Goal: Information Seeking & Learning: Compare options

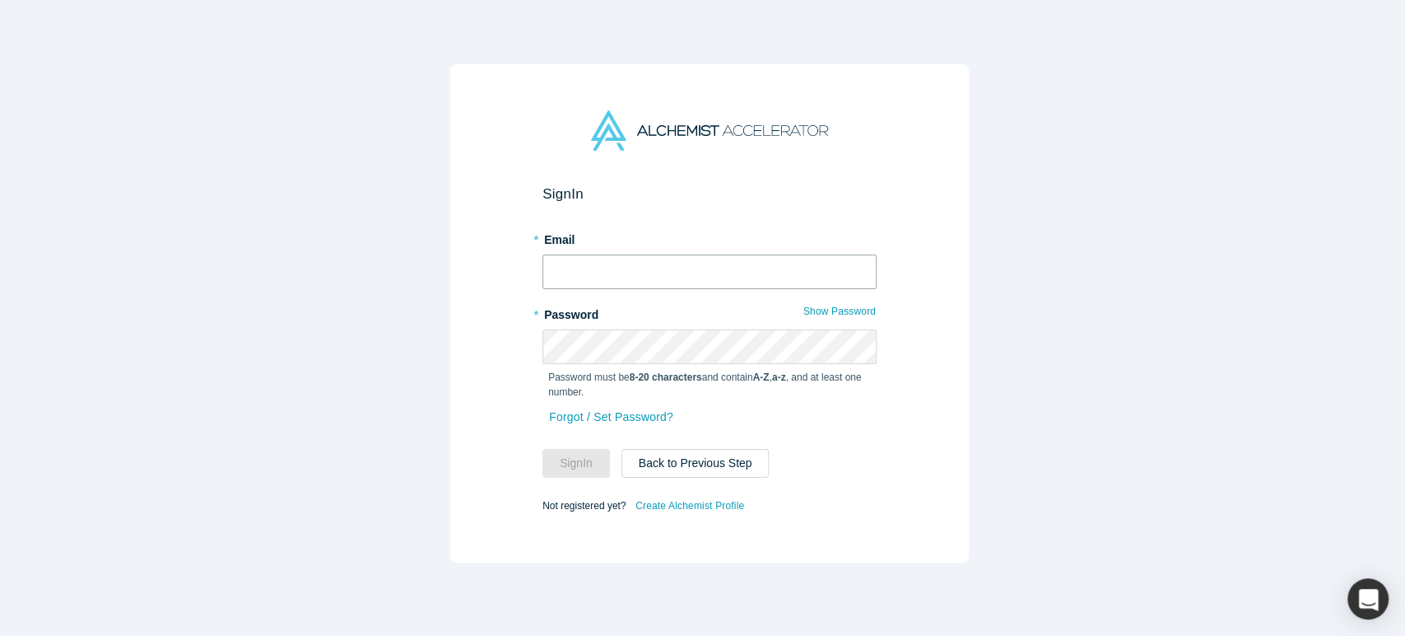
type input "[EMAIL_ADDRESS][DOMAIN_NAME]"
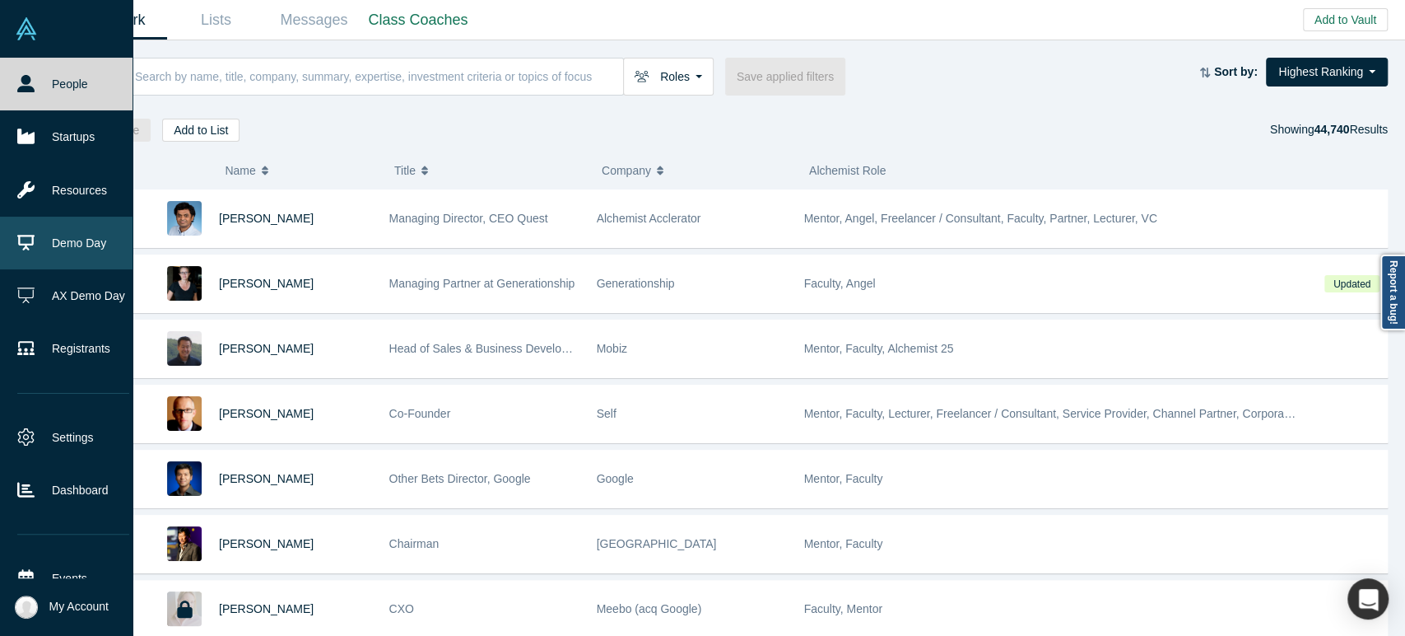
click at [90, 235] on link "Demo Day" at bounding box center [73, 243] width 147 height 53
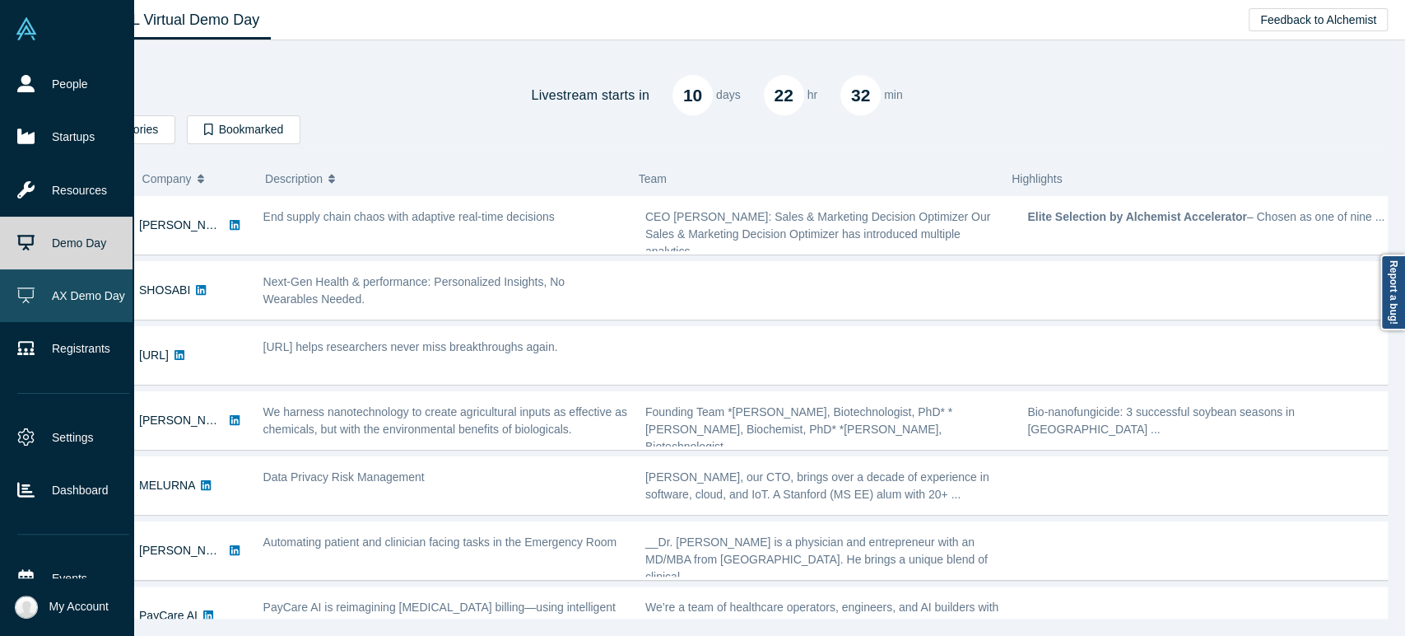
click at [57, 293] on link "AX Demo Day" at bounding box center [73, 295] width 147 height 53
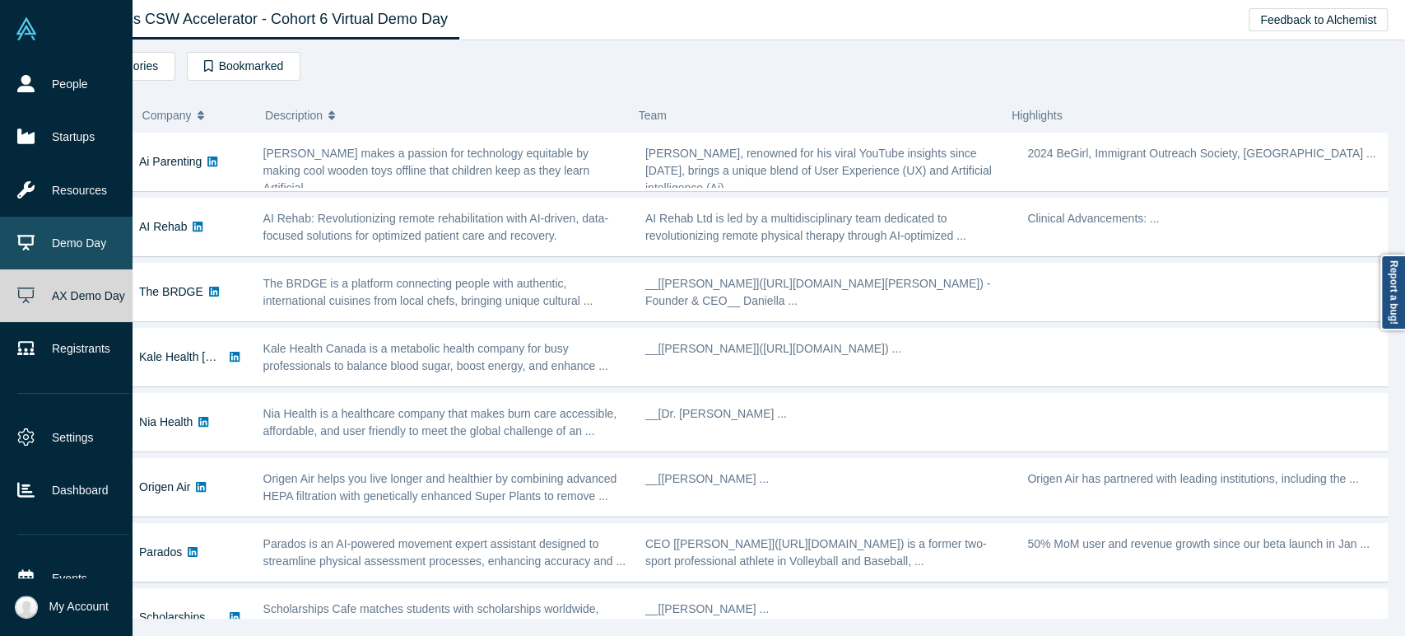
click at [86, 238] on link "Demo Day" at bounding box center [73, 243] width 147 height 53
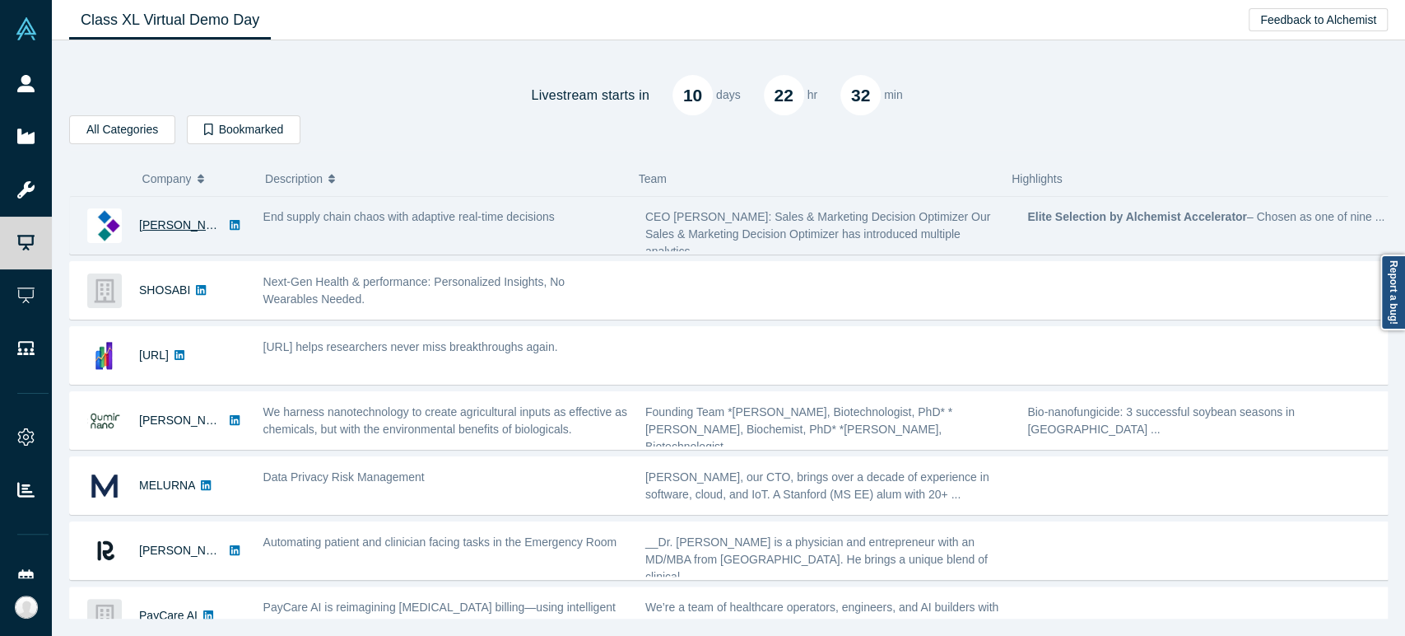
click at [150, 226] on link "[PERSON_NAME]" at bounding box center [186, 224] width 95 height 13
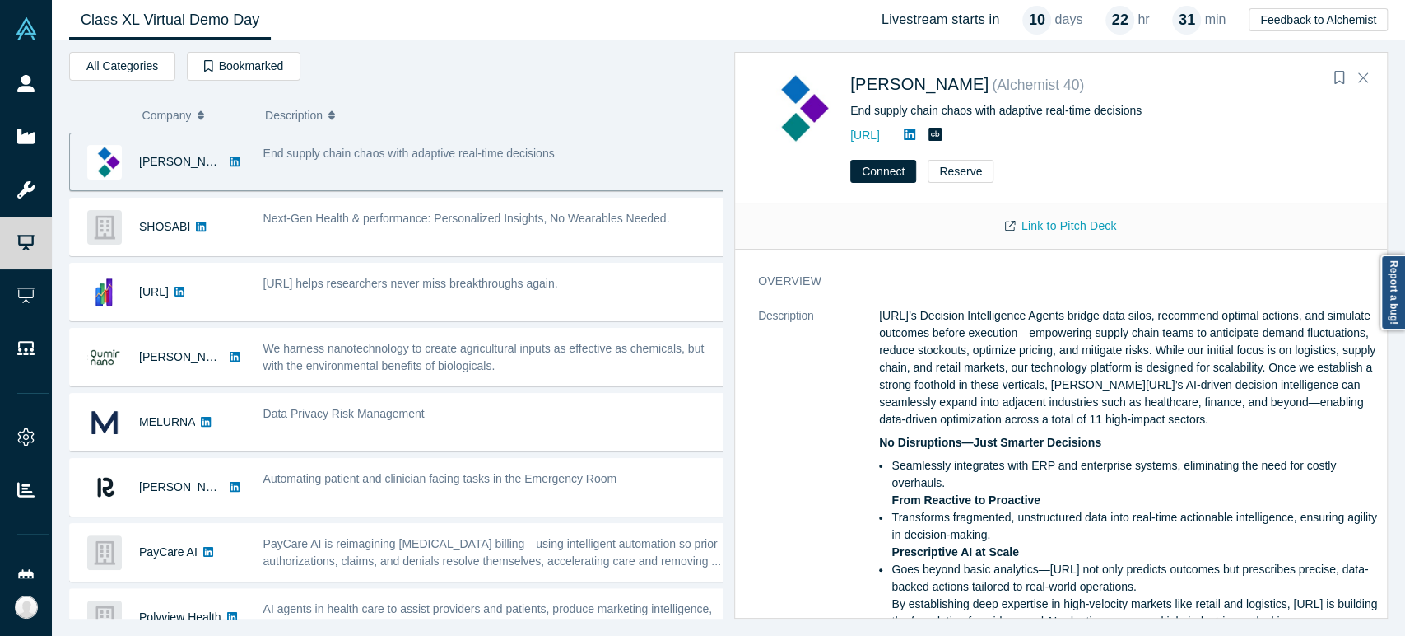
click at [813, 183] on div "Connect Reserve" at bounding box center [1061, 177] width 652 height 52
click at [659, 176] on div "End supply chain chaos with adaptive real-time decisions" at bounding box center [495, 162] width 482 height 52
click at [223, 163] on div "[PERSON_NAME]" at bounding box center [158, 161] width 176 height 57
click at [883, 85] on span "[PERSON_NAME]" at bounding box center [920, 84] width 138 height 18
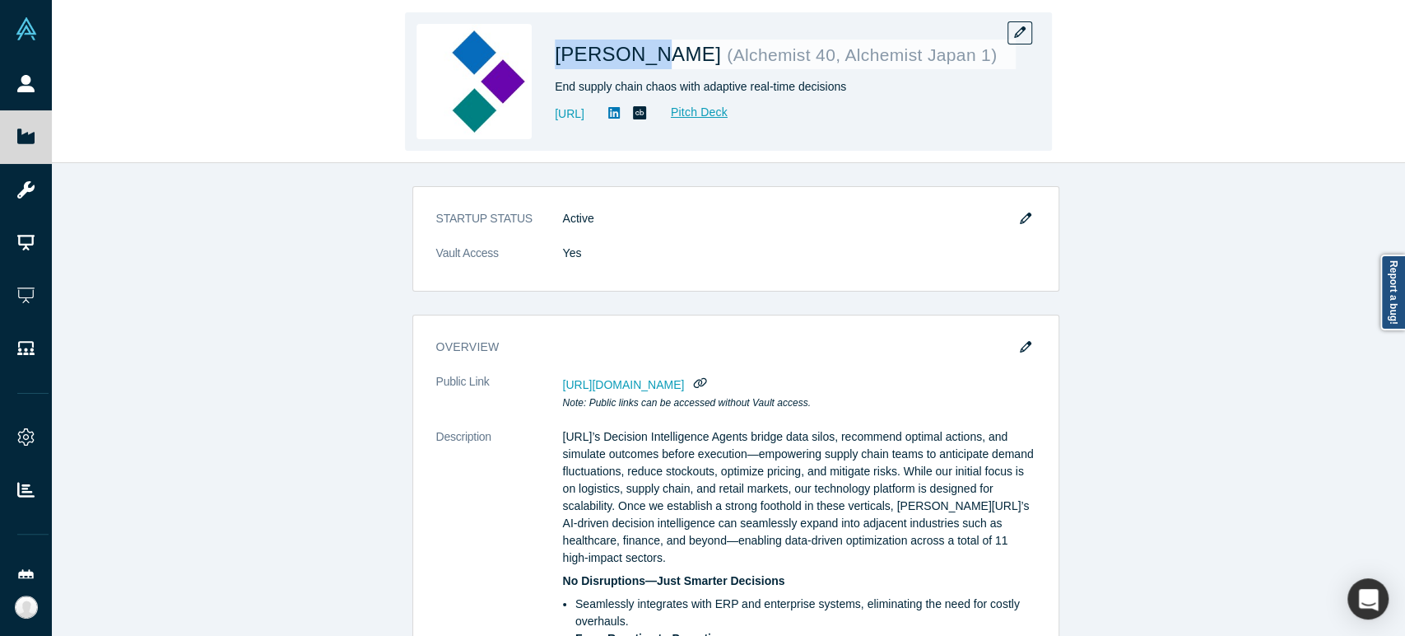
drag, startPoint x: 555, startPoint y: 63, endPoint x: 640, endPoint y: 62, distance: 84.8
click at [640, 62] on span "[PERSON_NAME]" at bounding box center [641, 54] width 172 height 22
copy span "[PERSON_NAME]"
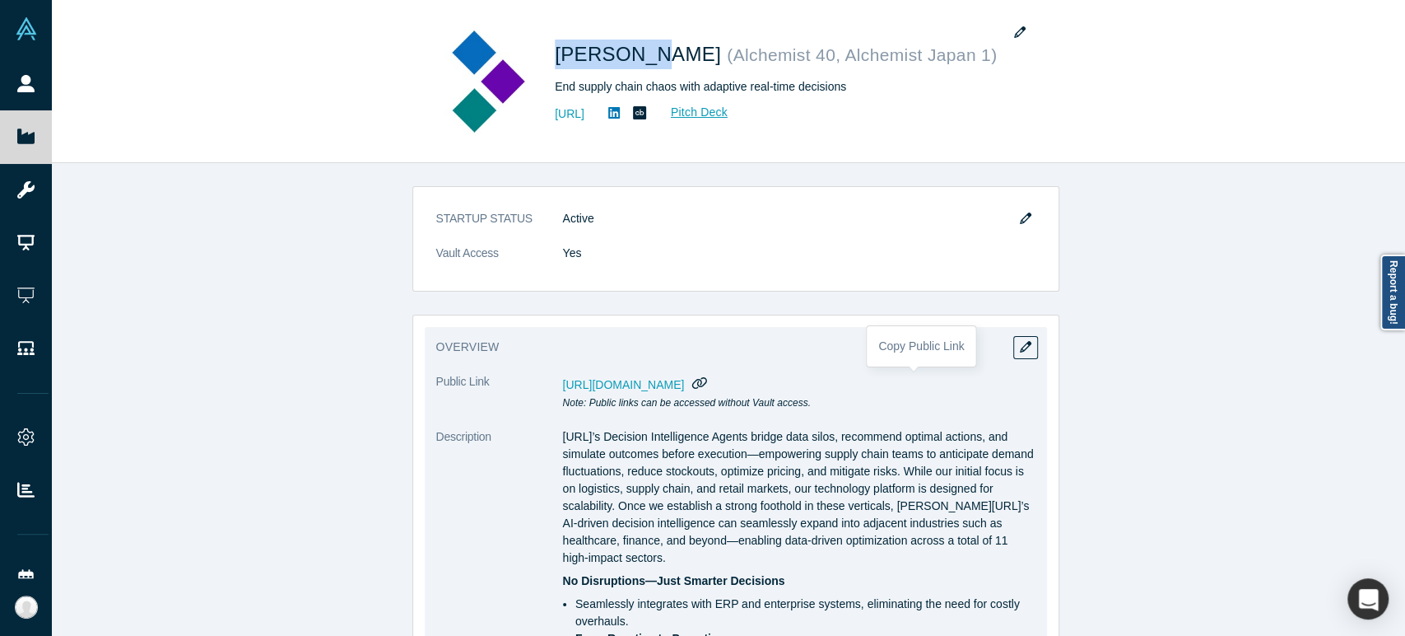
click at [708, 386] on icon "button" at bounding box center [700, 382] width 16 height 12
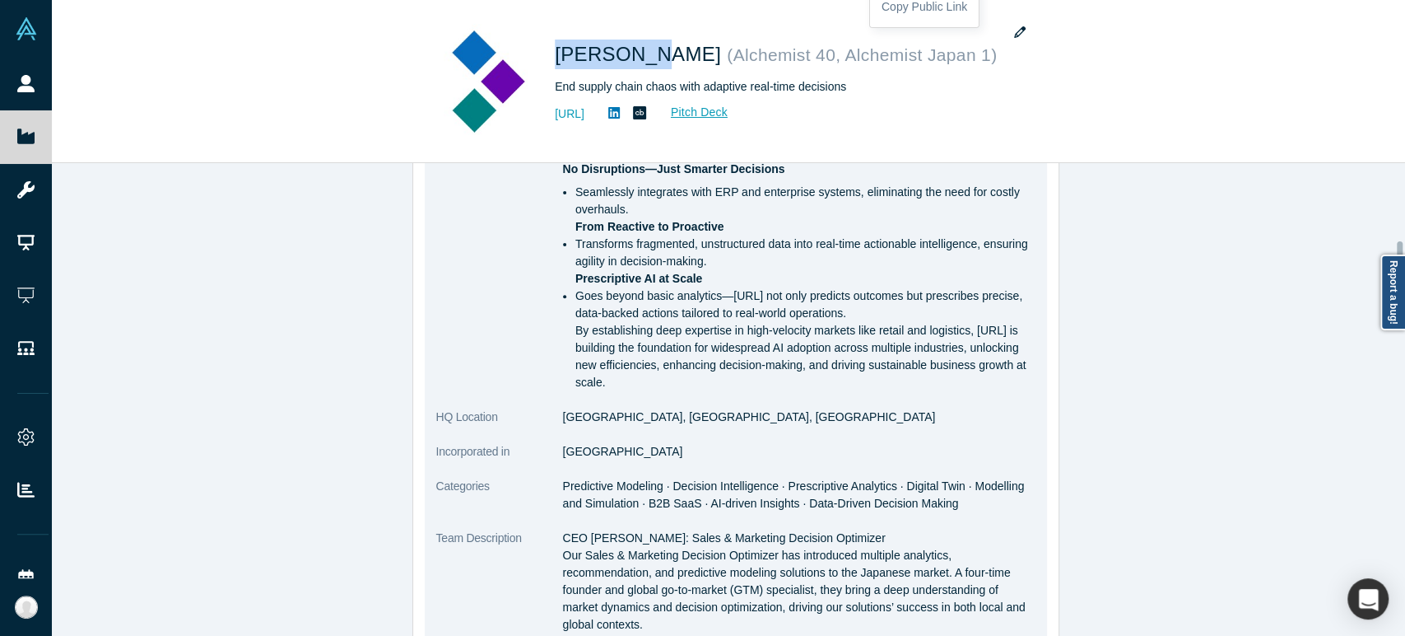
scroll to position [457, 0]
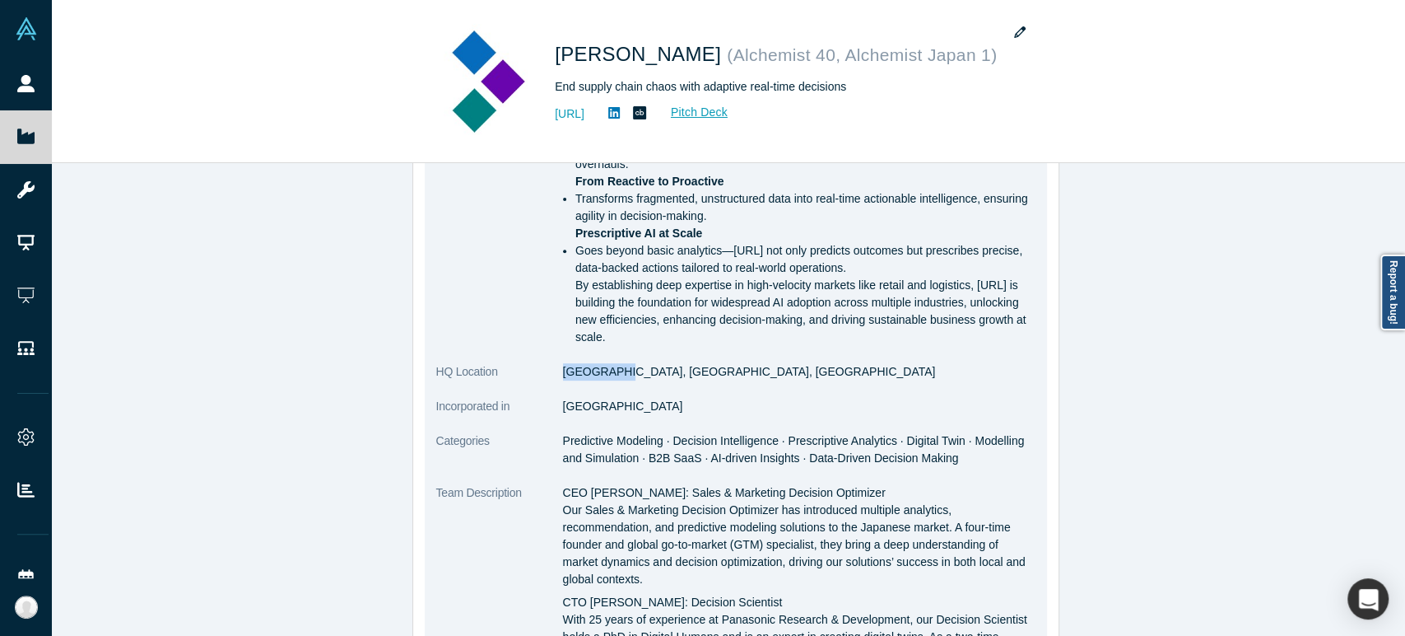
drag, startPoint x: 553, startPoint y: 374, endPoint x: 604, endPoint y: 380, distance: 51.5
click at [604, 380] on dl "Public Link [URL][DOMAIN_NAME] Note: Public links can be accessed without Vault…" at bounding box center [735, 554] width 599 height 1277
drag, startPoint x: 637, startPoint y: 377, endPoint x: 558, endPoint y: 371, distance: 79.3
click at [563, 371] on dd "[GEOGRAPHIC_DATA], [GEOGRAPHIC_DATA], [GEOGRAPHIC_DATA]" at bounding box center [799, 371] width 473 height 17
copy dd "[GEOGRAPHIC_DATA], [GEOGRAPHIC_DATA], [GEOGRAPHIC_DATA]"
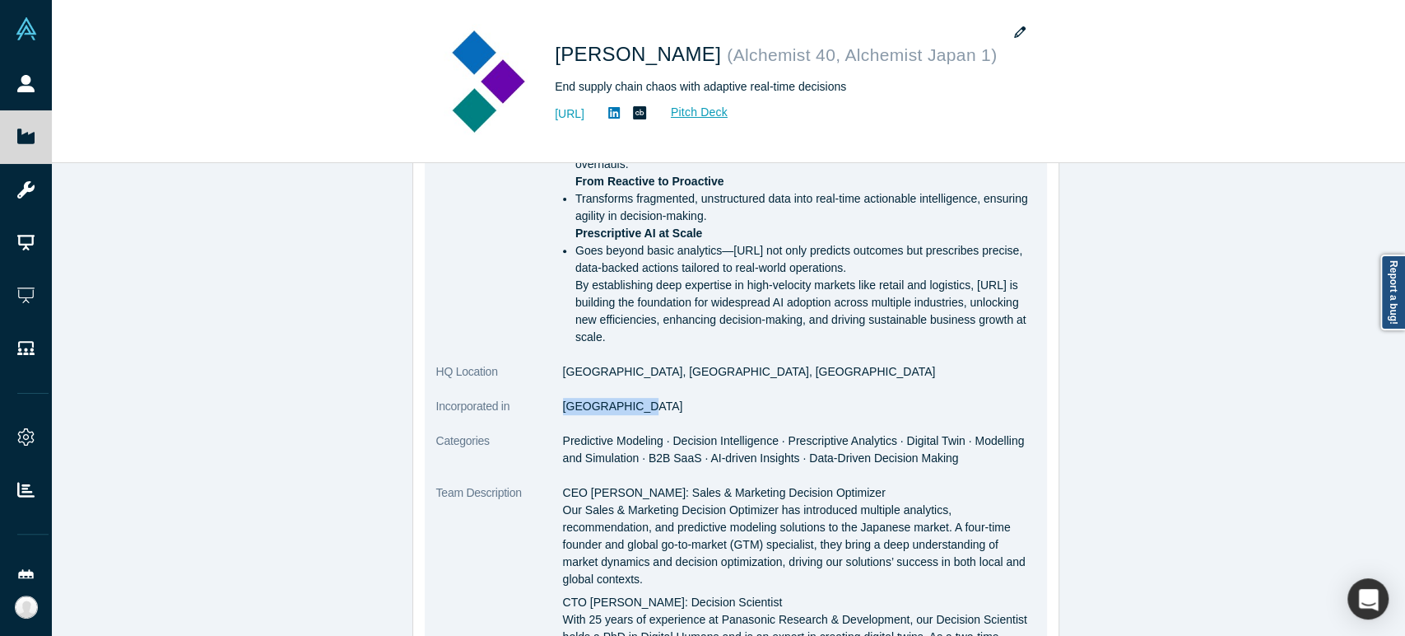
drag, startPoint x: 624, startPoint y: 408, endPoint x: 557, endPoint y: 404, distance: 67.6
click at [563, 404] on dd "[GEOGRAPHIC_DATA]" at bounding box center [799, 406] width 473 height 17
copy dd "[GEOGRAPHIC_DATA]"
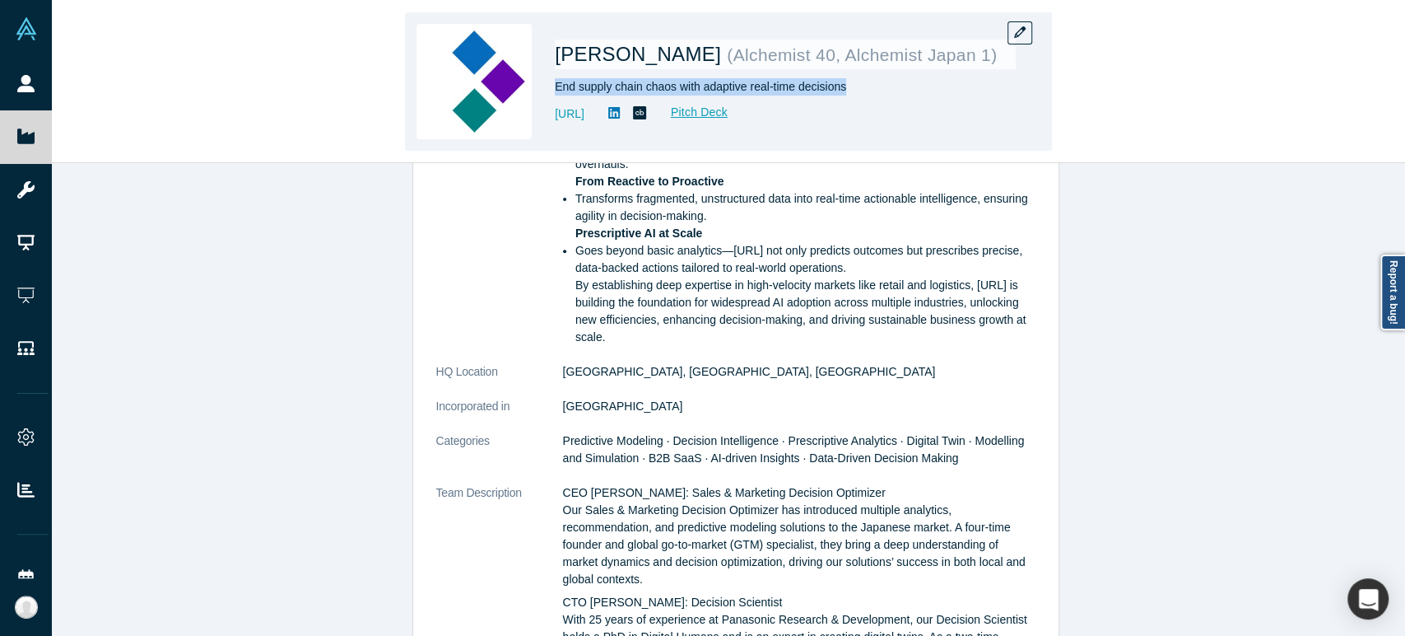
drag, startPoint x: 554, startPoint y: 91, endPoint x: 844, endPoint y: 86, distance: 289.8
click at [844, 86] on div "End supply chain chaos with adaptive real-time decisions" at bounding box center [785, 86] width 461 height 17
copy div "End supply chain chaos with adaptive real-time decisions"
drag, startPoint x: 569, startPoint y: 121, endPoint x: 550, endPoint y: 140, distance: 26.8
click at [550, 140] on div "[PERSON_NAME] ( Alchemist 40, Alchemist Japan 1 ) End supply chain chaos with a…" at bounding box center [728, 81] width 647 height 138
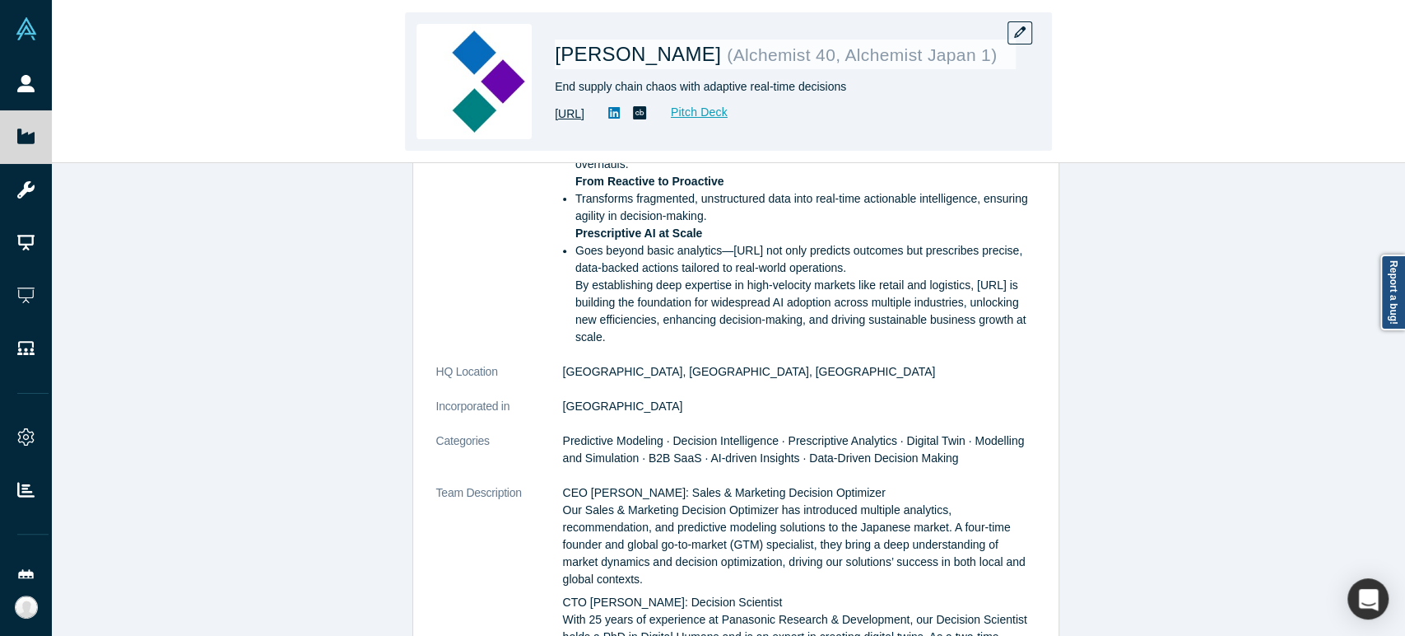
click at [585, 116] on link "[URL]" at bounding box center [570, 113] width 30 height 17
drag, startPoint x: 649, startPoint y: 117, endPoint x: 555, endPoint y: 118, distance: 93.9
click at [555, 118] on div "[URL] Pitch Deck" at bounding box center [785, 114] width 461 height 20
copy link "[URL]"
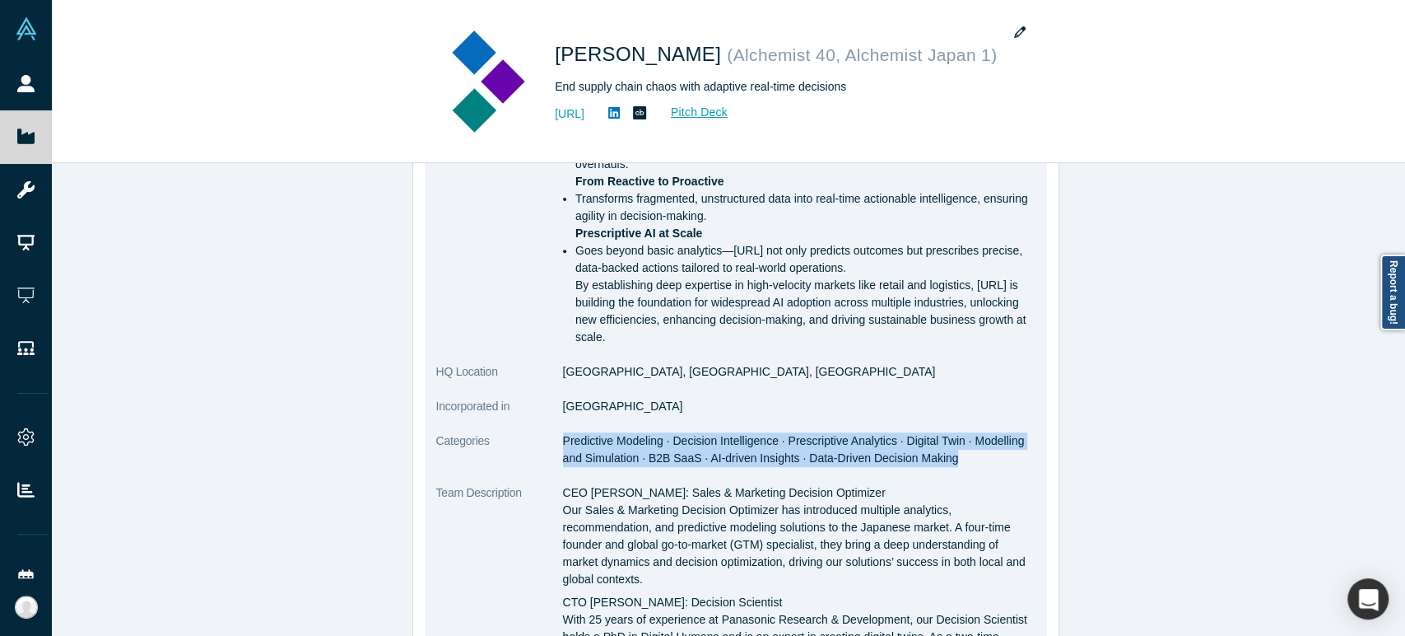
drag, startPoint x: 557, startPoint y: 442, endPoint x: 941, endPoint y: 468, distance: 385.4
click at [941, 468] on dl "Public Link [URL][DOMAIN_NAME] Note: Public links can be accessed without Vault…" at bounding box center [735, 554] width 599 height 1277
copy span "Predictive Modeling · Decision Intelligence · Prescriptive Analytics · Digital …"
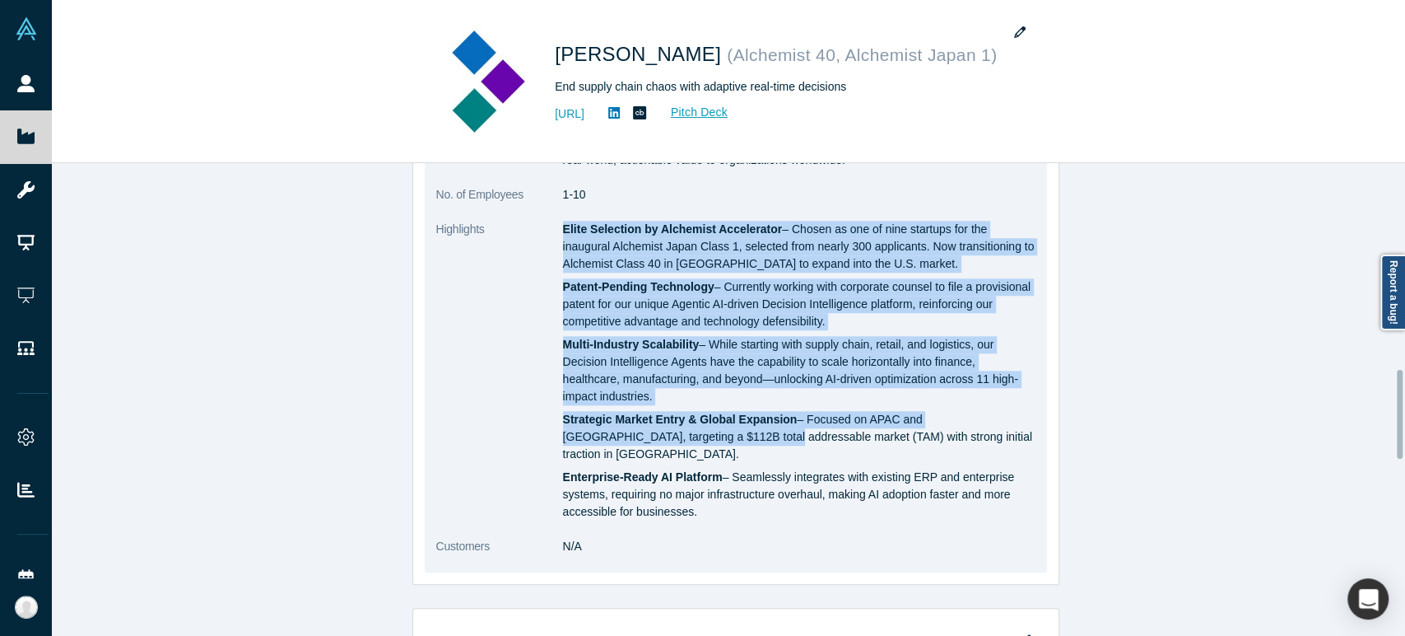
scroll to position [1121, 0]
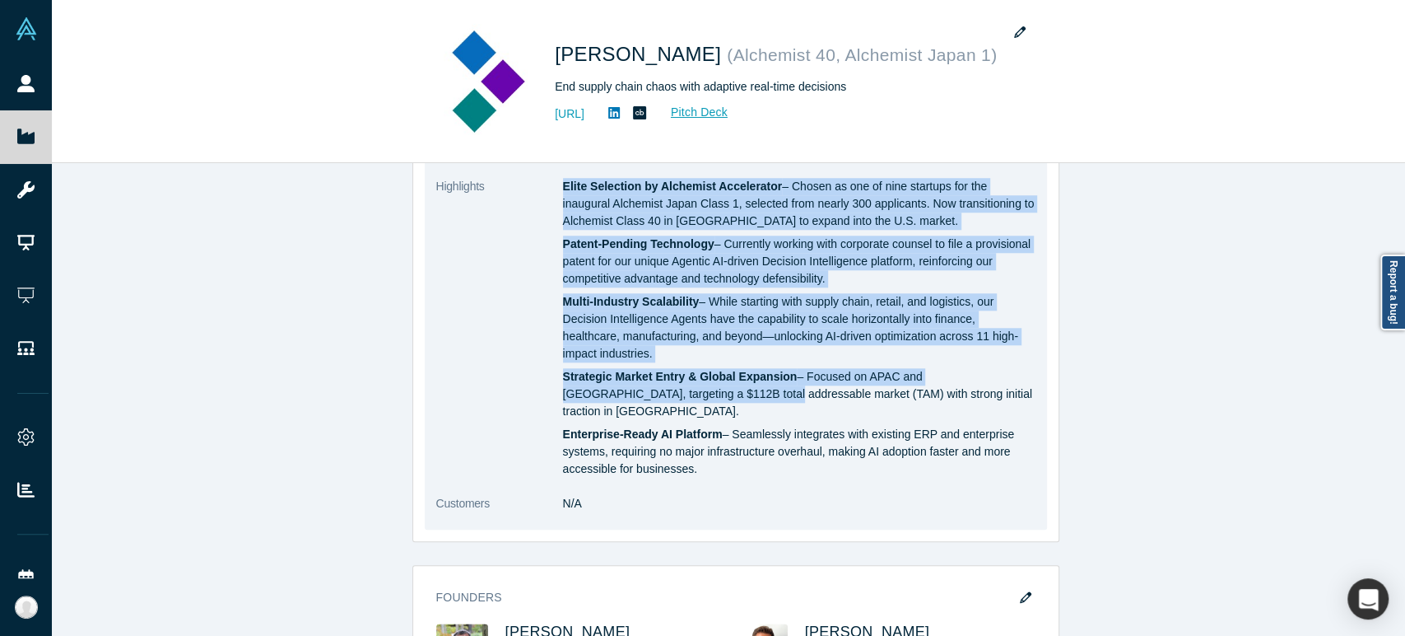
drag, startPoint x: 557, startPoint y: 396, endPoint x: 684, endPoint y: 453, distance: 139.7
click at [684, 453] on div "Elite Selection by Alchemist Accelerator – Chosen as one of nine startups for t…" at bounding box center [799, 328] width 473 height 300
copy div "Lorem Ipsumdolo si Ametconse Adipiscinge – Seddoe te inc ut labo etdolore mag a…"
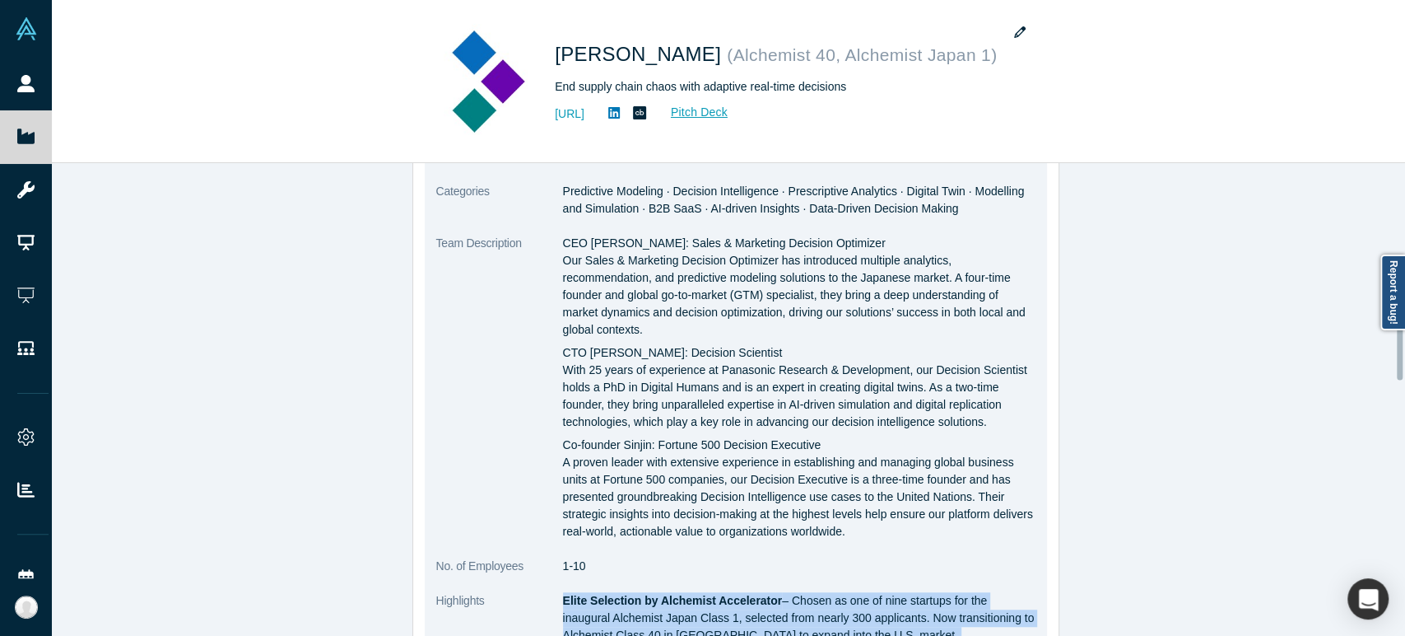
scroll to position [678, 0]
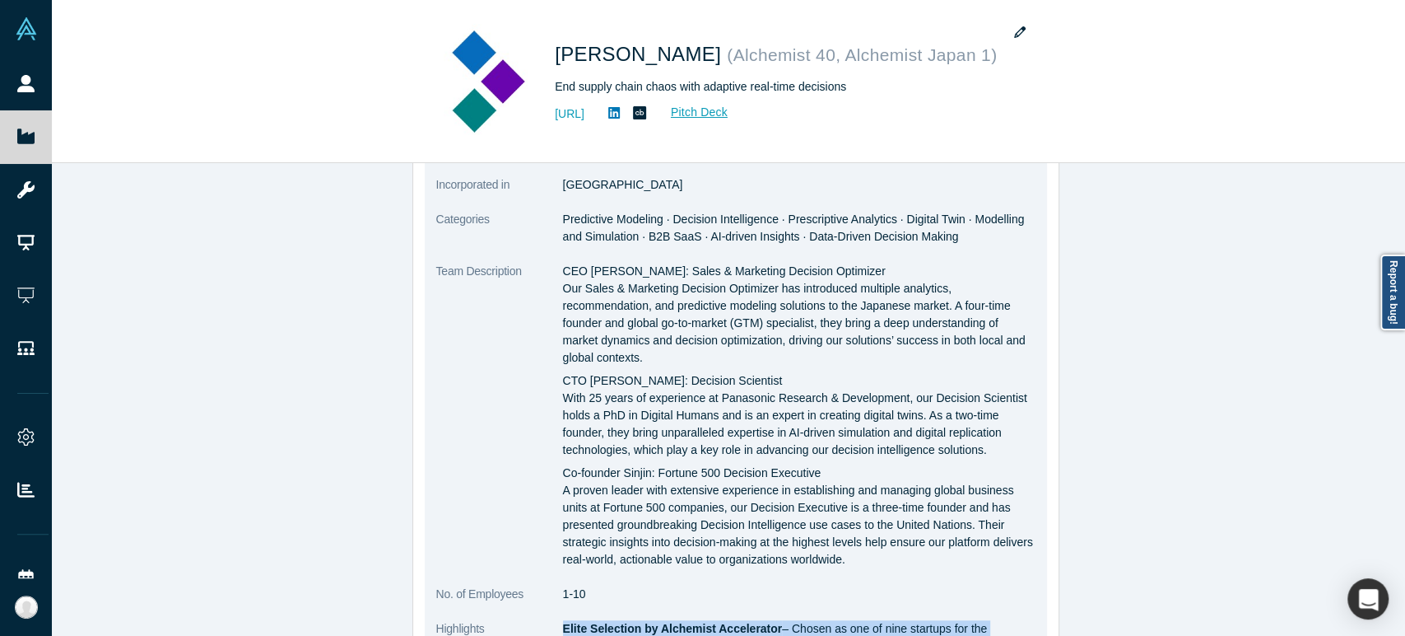
drag, startPoint x: 558, startPoint y: 270, endPoint x: 843, endPoint y: 562, distance: 407.6
click at [843, 562] on div "CEO [PERSON_NAME]: Sales & Marketing Decision Optimizer Our Sales & Marketing D…" at bounding box center [799, 415] width 473 height 305
copy div "LOR Ipsu: Dolor & Sitametco Adipisci Elitseddo Eiu Tempo & Incididun Utlabore E…"
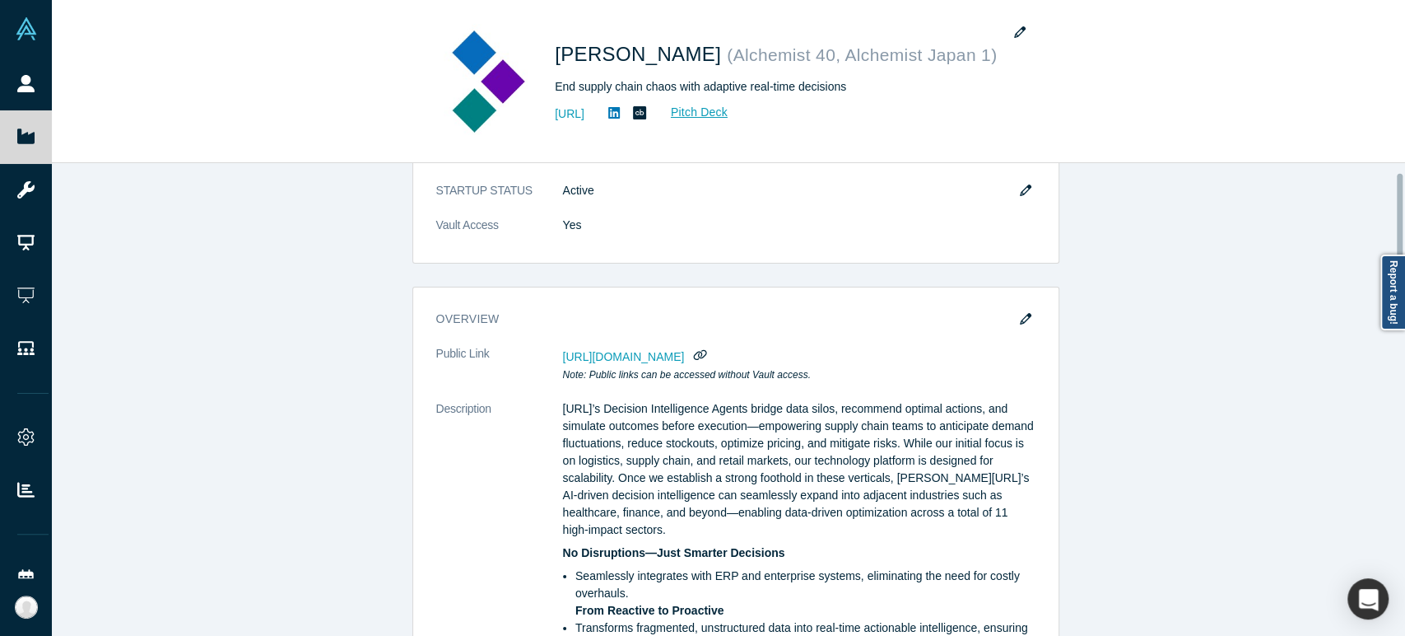
scroll to position [0, 0]
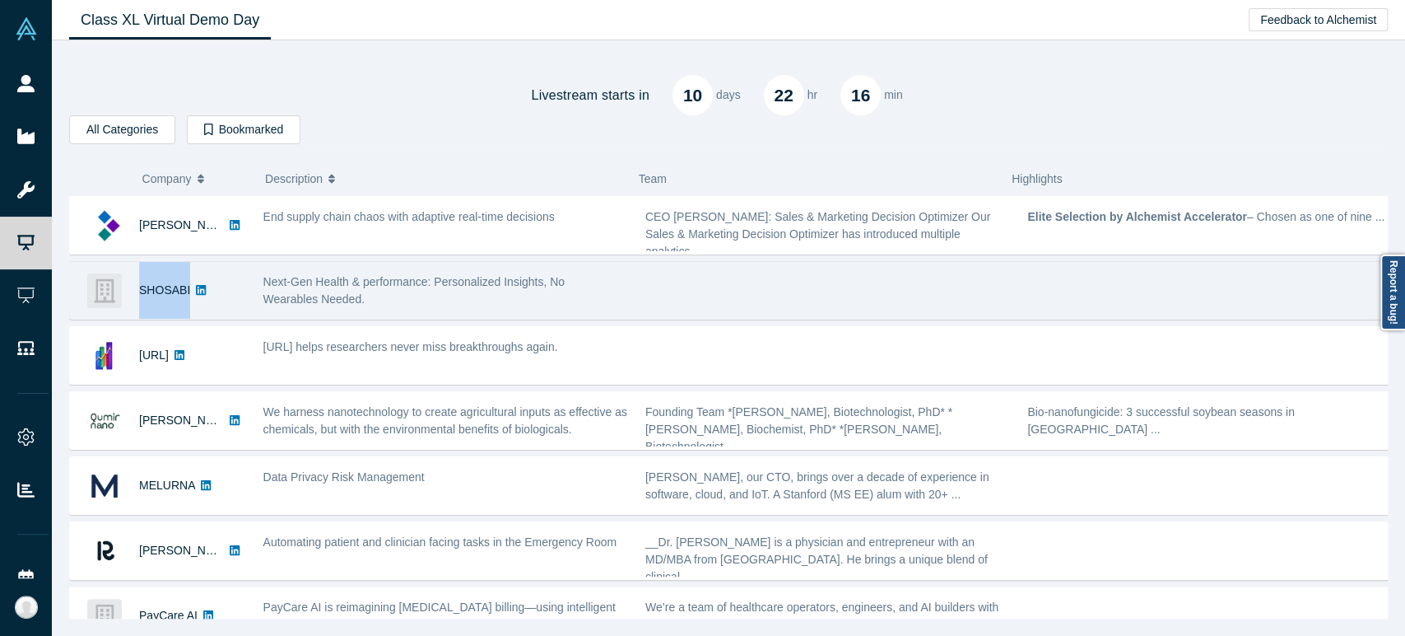
drag, startPoint x: 138, startPoint y: 296, endPoint x: 186, endPoint y: 296, distance: 47.8
click at [186, 296] on div "SHOSABI" at bounding box center [158, 290] width 176 height 57
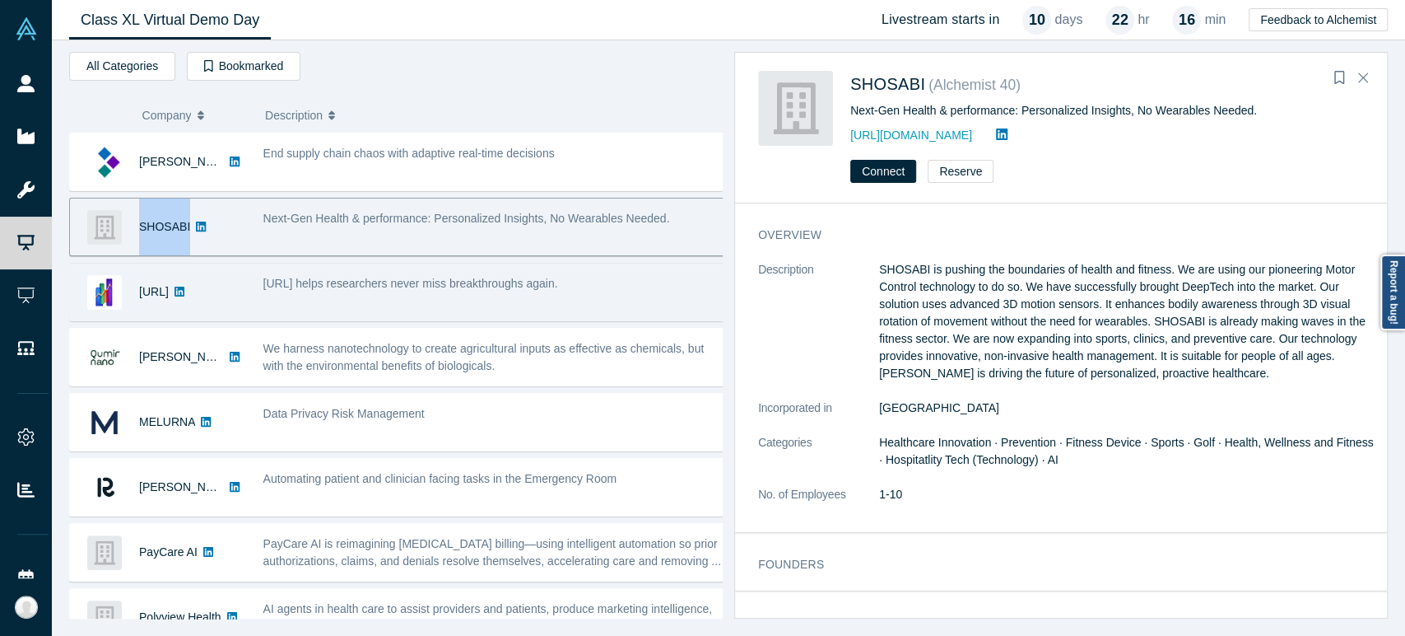
copy div "SHOSABI"
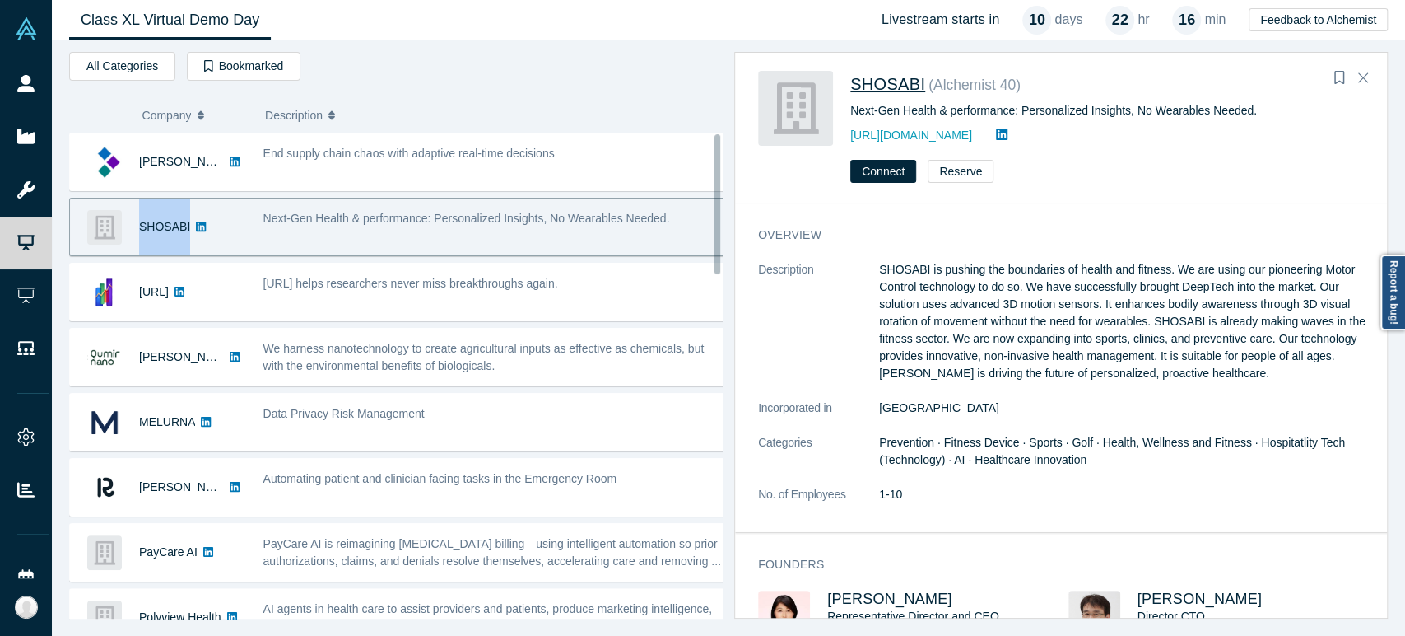
click at [896, 86] on span "SHOSABI" at bounding box center [888, 84] width 75 height 18
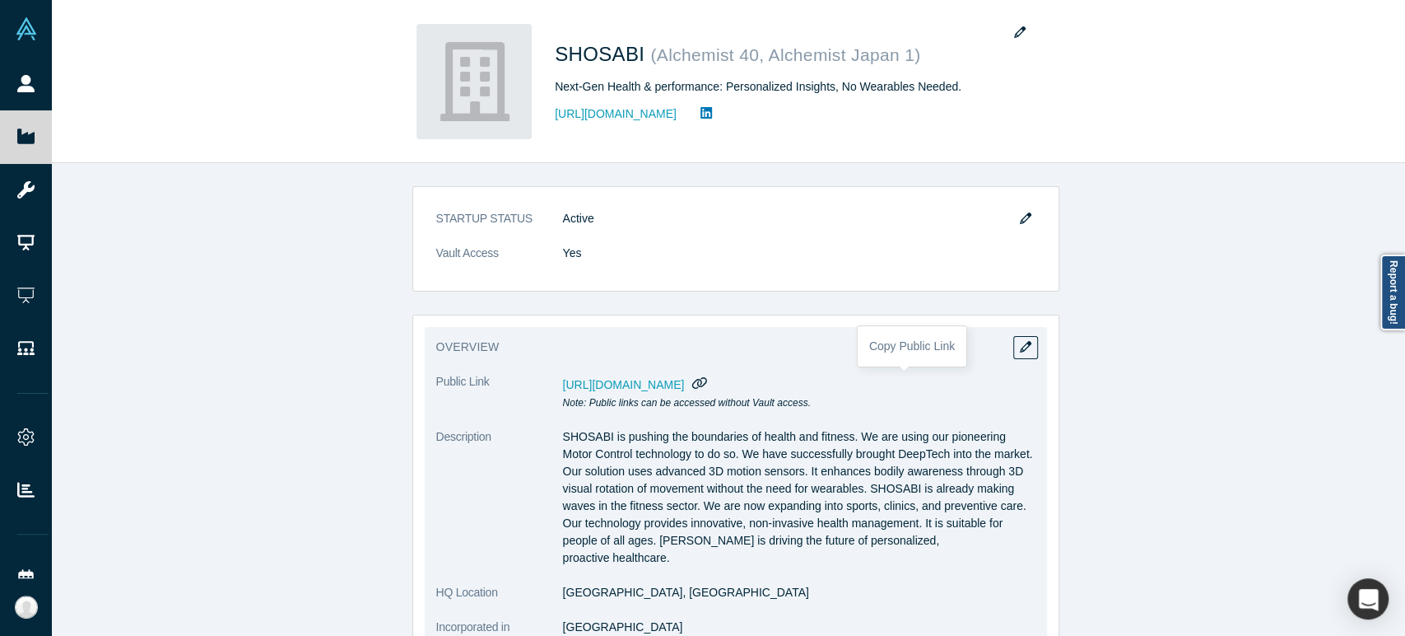
click at [708, 383] on icon "button" at bounding box center [700, 382] width 16 height 12
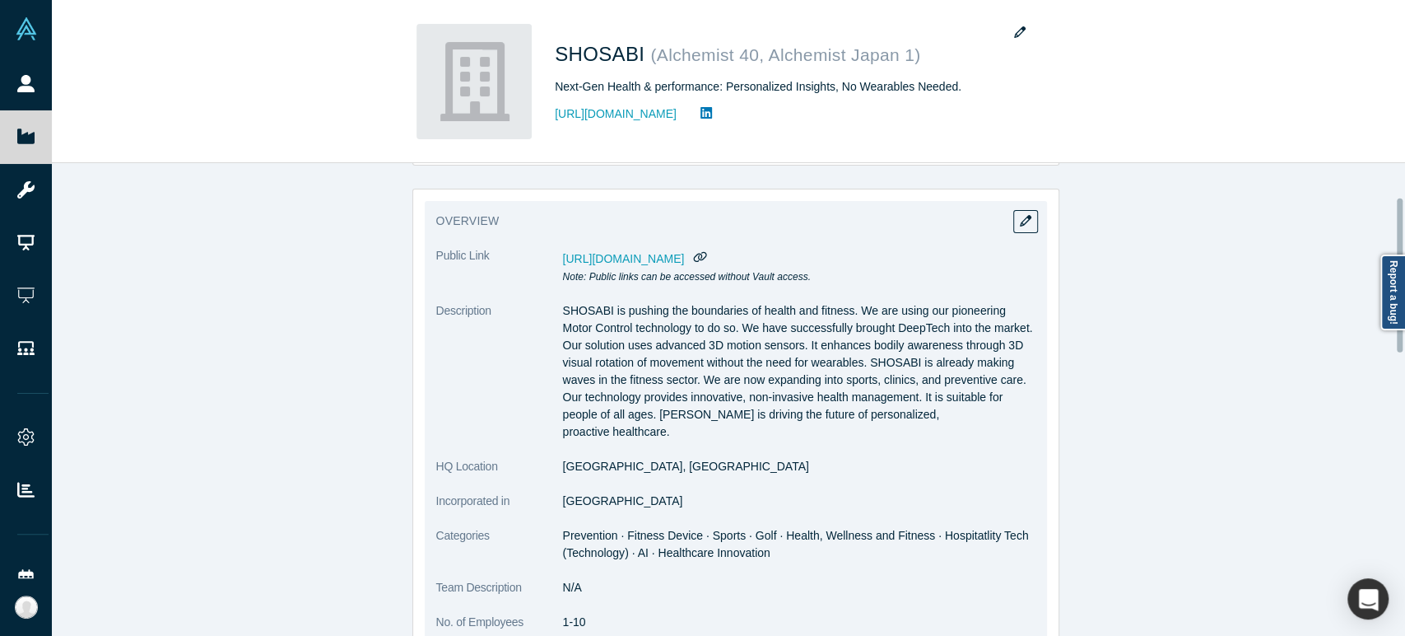
scroll to position [183, 0]
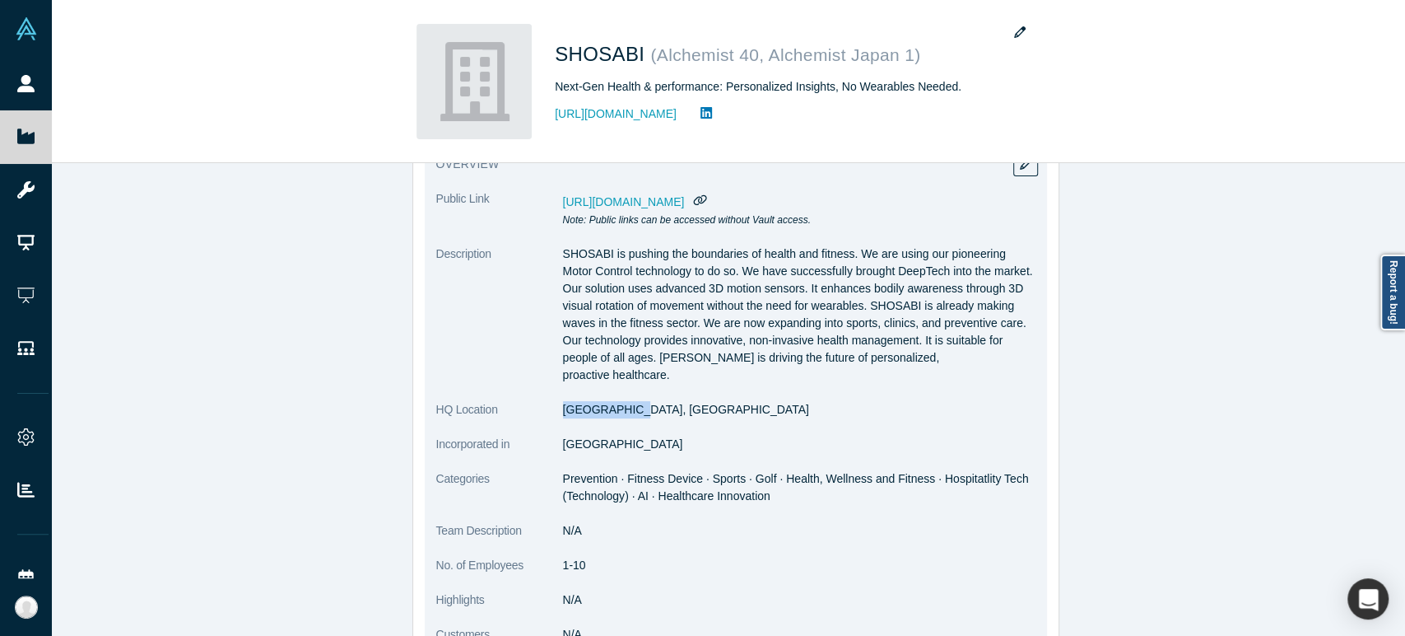
drag, startPoint x: 557, startPoint y: 402, endPoint x: 619, endPoint y: 406, distance: 62.7
click at [619, 406] on dl "Public Link [URL][DOMAIN_NAME] Note: Public links can be accessed without Vault…" at bounding box center [735, 425] width 599 height 470
click at [566, 436] on dd "[GEOGRAPHIC_DATA]" at bounding box center [799, 444] width 473 height 17
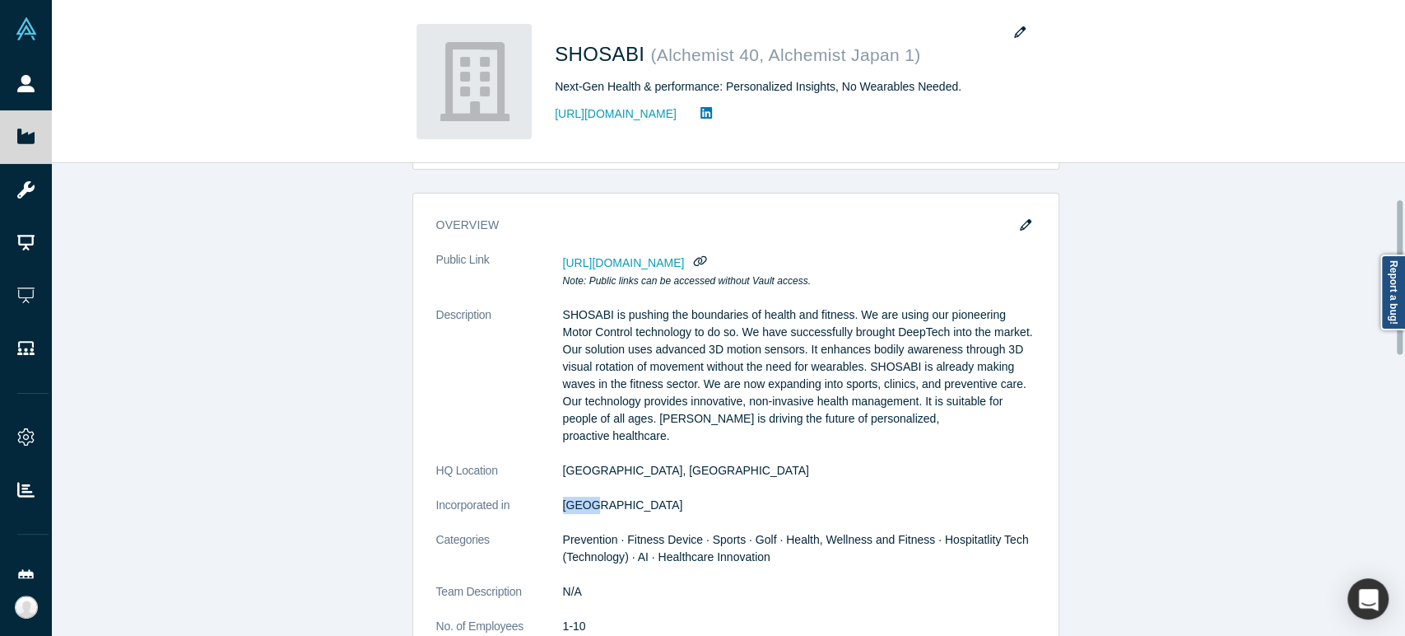
scroll to position [91, 0]
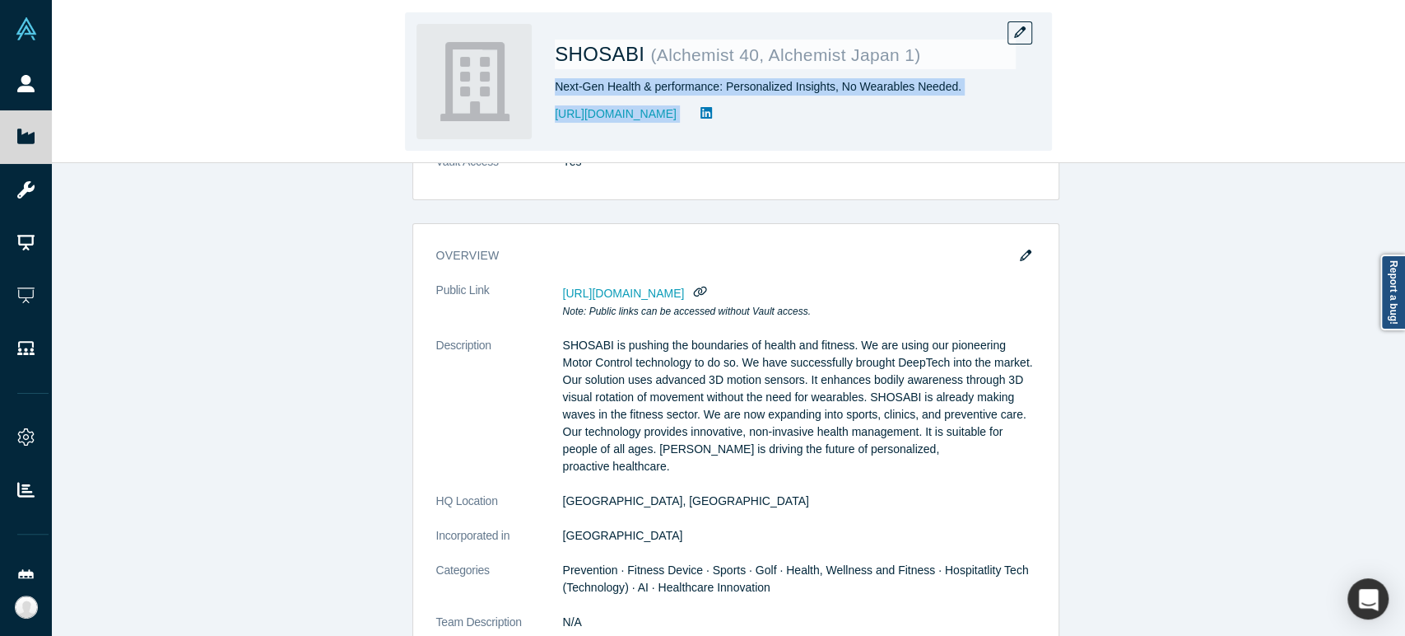
drag, startPoint x: 557, startPoint y: 92, endPoint x: 883, endPoint y: 112, distance: 326.6
click at [883, 112] on div "SHOSABI ( Alchemist 40, Alchemist Japan 1 ) Next-Gen Health & performance: Pers…" at bounding box center [785, 81] width 461 height 115
click at [901, 127] on div "SHOSABI ( Alchemist 40, Alchemist Japan 1 ) Next-Gen Health & performance: Pers…" at bounding box center [785, 81] width 461 height 115
drag, startPoint x: 556, startPoint y: 91, endPoint x: 955, endPoint y: 91, distance: 399.3
click at [955, 91] on div "Next-Gen Health & performance: Personalized Insights, No Wearables Needed." at bounding box center [785, 86] width 461 height 17
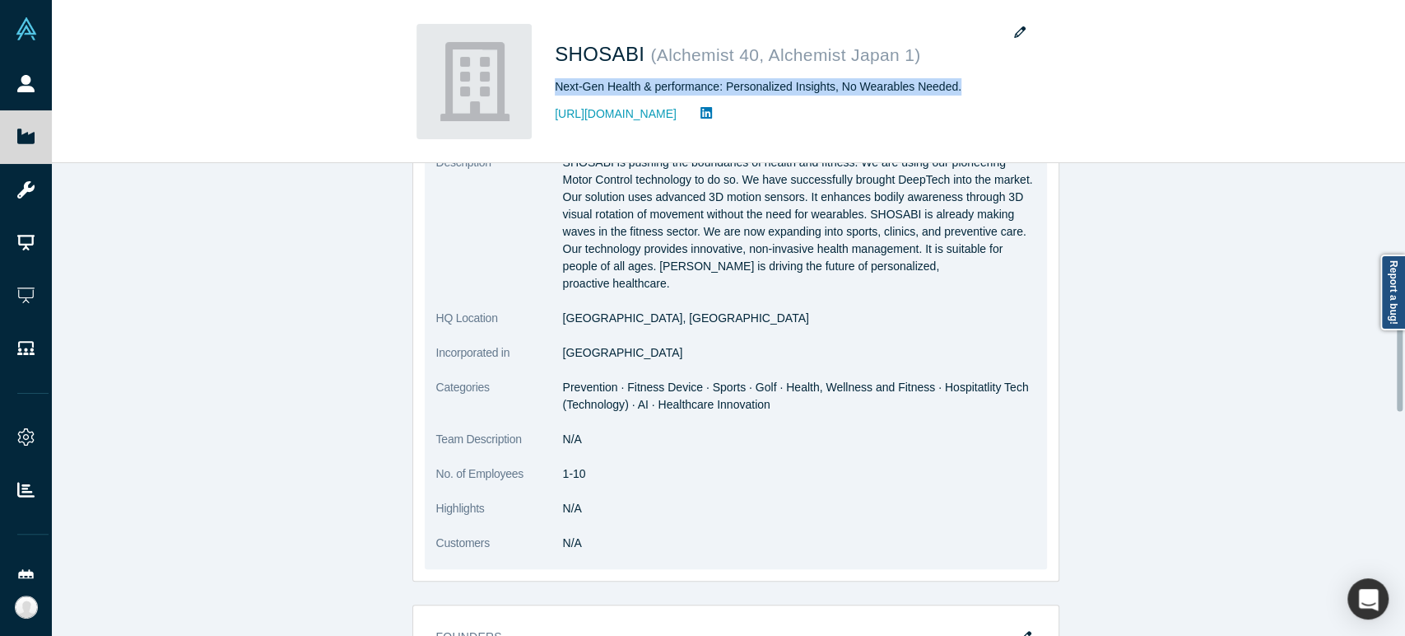
scroll to position [366, 0]
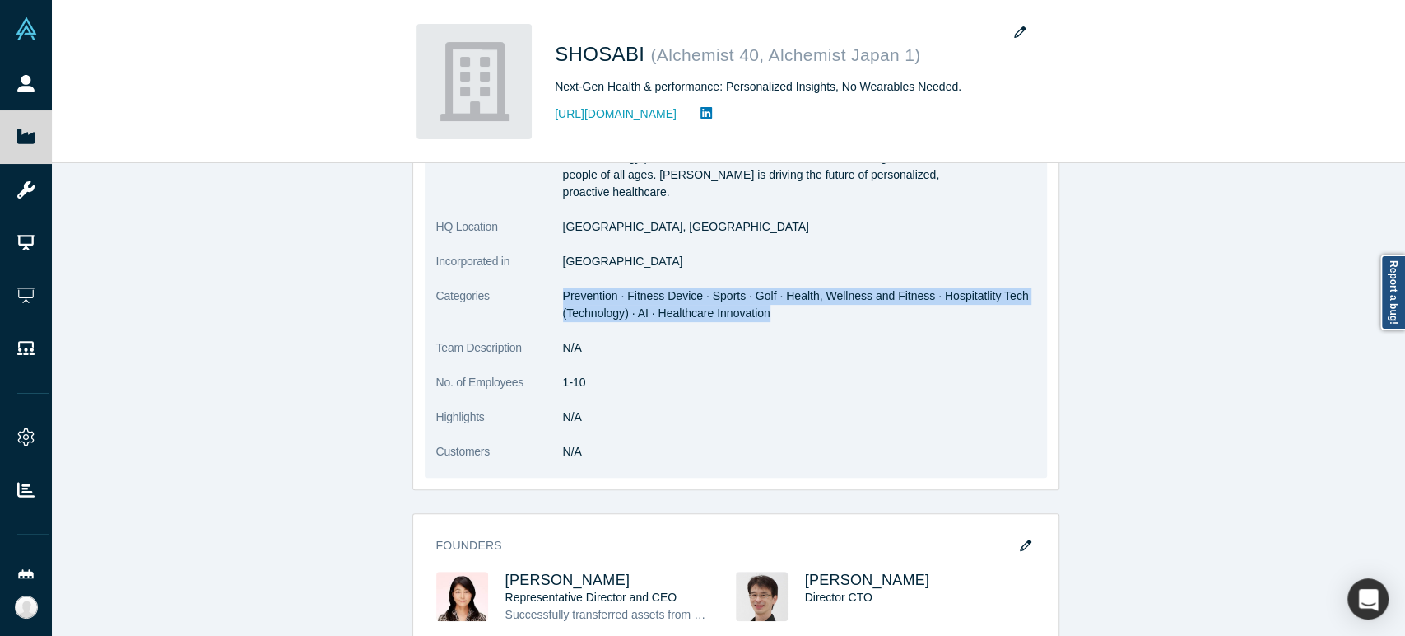
drag, startPoint x: 557, startPoint y: 282, endPoint x: 764, endPoint y: 310, distance: 209.4
click at [764, 310] on dl "Public Link [URL][DOMAIN_NAME] Note: Public links can be accessed without Vault…" at bounding box center [735, 242] width 599 height 470
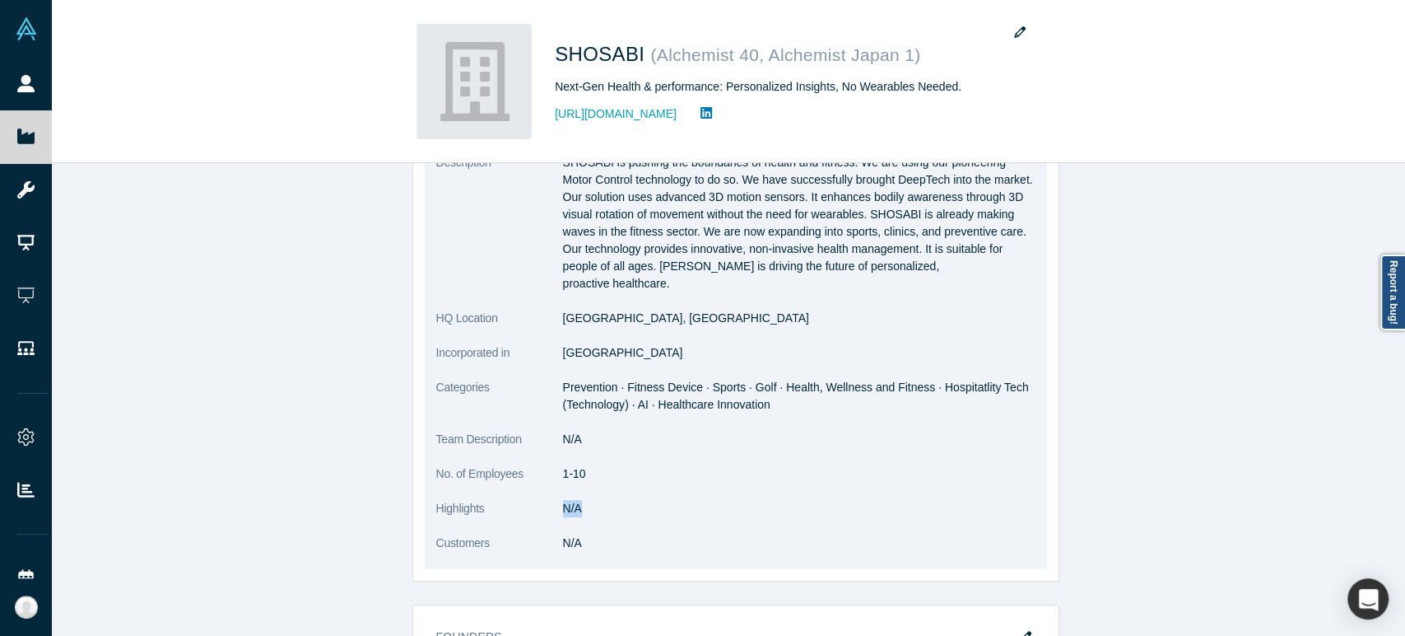
drag, startPoint x: 557, startPoint y: 497, endPoint x: 576, endPoint y: 494, distance: 19.2
click at [576, 500] on dd "N/A" at bounding box center [799, 508] width 473 height 17
drag, startPoint x: 554, startPoint y: 427, endPoint x: 576, endPoint y: 426, distance: 21.5
click at [576, 426] on dl "Public Link [URL][DOMAIN_NAME] Note: Public links can be accessed without Vault…" at bounding box center [735, 334] width 599 height 470
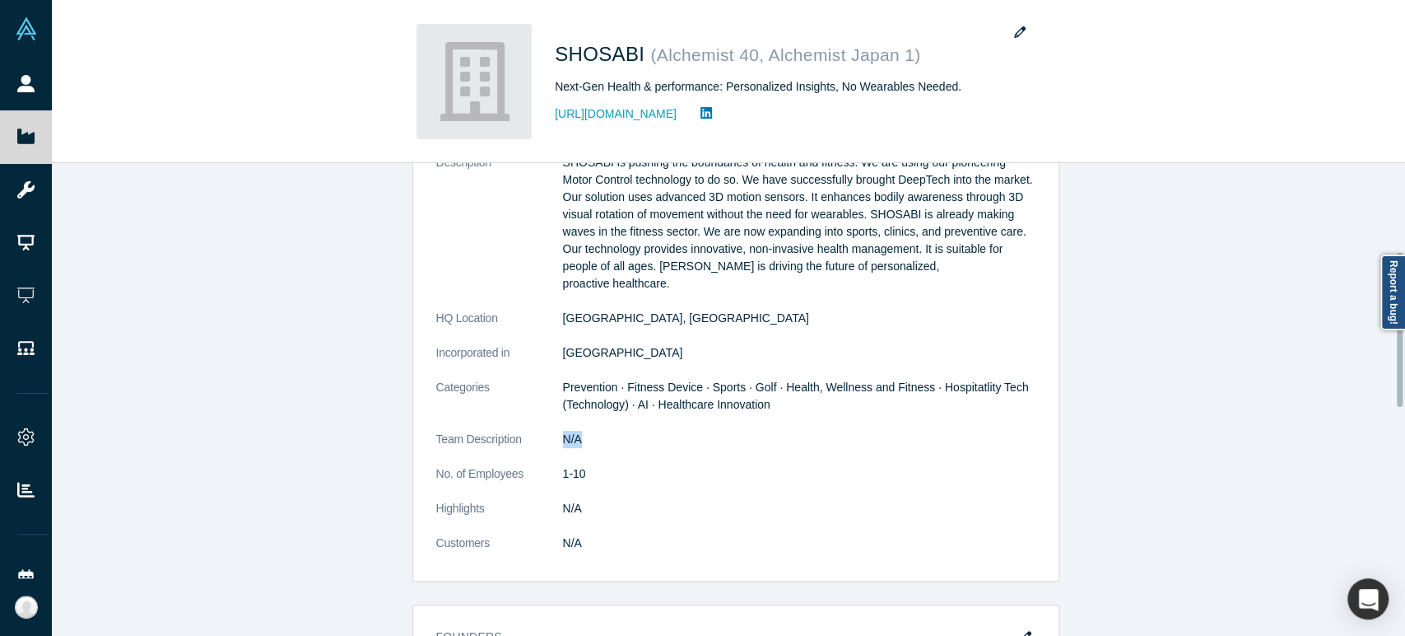
scroll to position [0, 0]
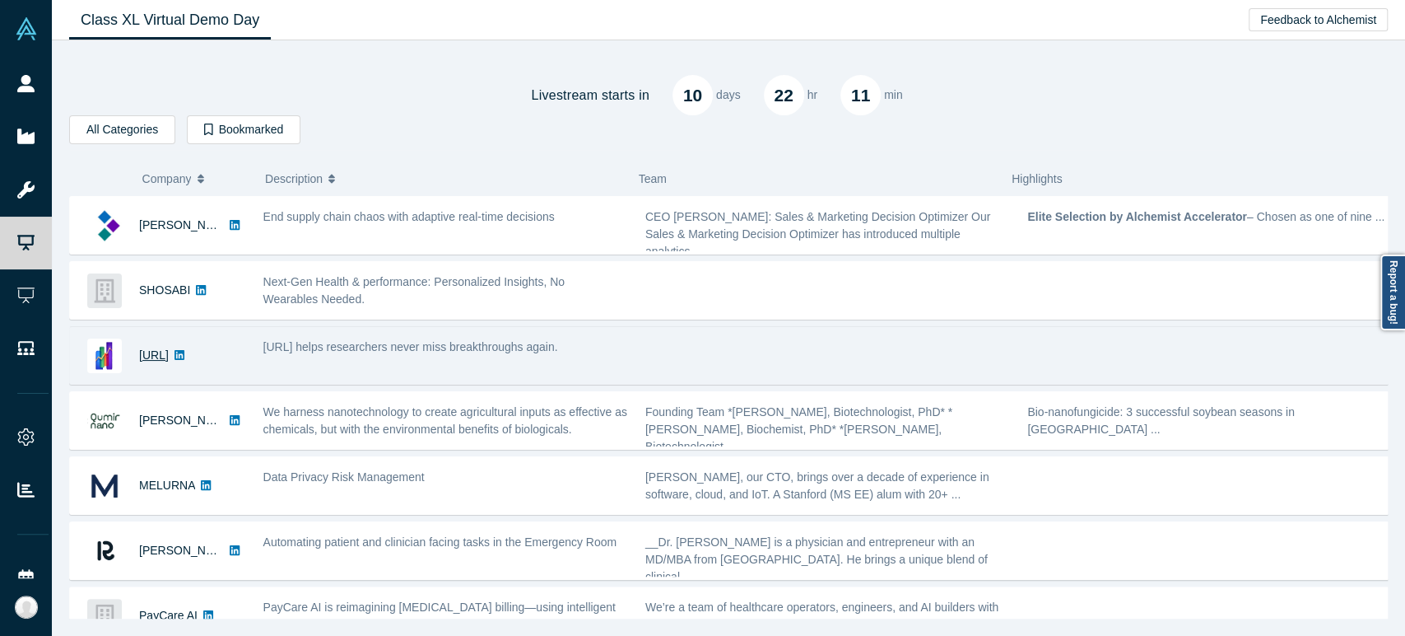
click at [150, 361] on link "[URL]" at bounding box center [154, 354] width 30 height 13
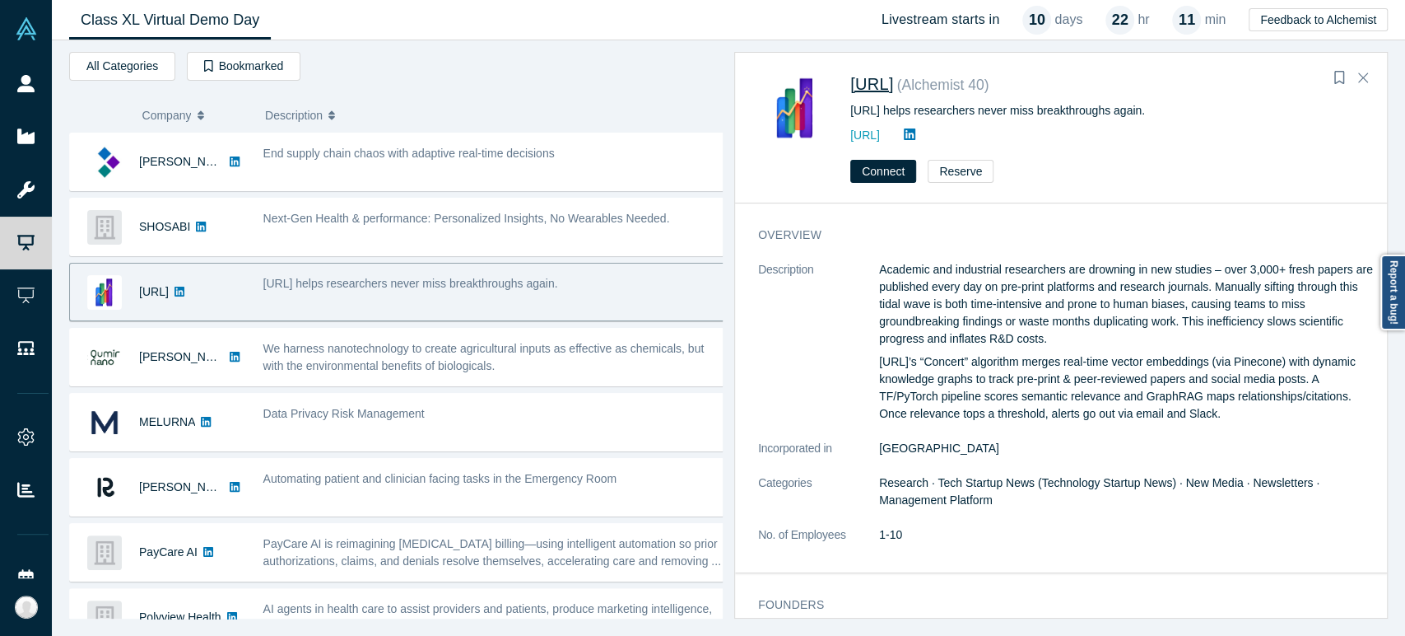
click at [851, 84] on span "[URL]" at bounding box center [873, 84] width 44 height 18
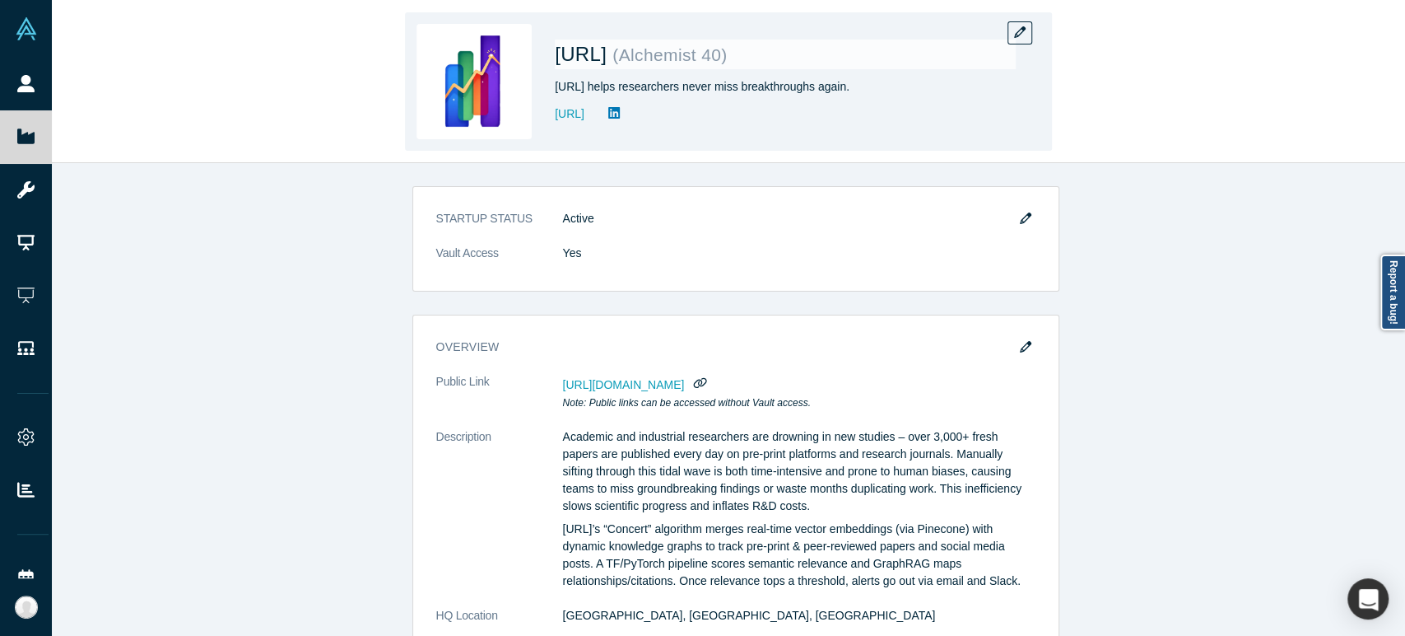
drag, startPoint x: 548, startPoint y: 56, endPoint x: 617, endPoint y: 53, distance: 68.4
click at [617, 53] on div "[URL] ( Alchemist 40 ) [URL] helps researchers never miss breakthroughs again. …" at bounding box center [728, 81] width 647 height 138
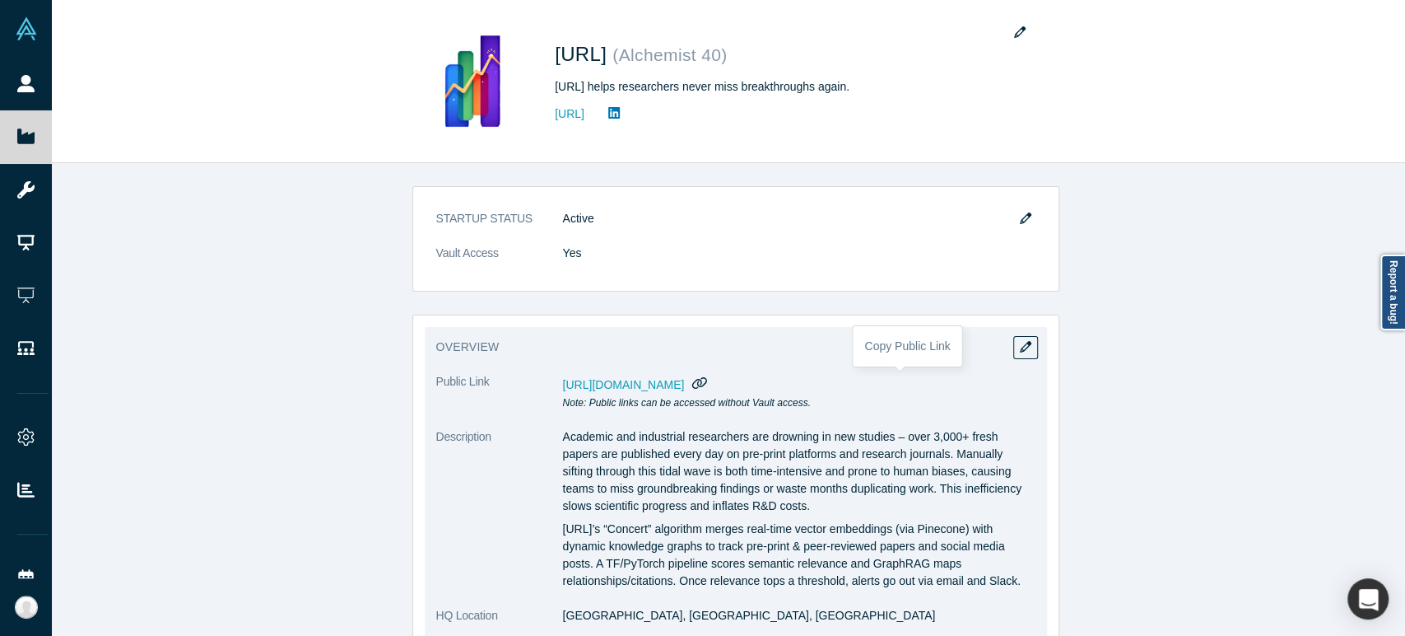
click at [708, 382] on icon "button" at bounding box center [700, 382] width 16 height 12
click at [907, 347] on h3 "overview" at bounding box center [724, 346] width 576 height 17
click at [708, 376] on icon "button" at bounding box center [700, 382] width 16 height 12
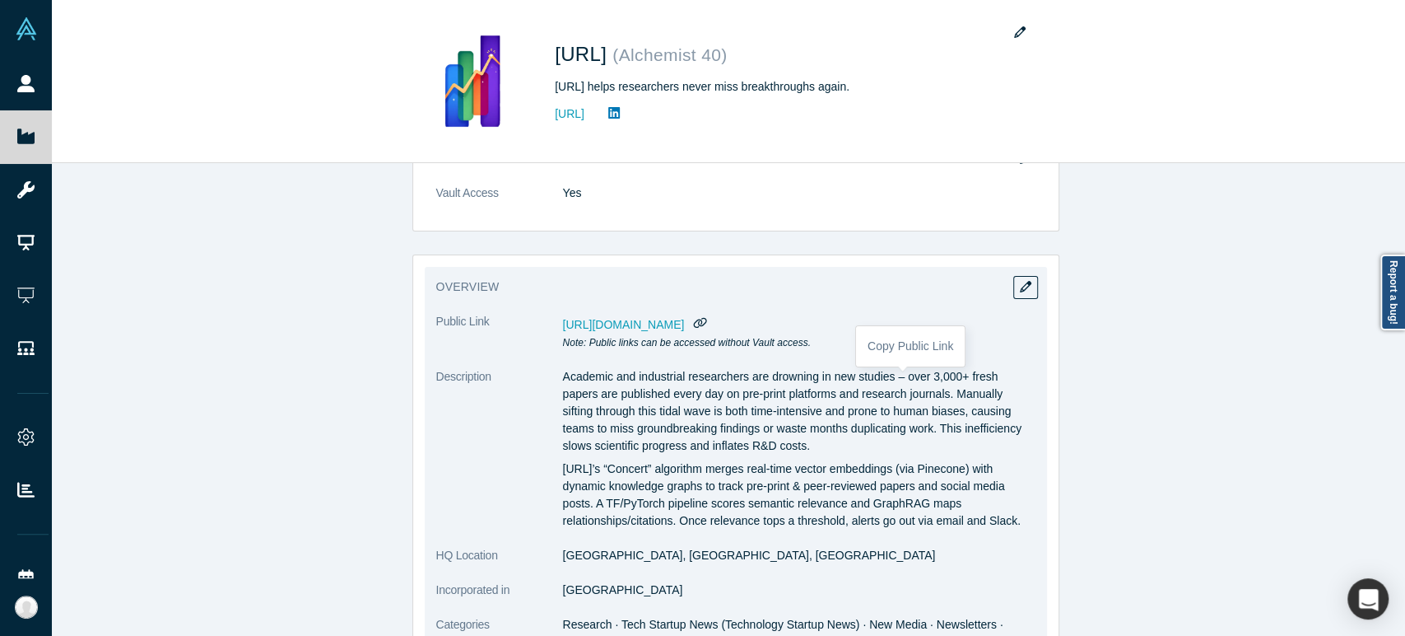
scroll to position [91, 0]
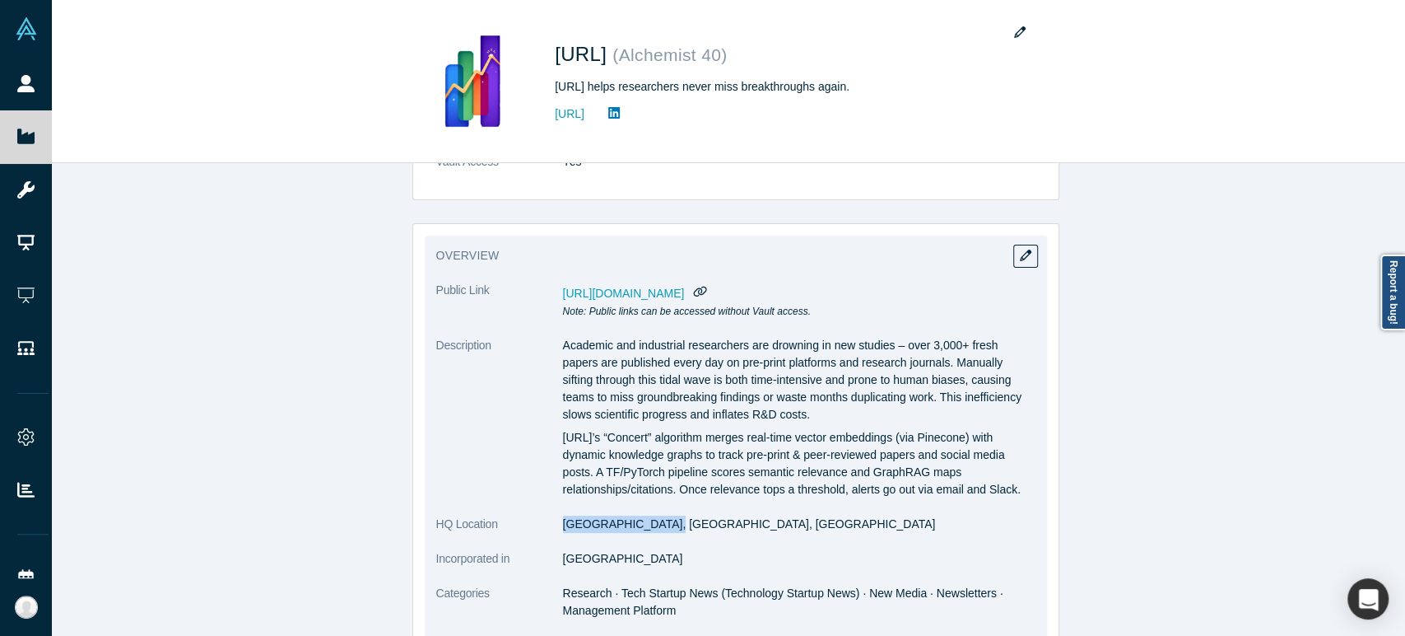
drag, startPoint x: 556, startPoint y: 525, endPoint x: 660, endPoint y: 528, distance: 103.8
click at [660, 528] on dd "[GEOGRAPHIC_DATA], [GEOGRAPHIC_DATA], [GEOGRAPHIC_DATA]" at bounding box center [799, 523] width 473 height 17
drag, startPoint x: 556, startPoint y: 560, endPoint x: 621, endPoint y: 566, distance: 65.3
click at [621, 566] on dl "Public Link [URL][DOMAIN_NAME] Note: Public links can be accessed without Vault…" at bounding box center [735, 528] width 599 height 493
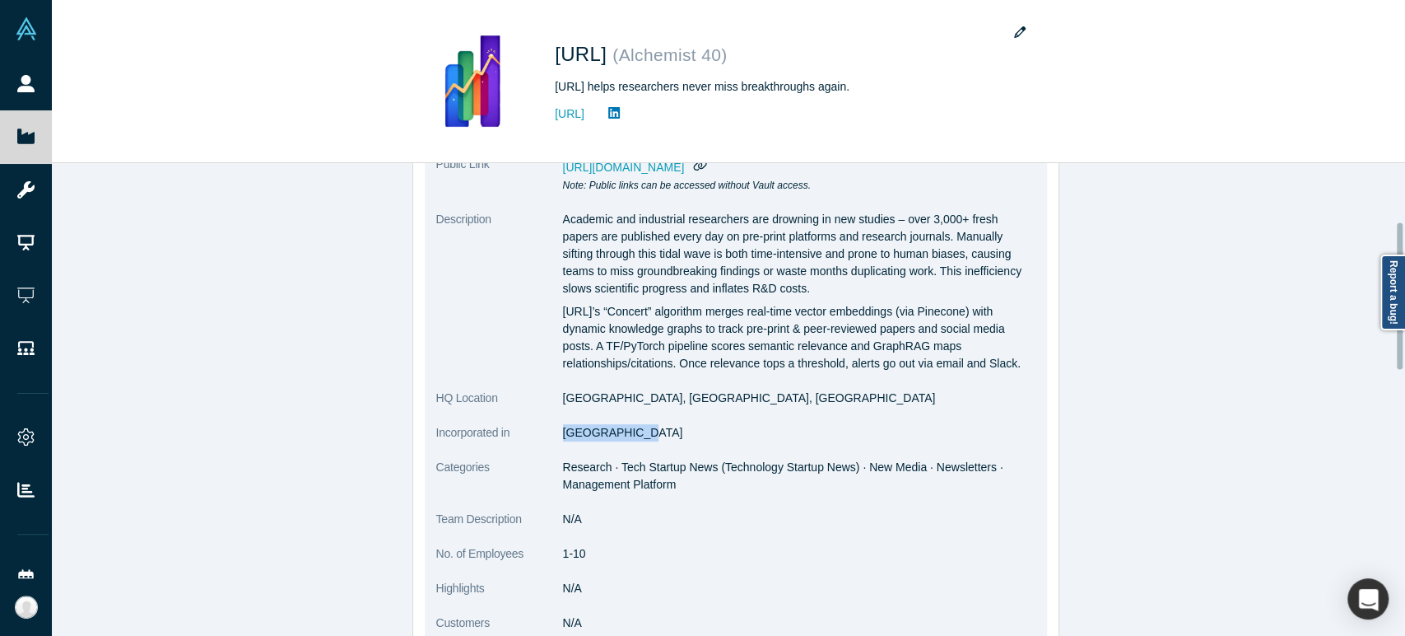
scroll to position [274, 0]
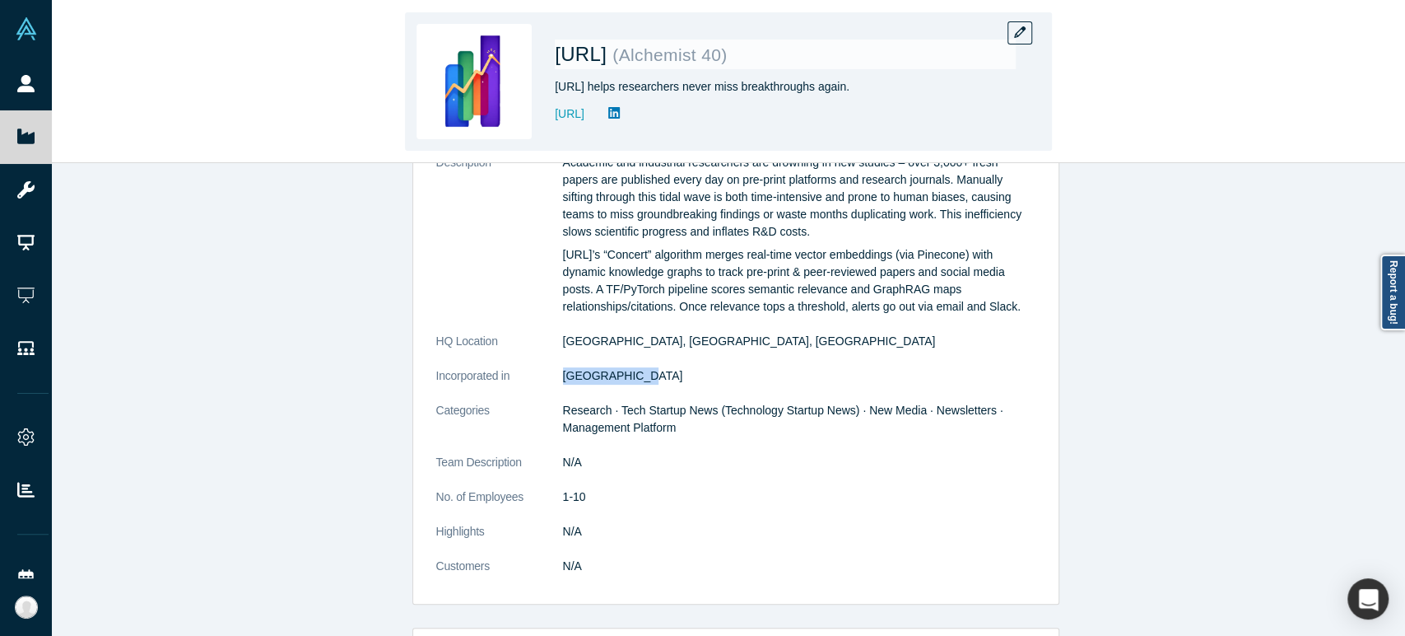
drag, startPoint x: 554, startPoint y: 92, endPoint x: 851, endPoint y: 86, distance: 297.3
click at [851, 86] on div "[URL] helps researchers never miss breakthroughs again." at bounding box center [785, 86] width 461 height 17
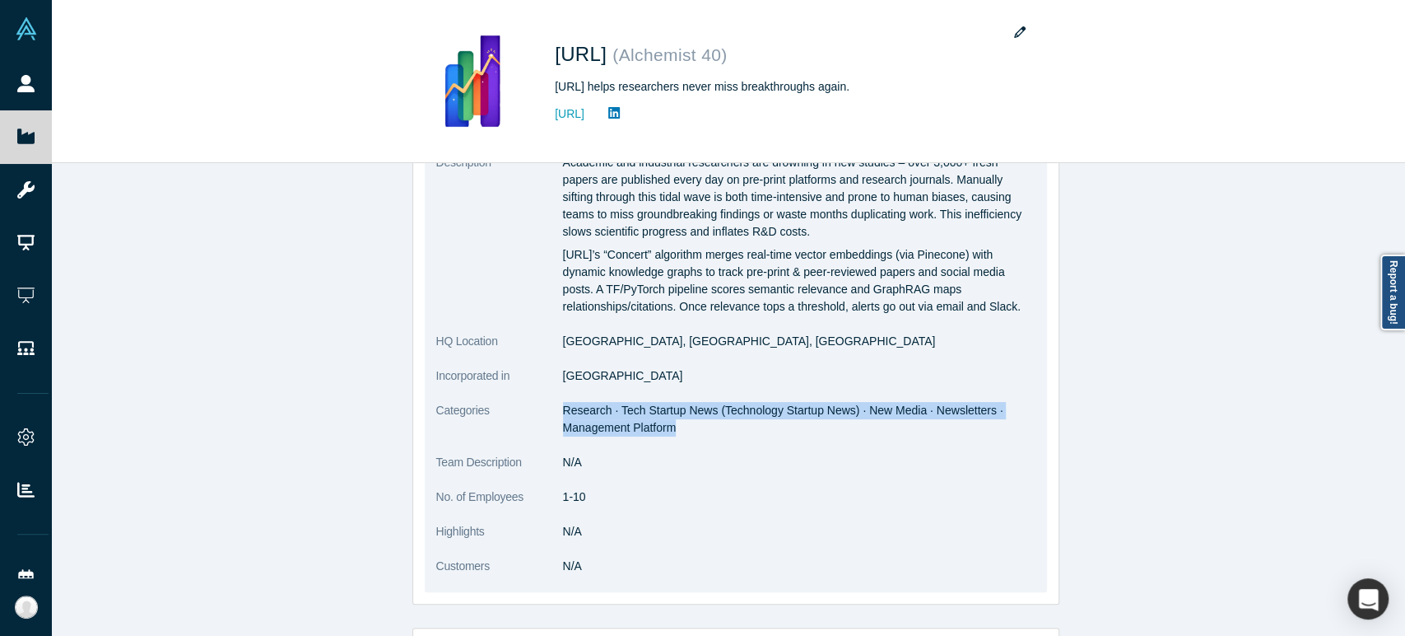
drag, startPoint x: 554, startPoint y: 412, endPoint x: 668, endPoint y: 429, distance: 114.9
click at [668, 429] on dl "Public Link [URL][DOMAIN_NAME] Note: Public links can be accessed without Vault…" at bounding box center [735, 345] width 599 height 493
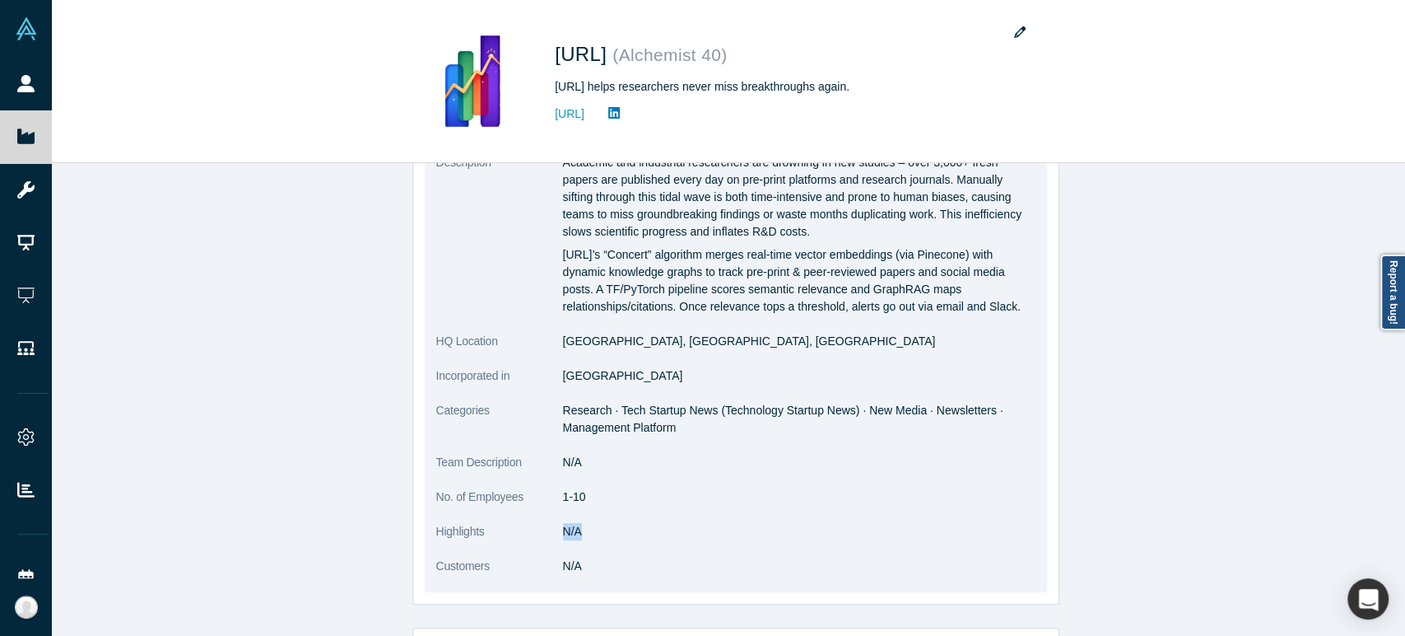
drag, startPoint x: 560, startPoint y: 532, endPoint x: 573, endPoint y: 532, distance: 13.2
click at [573, 532] on dd "N/A" at bounding box center [799, 531] width 473 height 17
click at [571, 464] on dd "N/A" at bounding box center [799, 462] width 473 height 17
click at [566, 463] on dd "N/A" at bounding box center [799, 462] width 473 height 17
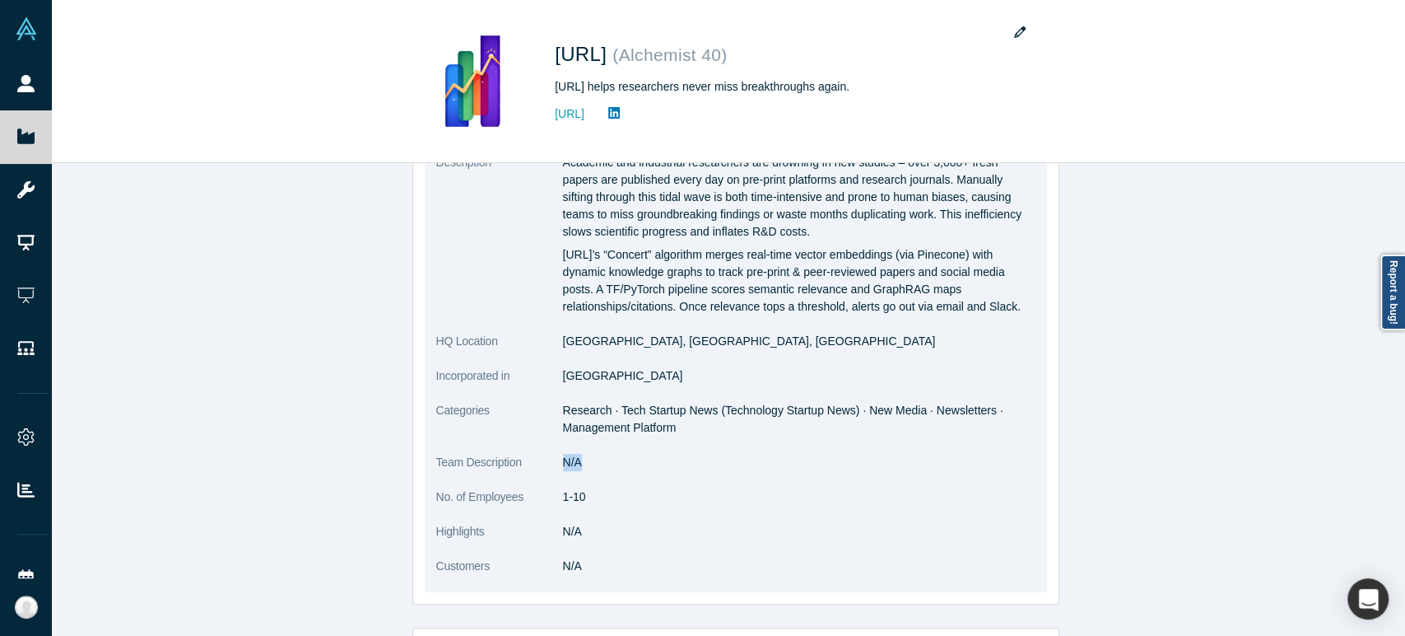
drag, startPoint x: 558, startPoint y: 463, endPoint x: 575, endPoint y: 472, distance: 18.8
click at [575, 472] on dl "Public Link [URL][DOMAIN_NAME] Note: Public links can be accessed without Vault…" at bounding box center [735, 345] width 599 height 493
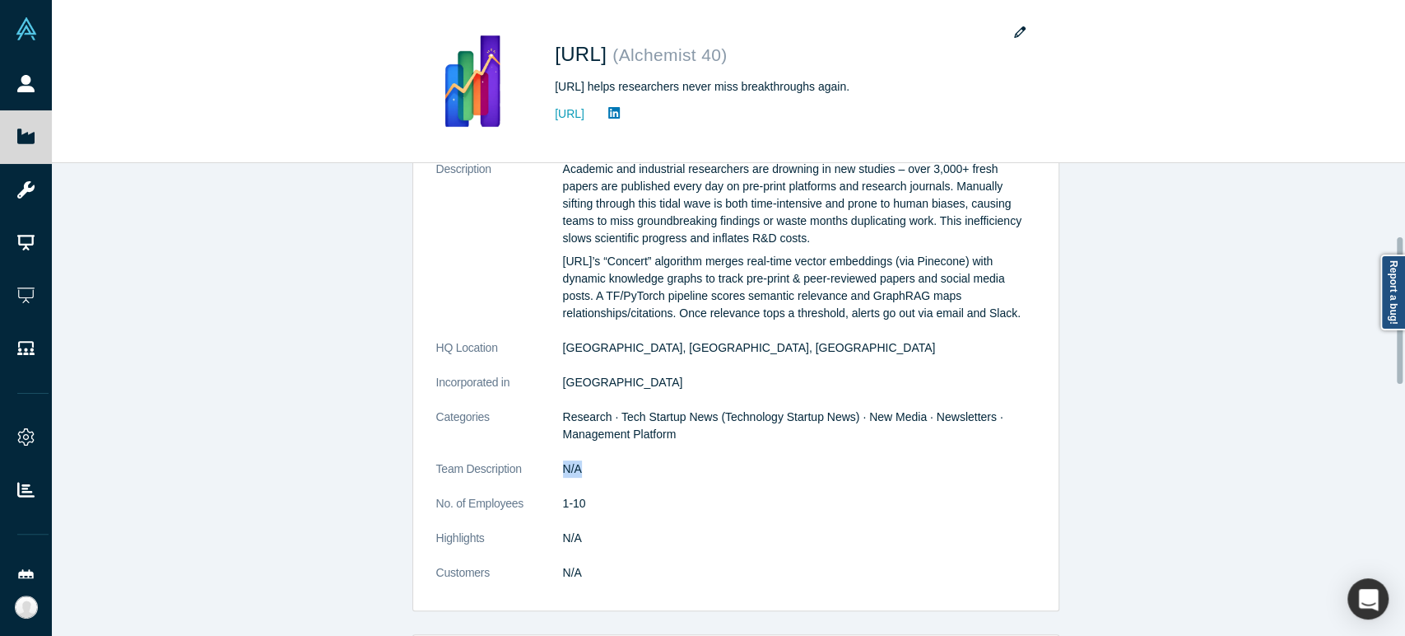
scroll to position [227, 0]
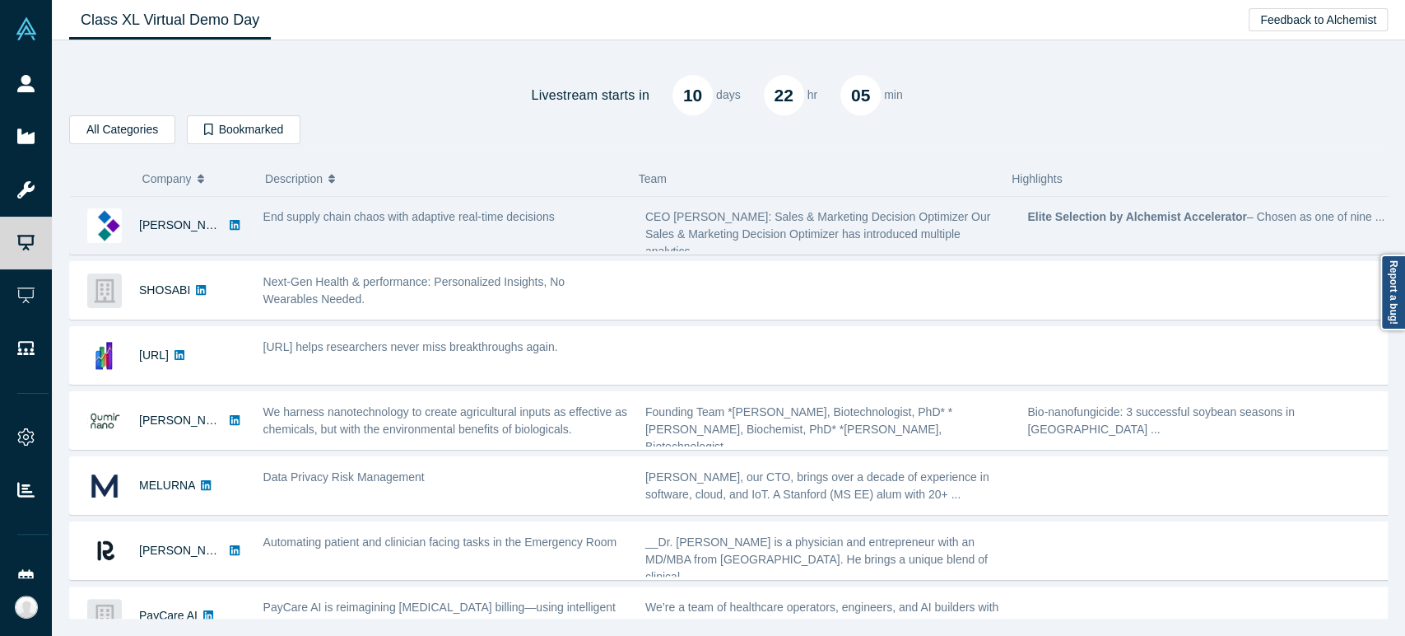
click at [255, 232] on div "End supply chain chaos with adaptive real-time decisions" at bounding box center [445, 225] width 382 height 52
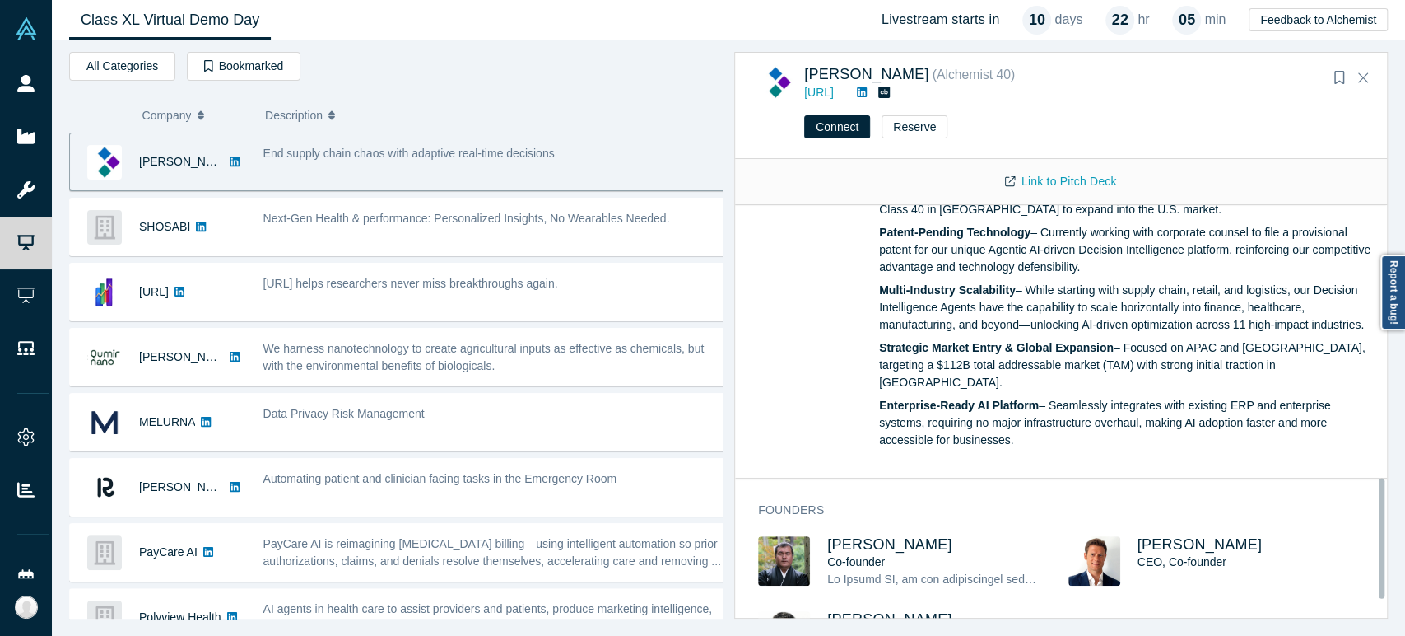
scroll to position [997, 0]
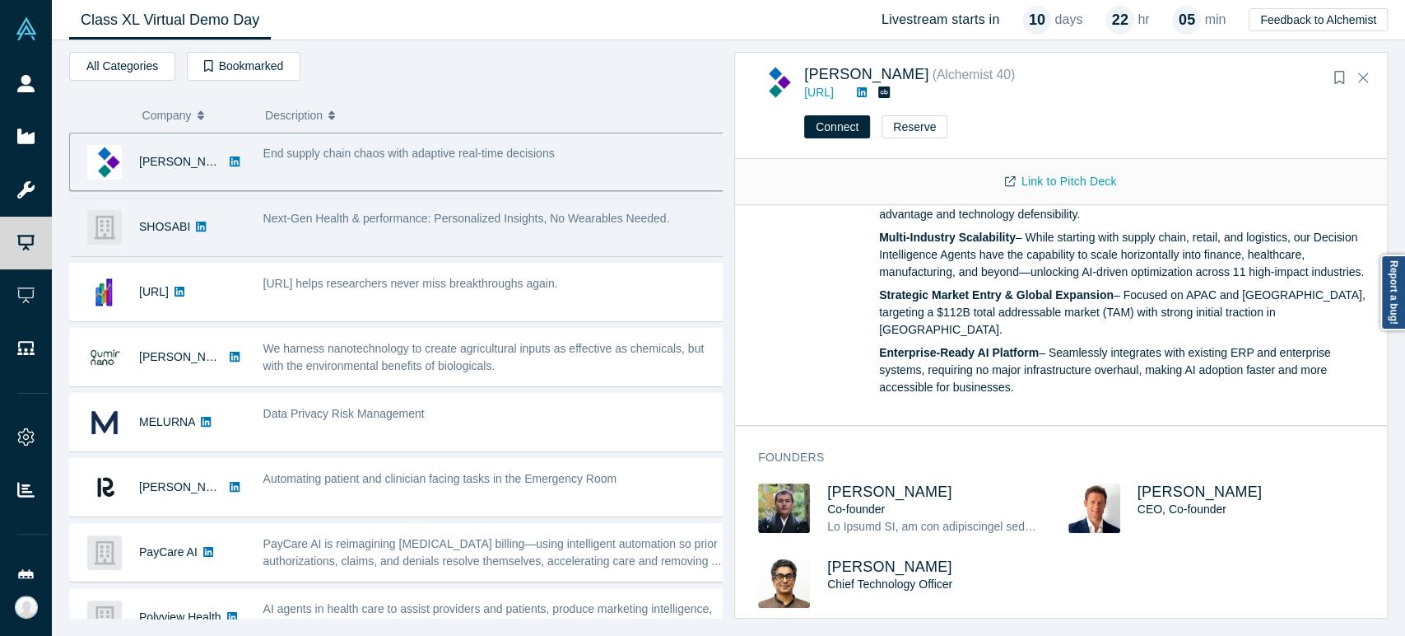
click at [253, 229] on div "SHOSABI" at bounding box center [162, 226] width 184 height 57
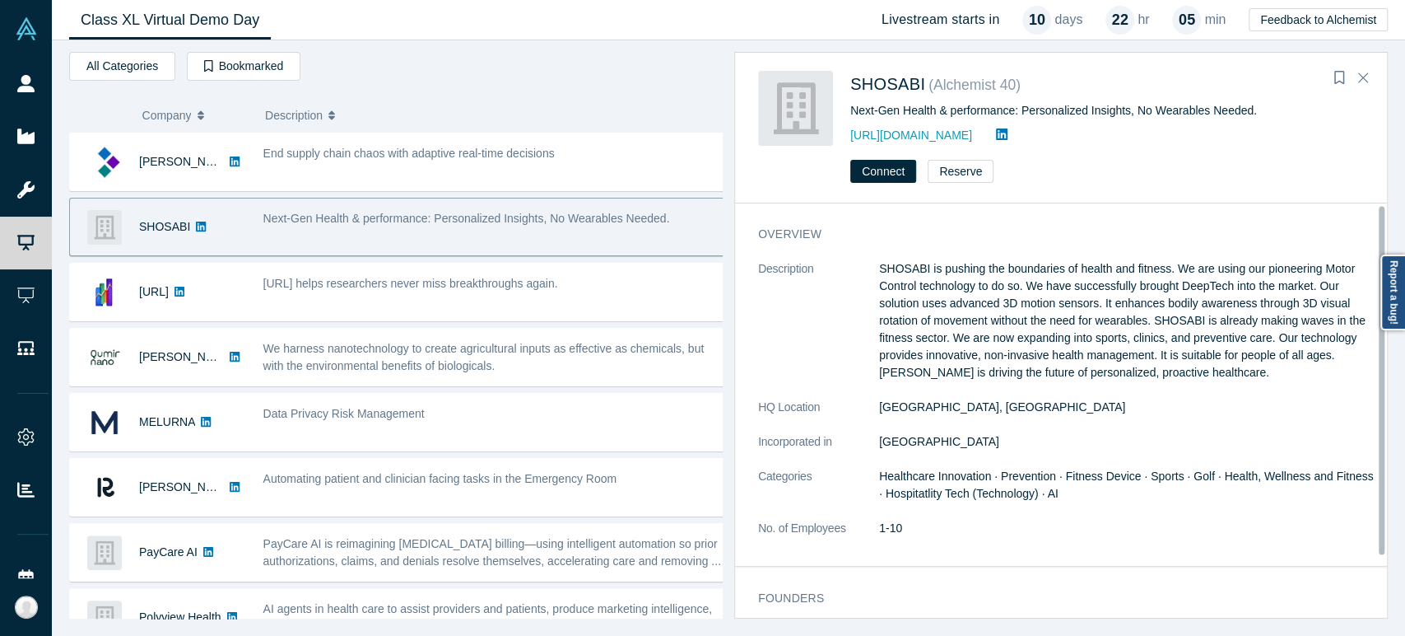
scroll to position [0, 0]
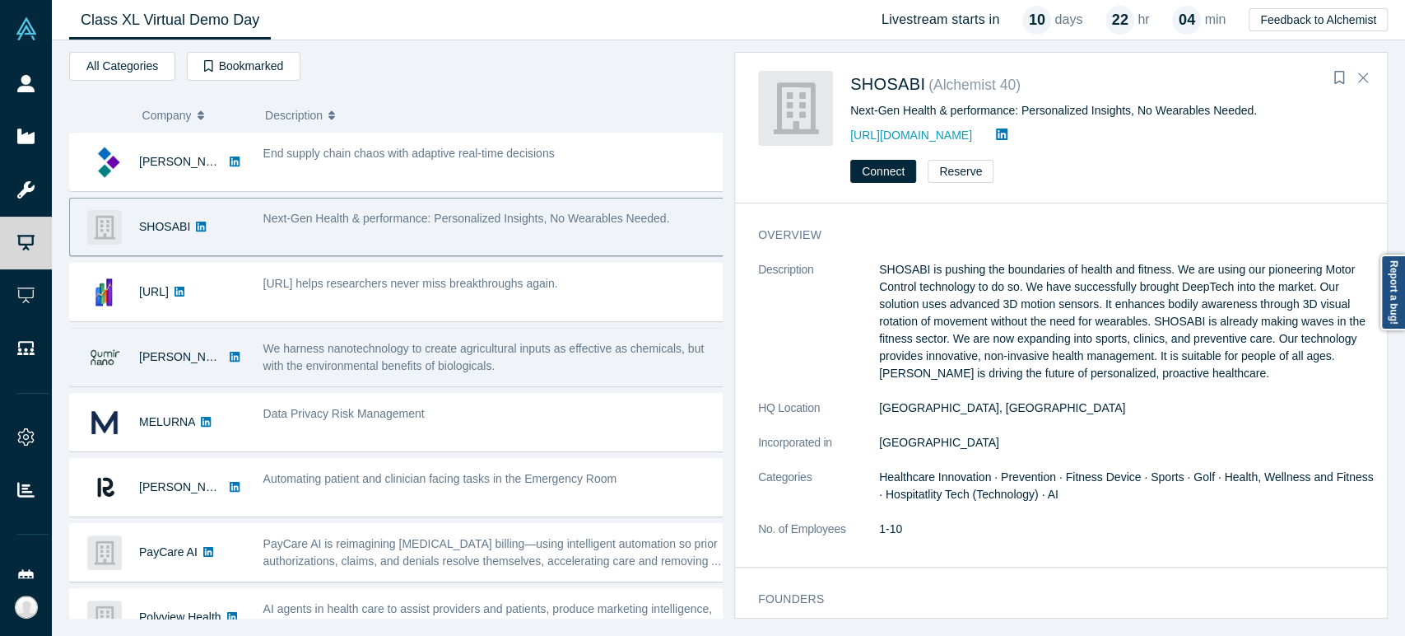
click at [245, 341] on div "[PERSON_NAME]" at bounding box center [158, 357] width 176 height 57
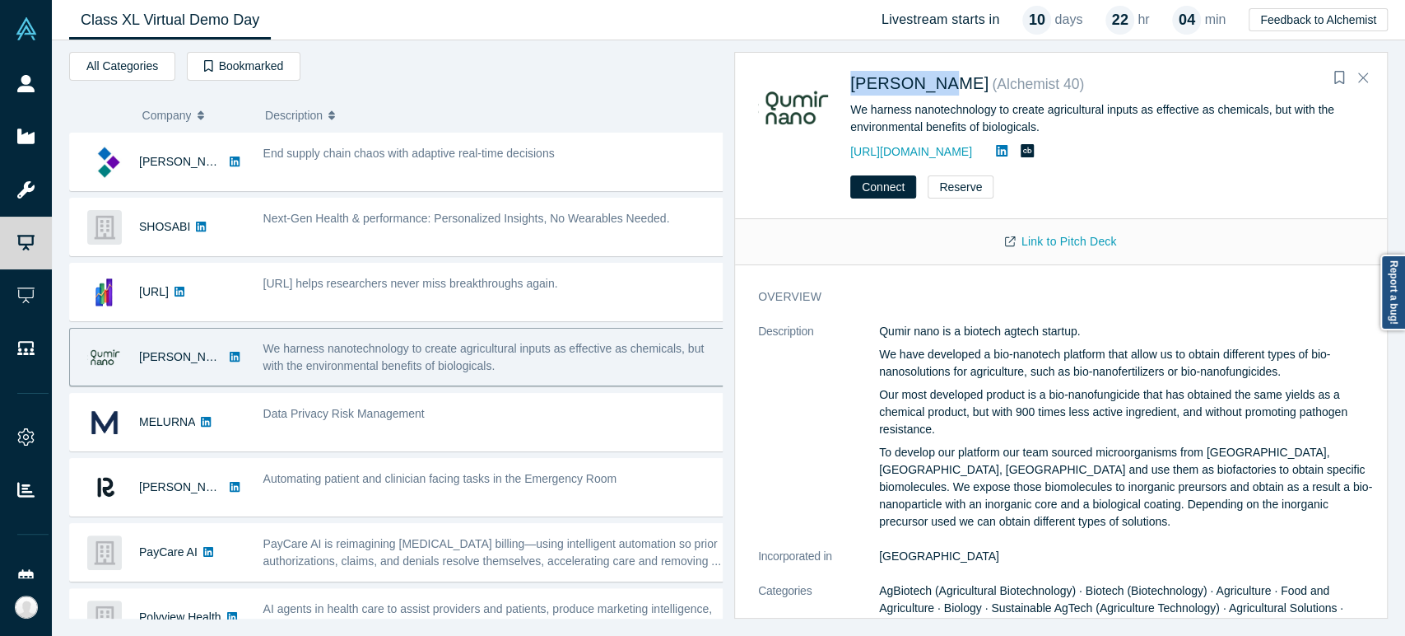
drag, startPoint x: 846, startPoint y: 91, endPoint x: 925, endPoint y: 96, distance: 79.2
click at [925, 96] on div "[PERSON_NAME] ( Alchemist 40 ) We harness nanotechnology to create agricultural…" at bounding box center [1064, 116] width 612 height 91
click at [883, 85] on span "[PERSON_NAME]" at bounding box center [920, 83] width 138 height 18
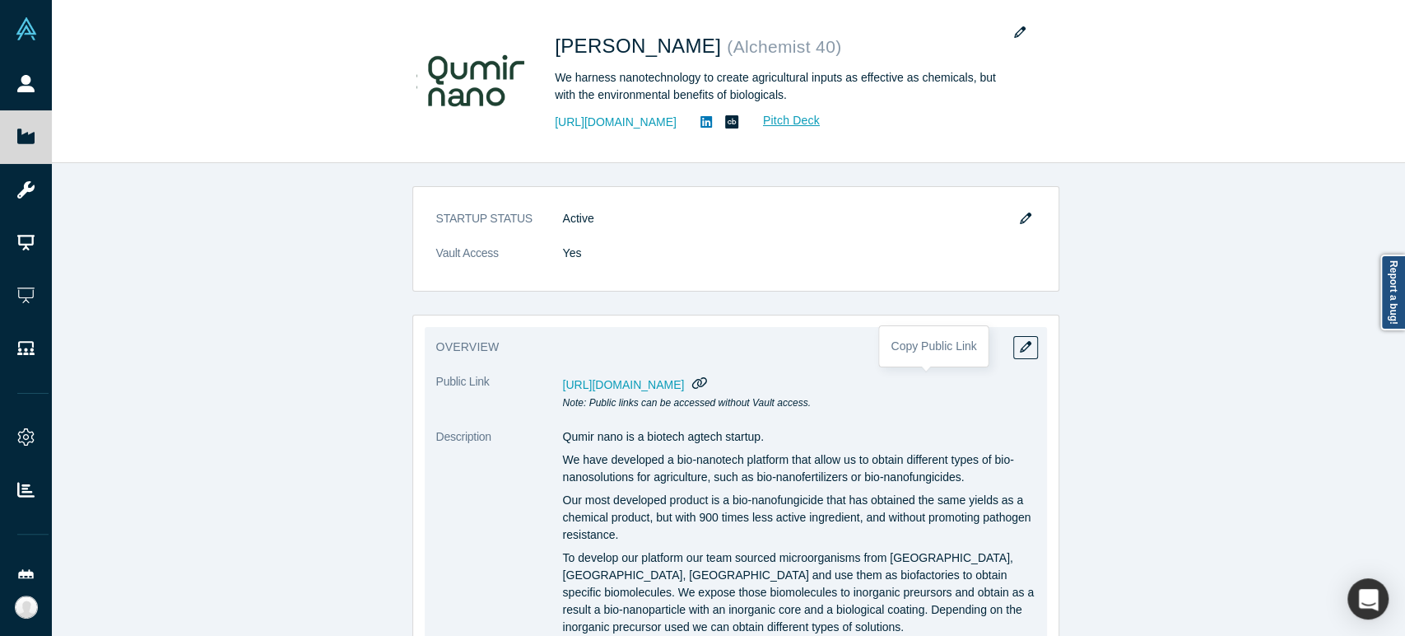
click at [708, 387] on icon "button" at bounding box center [700, 382] width 16 height 12
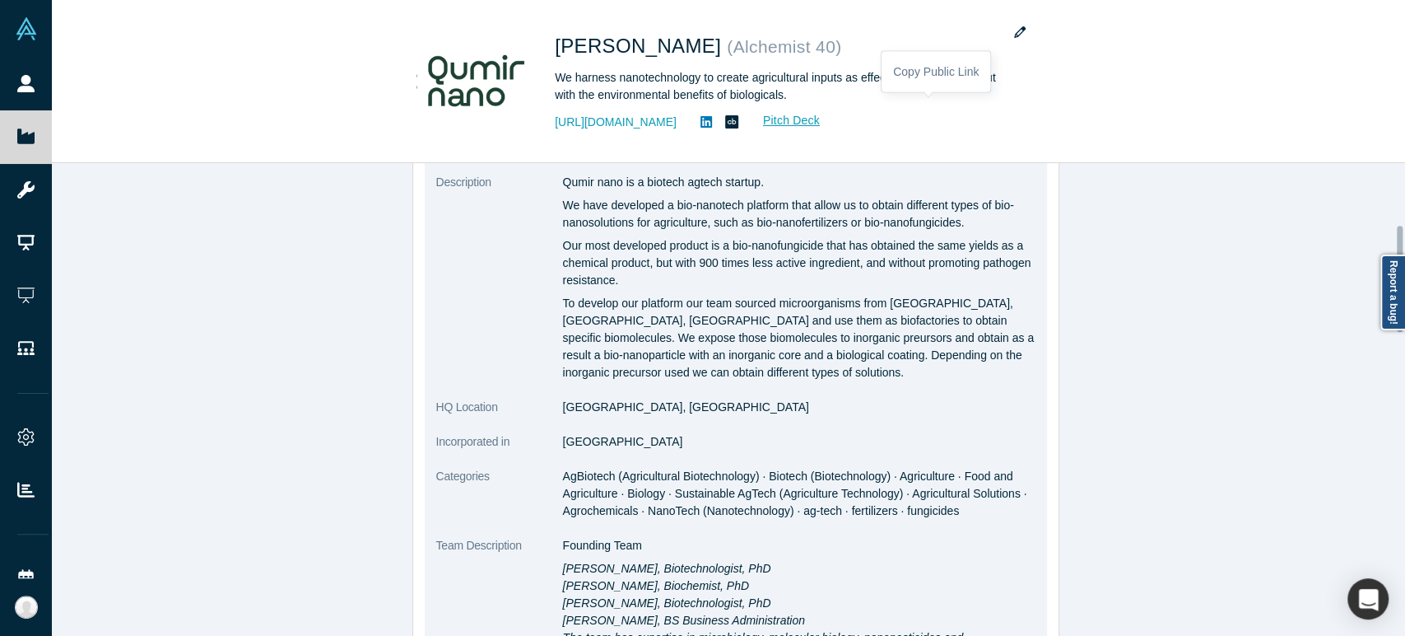
scroll to position [274, 0]
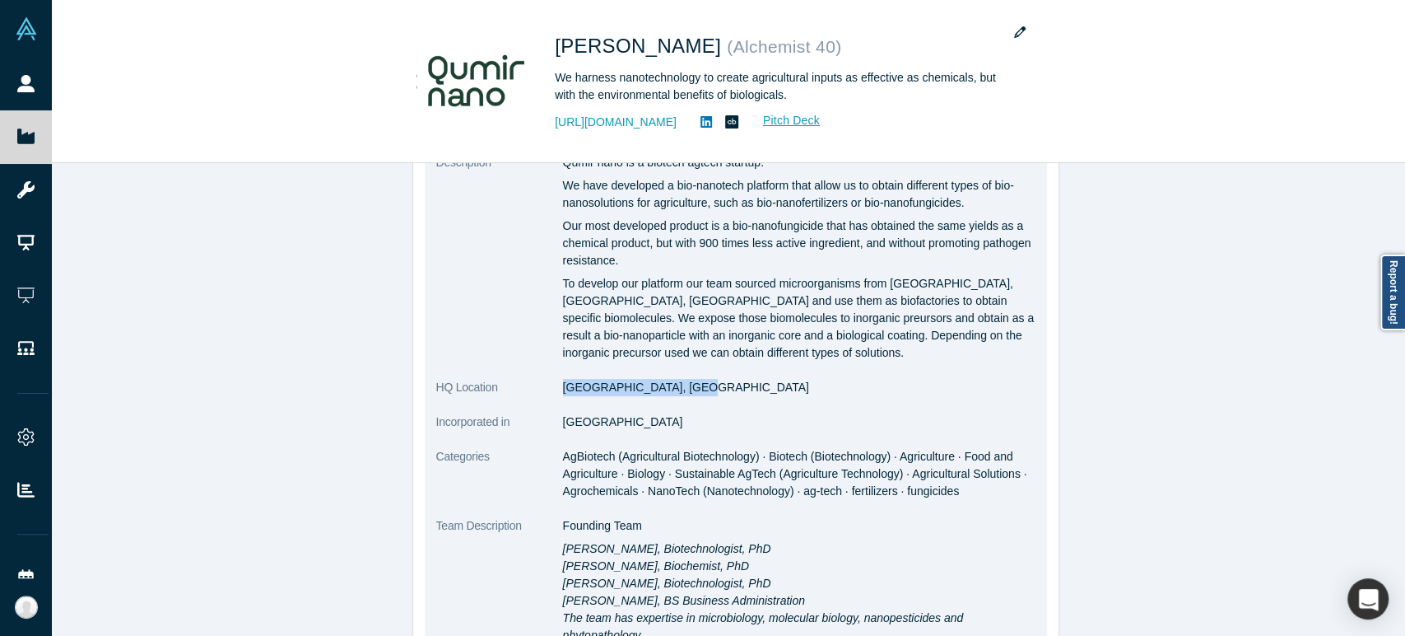
drag, startPoint x: 556, startPoint y: 390, endPoint x: 677, endPoint y: 393, distance: 121.1
click at [677, 393] on dd "[GEOGRAPHIC_DATA], [GEOGRAPHIC_DATA]" at bounding box center [799, 387] width 473 height 17
drag, startPoint x: 554, startPoint y: 422, endPoint x: 621, endPoint y: 423, distance: 66.7
click at [621, 423] on dl "Public Link [URL][DOMAIN_NAME] Note: Public links can be accessed without Vault…" at bounding box center [735, 530] width 599 height 862
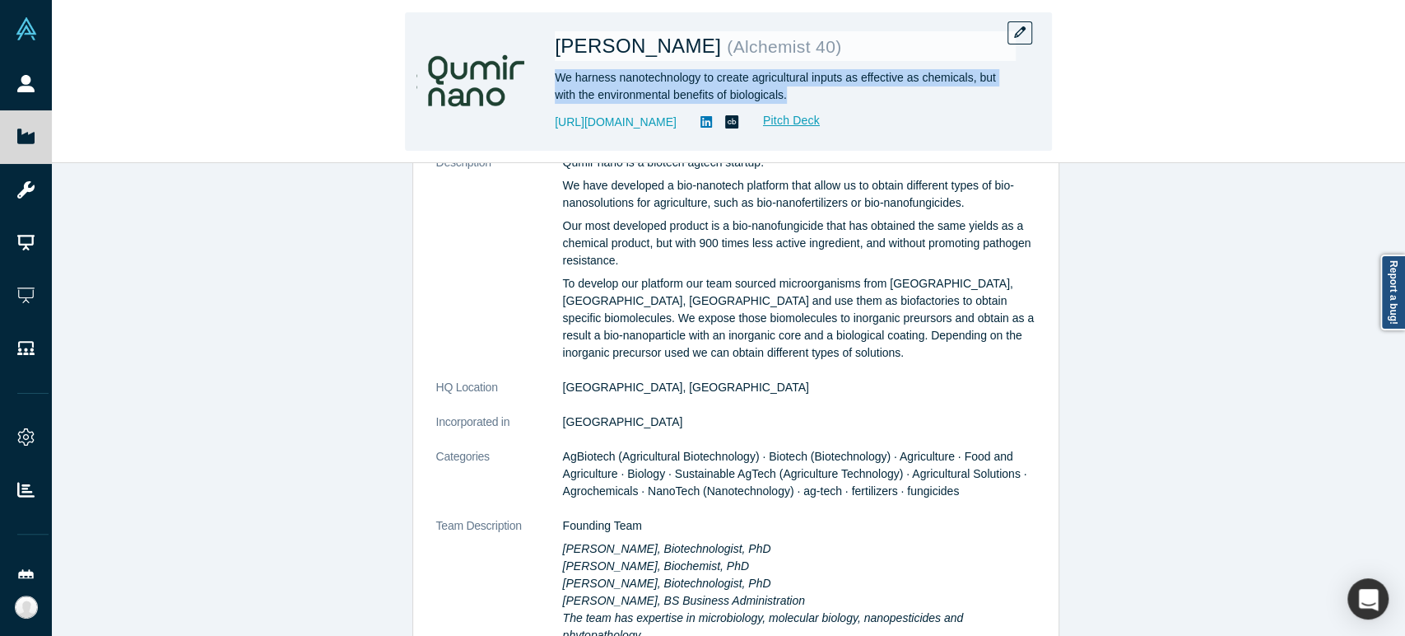
drag, startPoint x: 554, startPoint y: 79, endPoint x: 801, endPoint y: 98, distance: 247.7
click at [801, 98] on div "We harness nanotechnology to create agricultural inputs as effective as chemica…" at bounding box center [785, 86] width 461 height 35
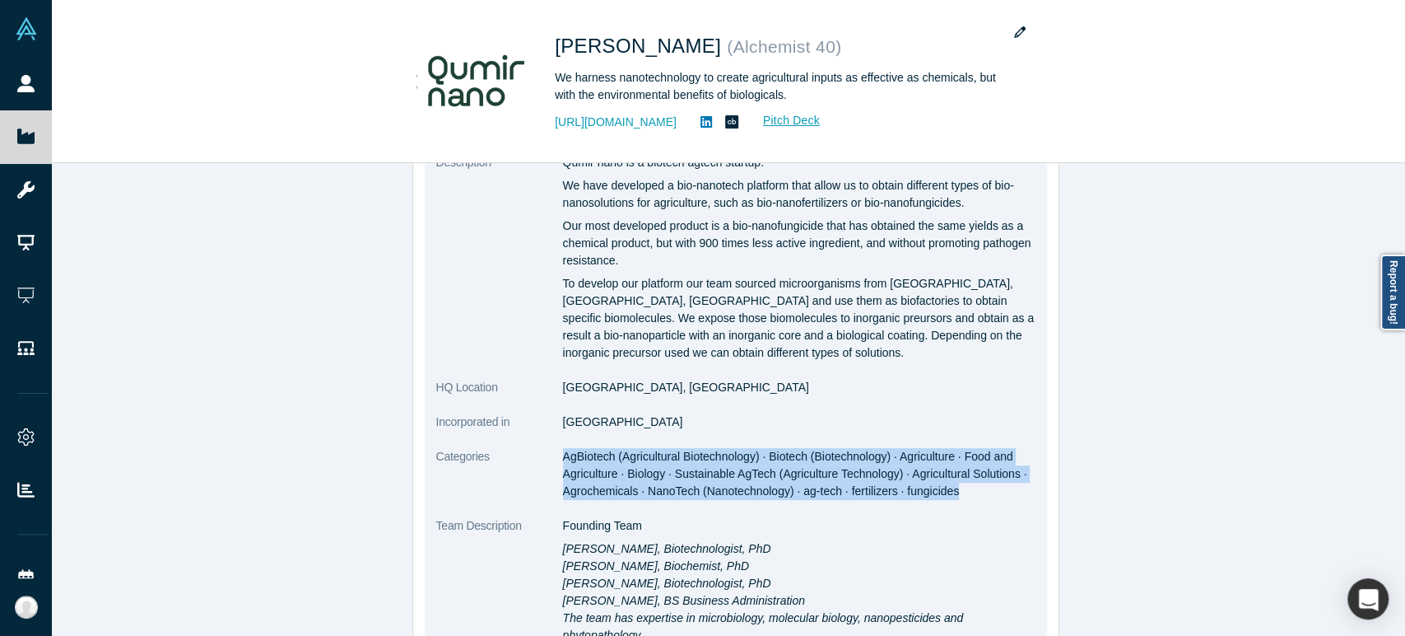
drag, startPoint x: 556, startPoint y: 459, endPoint x: 949, endPoint y: 505, distance: 395.3
click at [949, 505] on dl "Public Link [URL][DOMAIN_NAME] Note: Public links can be accessed without Vault…" at bounding box center [735, 530] width 599 height 862
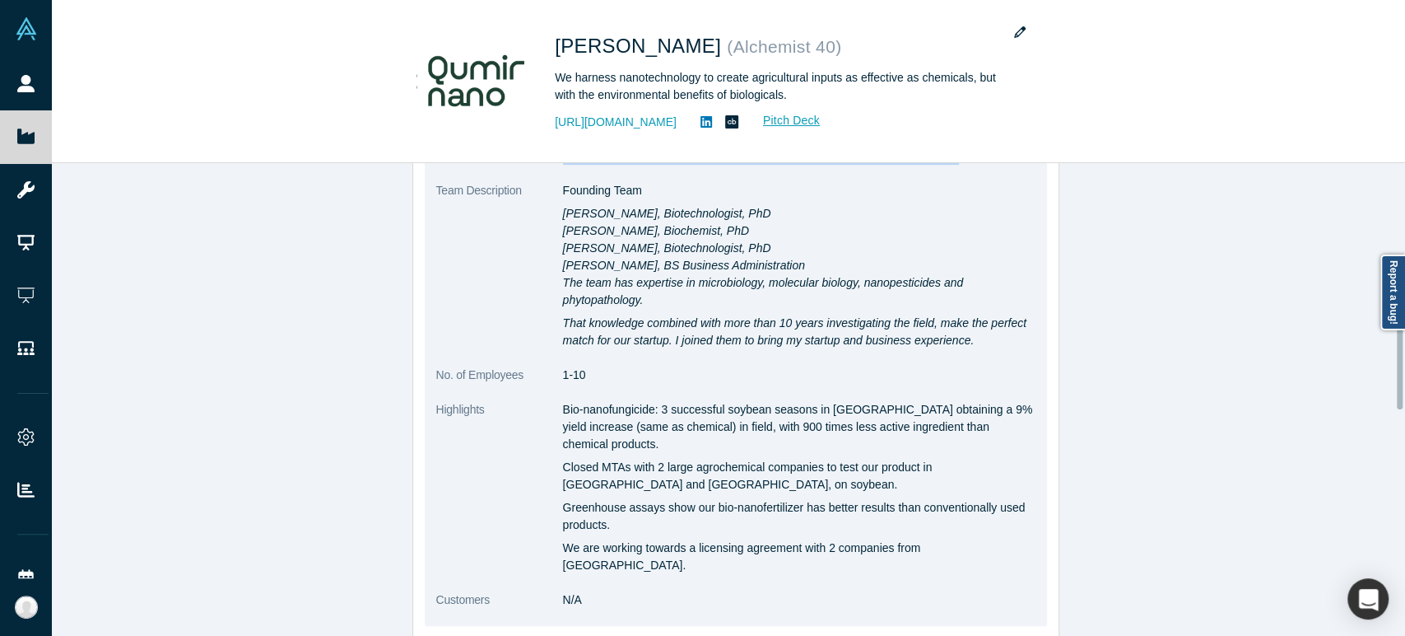
scroll to position [640, 0]
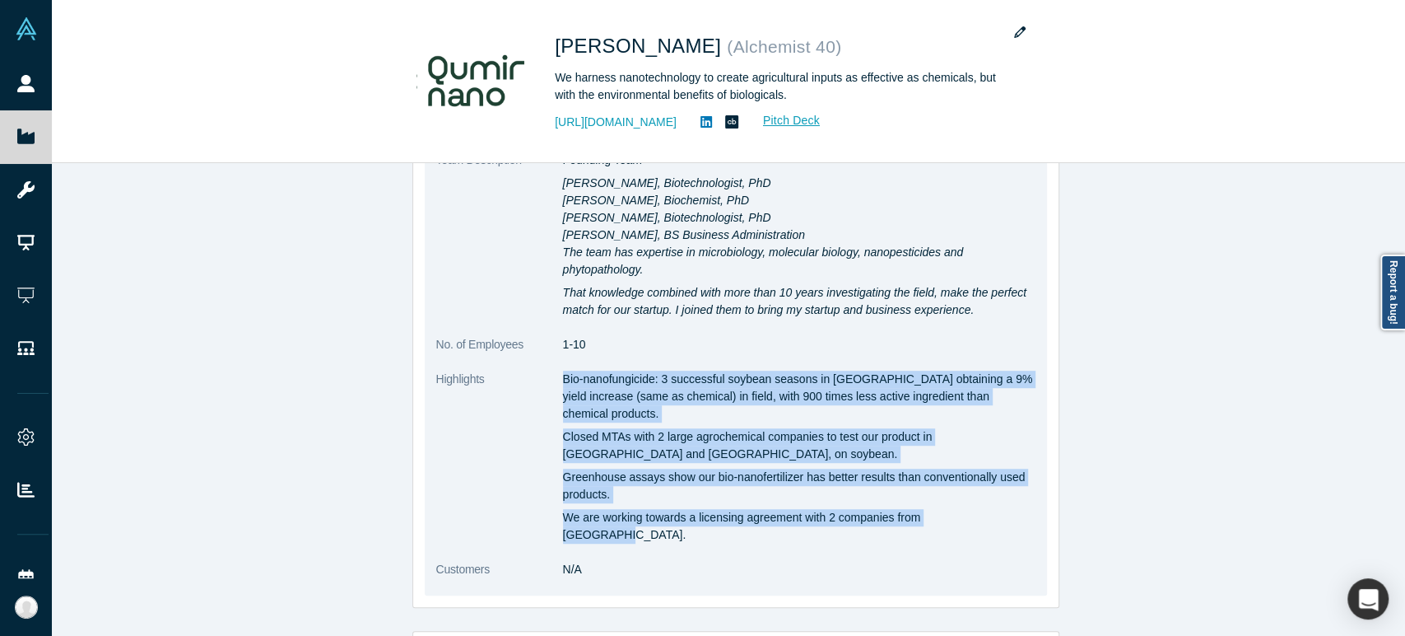
drag, startPoint x: 556, startPoint y: 361, endPoint x: 967, endPoint y: 484, distance: 429.8
click at [967, 484] on div "Bio-nanofungicide: 3 successful soybean seasons in [GEOGRAPHIC_DATA] obtaining …" at bounding box center [799, 457] width 473 height 173
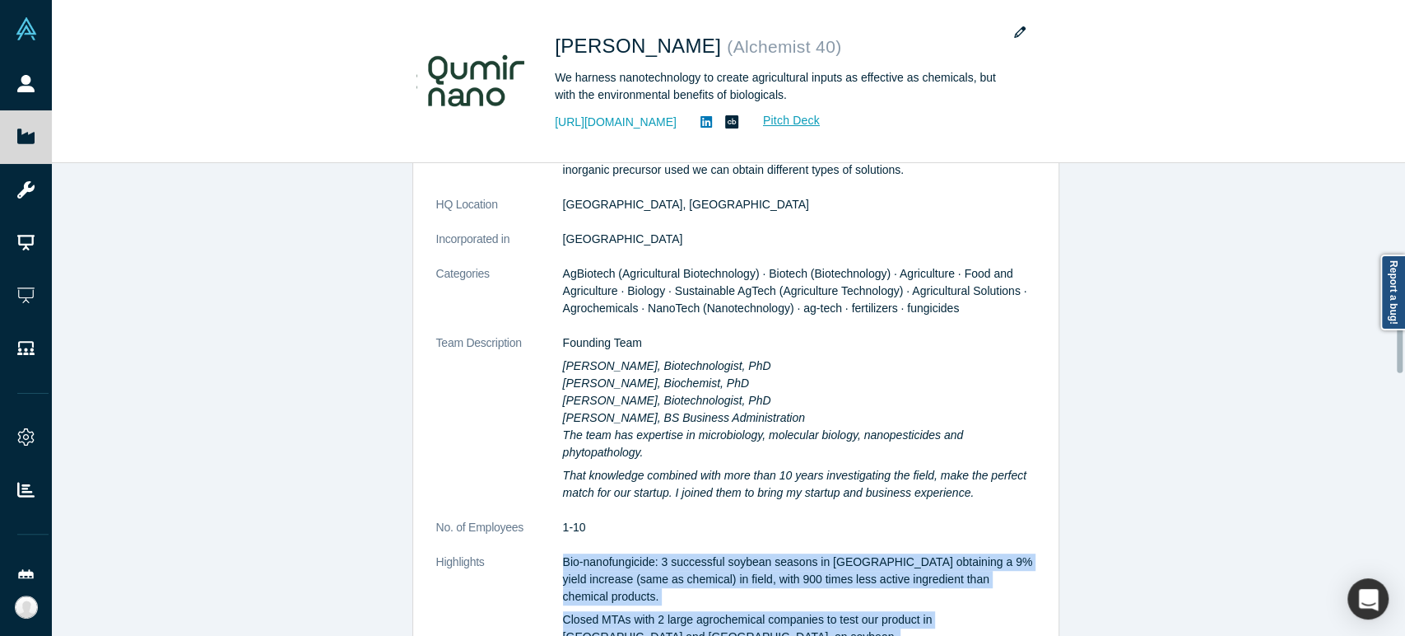
scroll to position [366, 0]
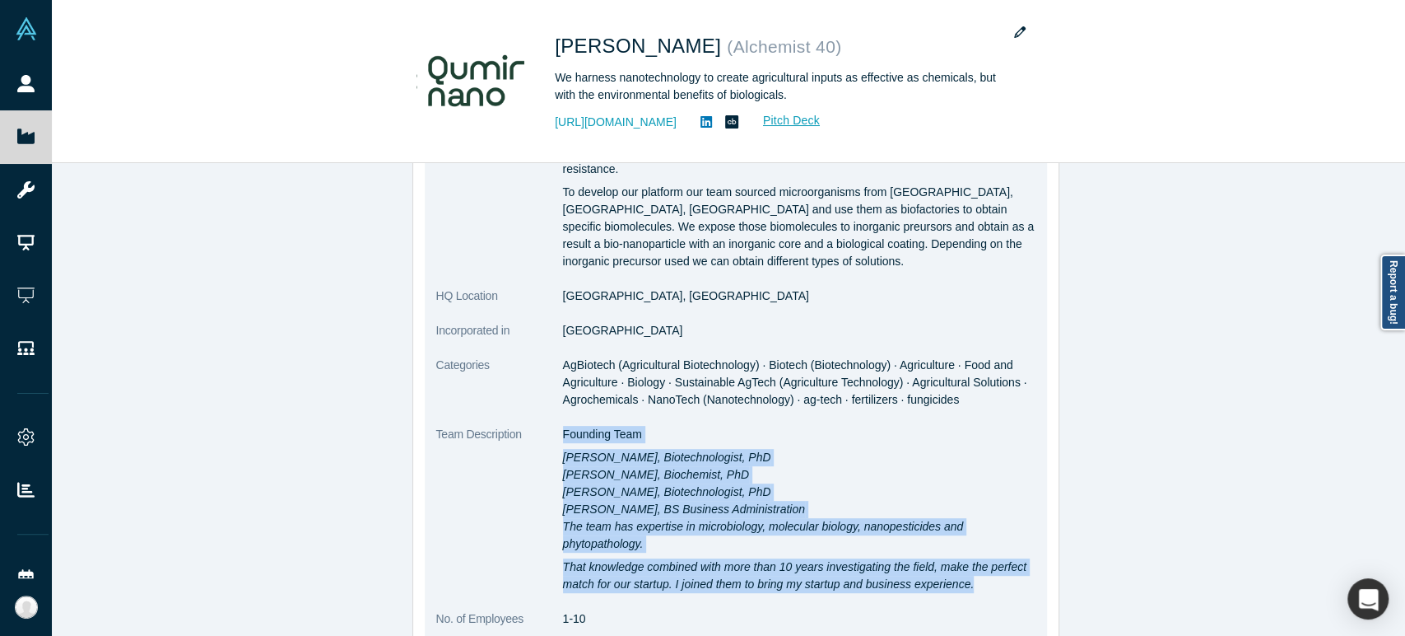
drag, startPoint x: 557, startPoint y: 437, endPoint x: 958, endPoint y: 572, distance: 423.9
click at [958, 572] on div "Founding Team [PERSON_NAME], Biotechnologist, PhD [PERSON_NAME], Biochemist, Ph…" at bounding box center [799, 509] width 473 height 167
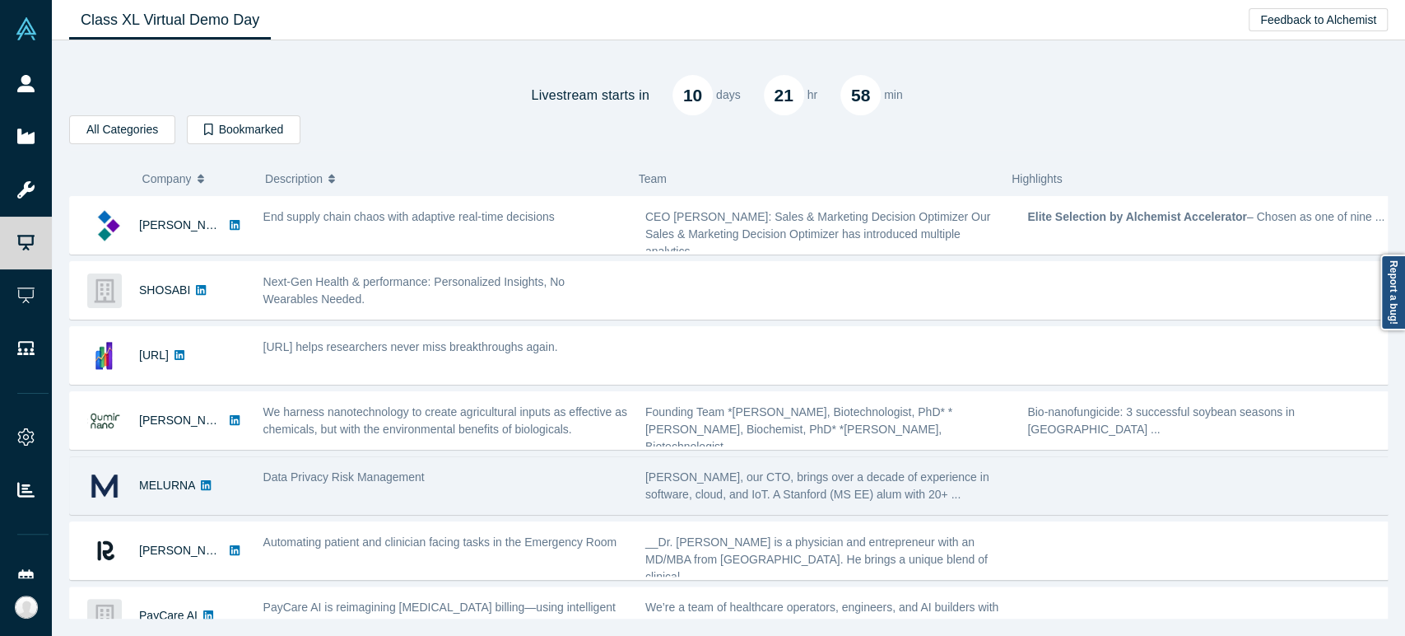
click at [224, 471] on div "MELURNA" at bounding box center [158, 485] width 176 height 57
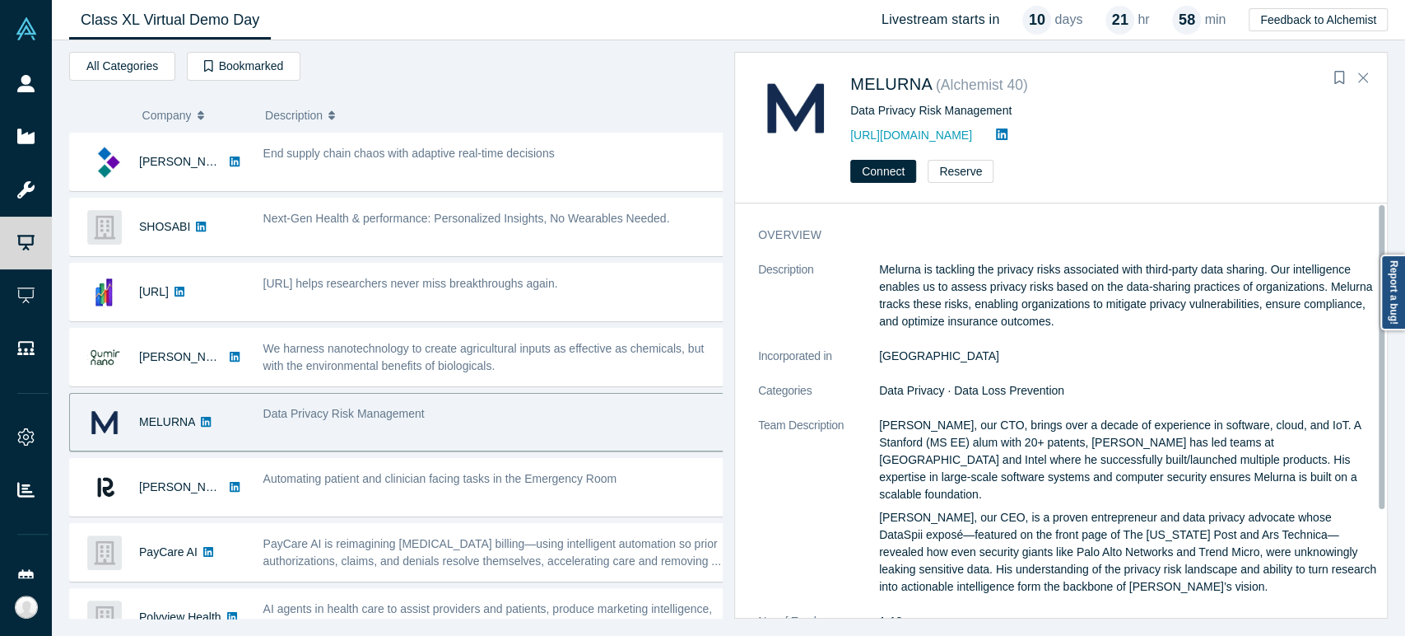
click at [1075, 171] on div "Connect Reserve" at bounding box center [1061, 177] width 652 height 52
click at [883, 79] on span "MELURNA" at bounding box center [892, 84] width 82 height 18
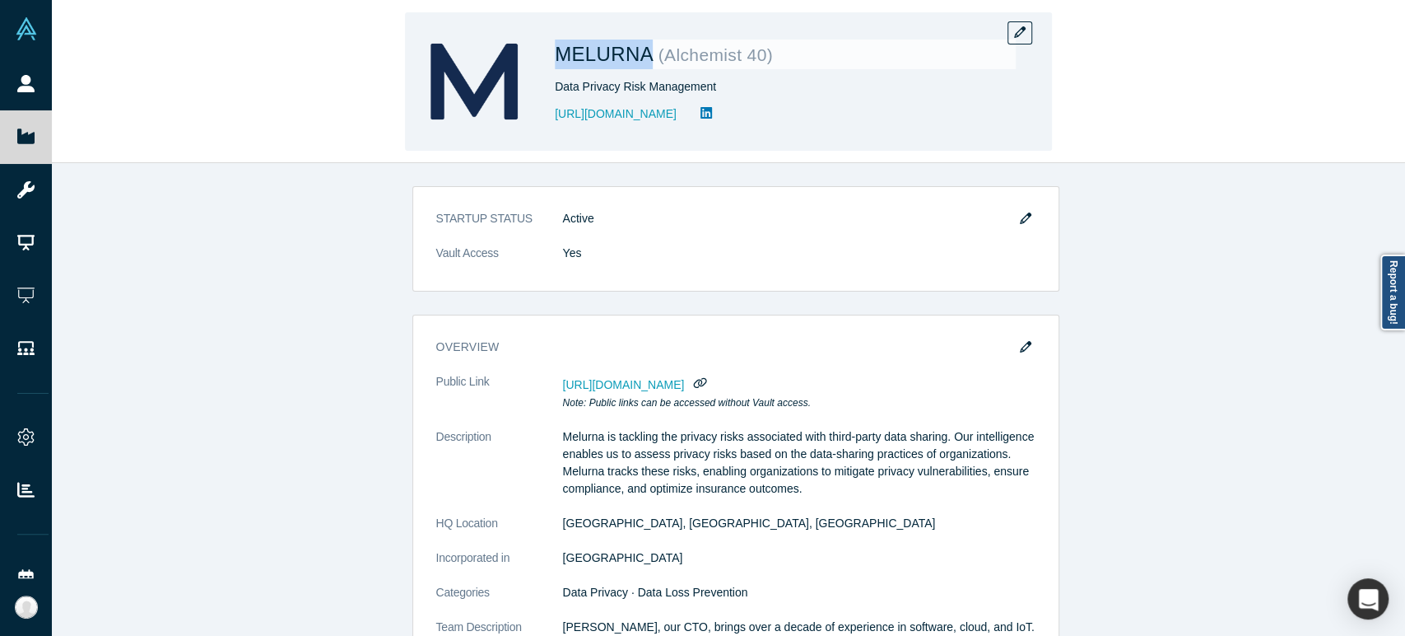
drag, startPoint x: 552, startPoint y: 60, endPoint x: 641, endPoint y: 64, distance: 89.8
click at [641, 64] on div "MELURNA ( Alchemist 40 ) Data Privacy Risk Management [URL][DOMAIN_NAME]" at bounding box center [728, 81] width 647 height 138
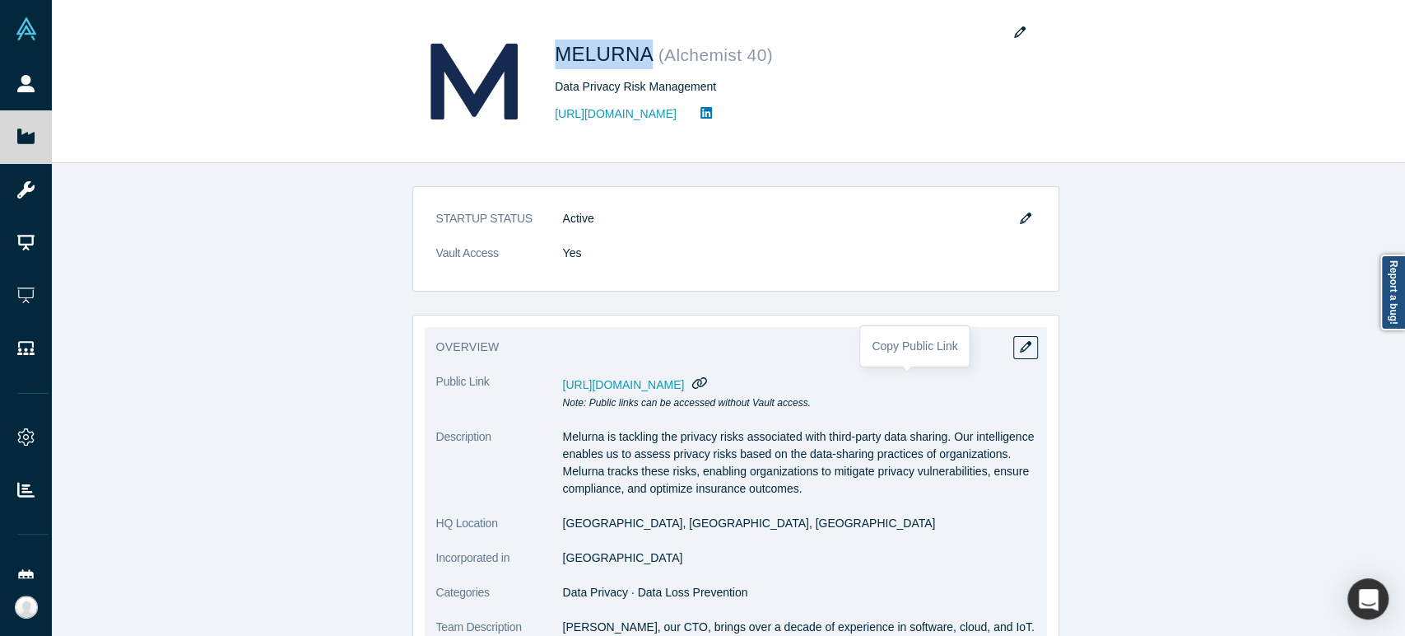
click at [708, 380] on icon "button" at bounding box center [700, 382] width 16 height 12
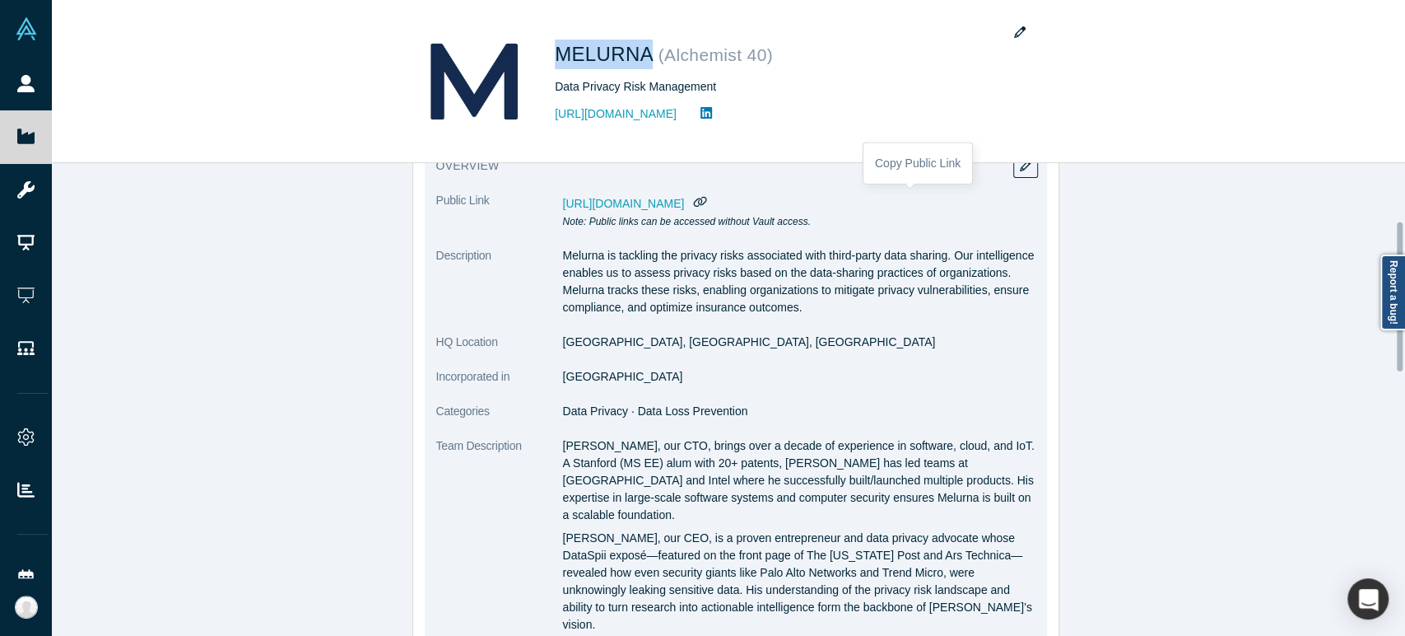
scroll to position [183, 0]
drag, startPoint x: 555, startPoint y: 344, endPoint x: 652, endPoint y: 347, distance: 97.2
click at [652, 347] on dd "[GEOGRAPHIC_DATA], [GEOGRAPHIC_DATA], [GEOGRAPHIC_DATA]" at bounding box center [799, 340] width 473 height 17
drag, startPoint x: 553, startPoint y: 381, endPoint x: 621, endPoint y: 383, distance: 67.5
click at [621, 383] on dl "Public Link [URL][DOMAIN_NAME] Note: Public links can be accessed without Vault…" at bounding box center [735, 471] width 599 height 562
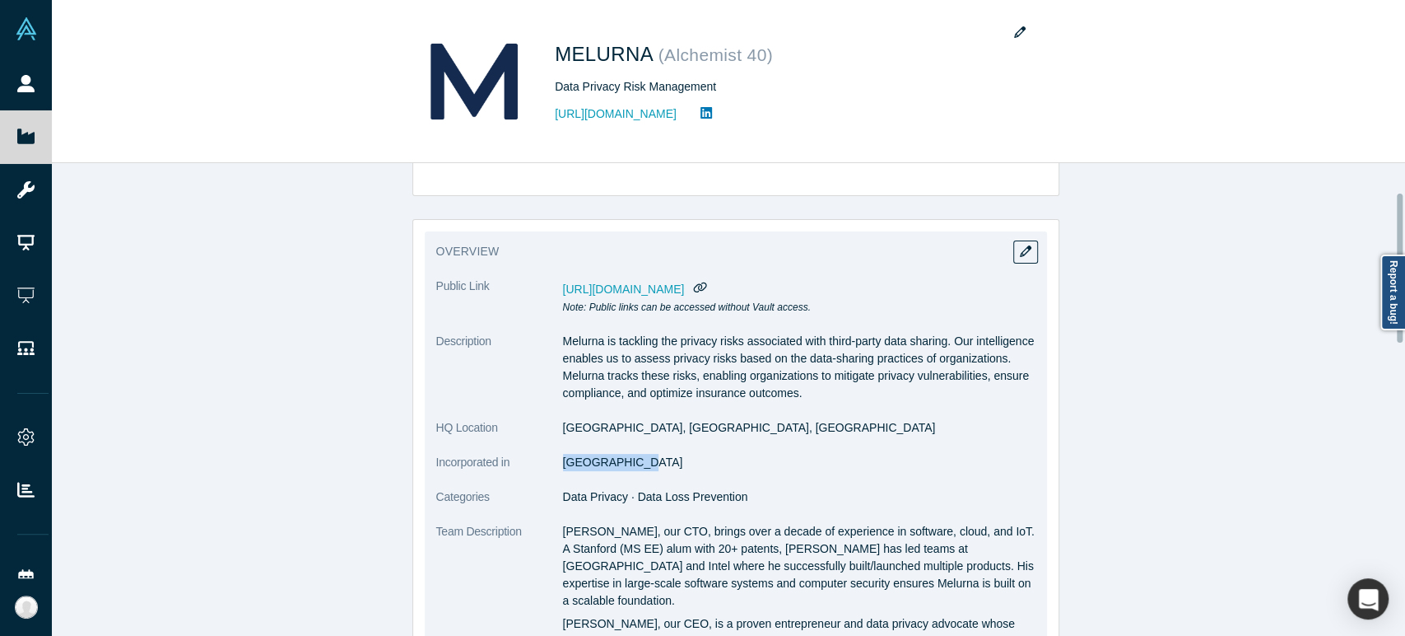
scroll to position [91, 0]
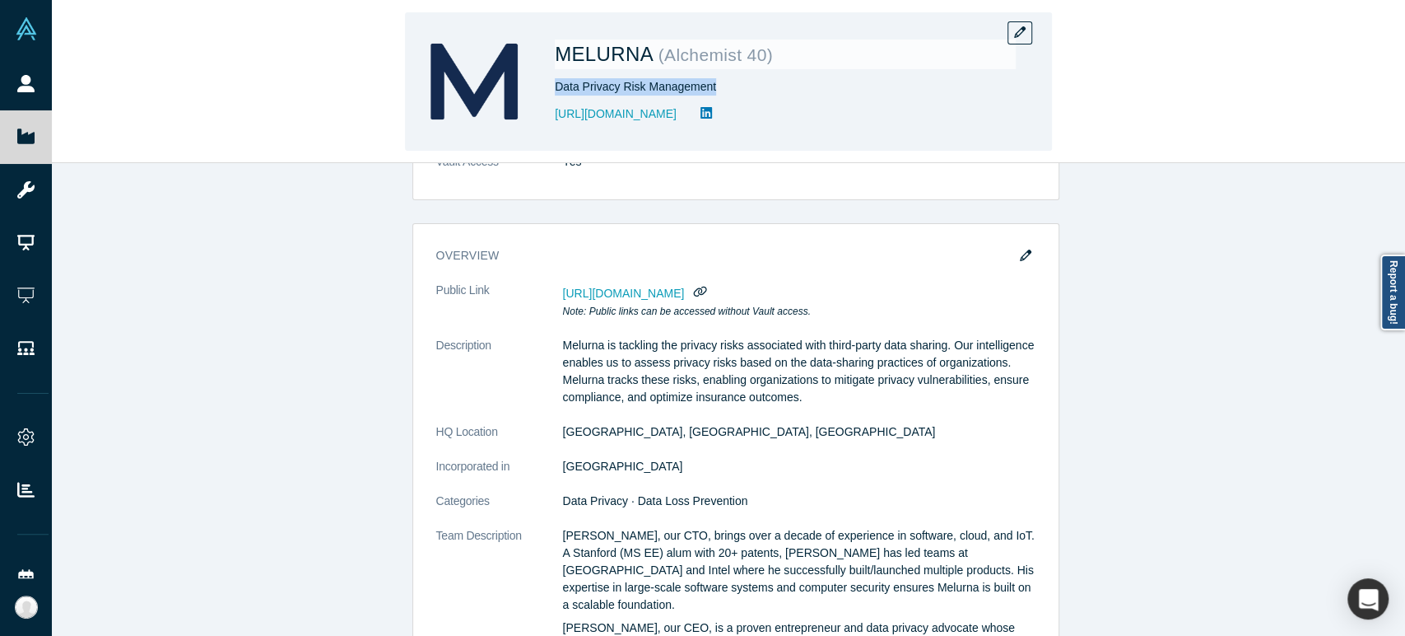
drag, startPoint x: 555, startPoint y: 88, endPoint x: 711, endPoint y: 91, distance: 155.6
click at [711, 91] on div "Data Privacy Risk Management" at bounding box center [785, 86] width 461 height 17
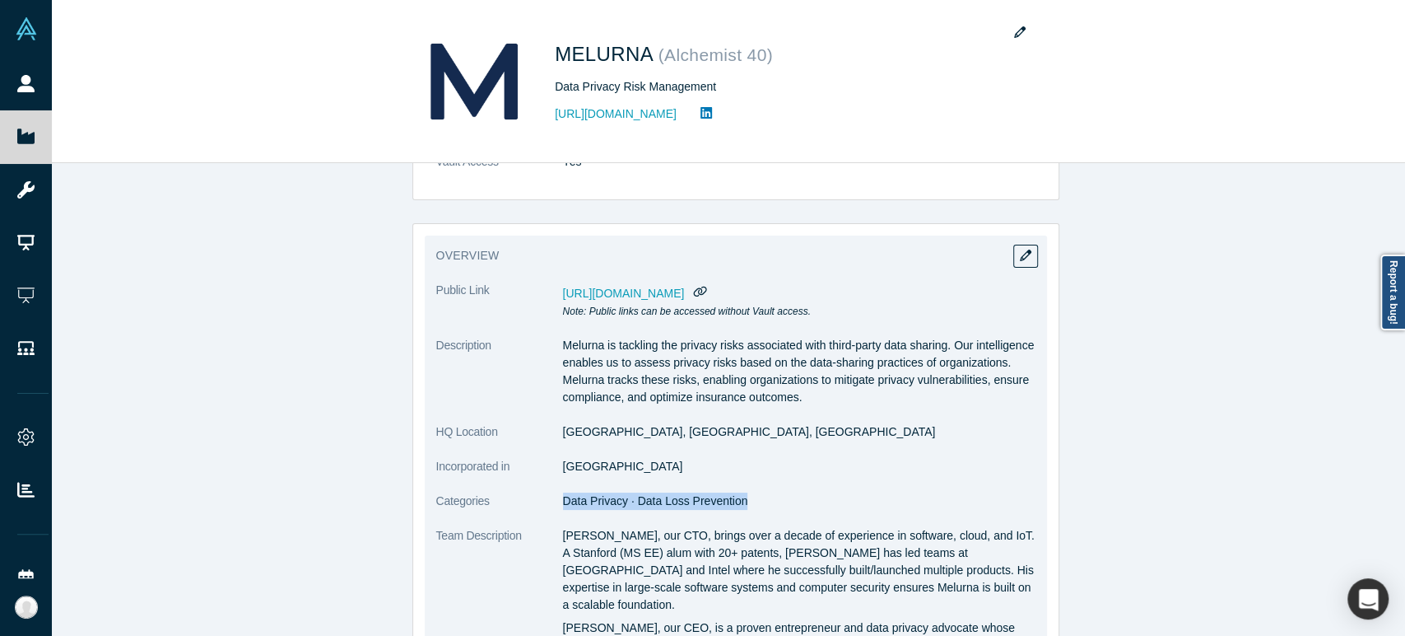
drag, startPoint x: 555, startPoint y: 503, endPoint x: 732, endPoint y: 512, distance: 177.3
click at [732, 512] on dl "Public Link [URL][DOMAIN_NAME] Note: Public links can be accessed without Vault…" at bounding box center [735, 563] width 599 height 562
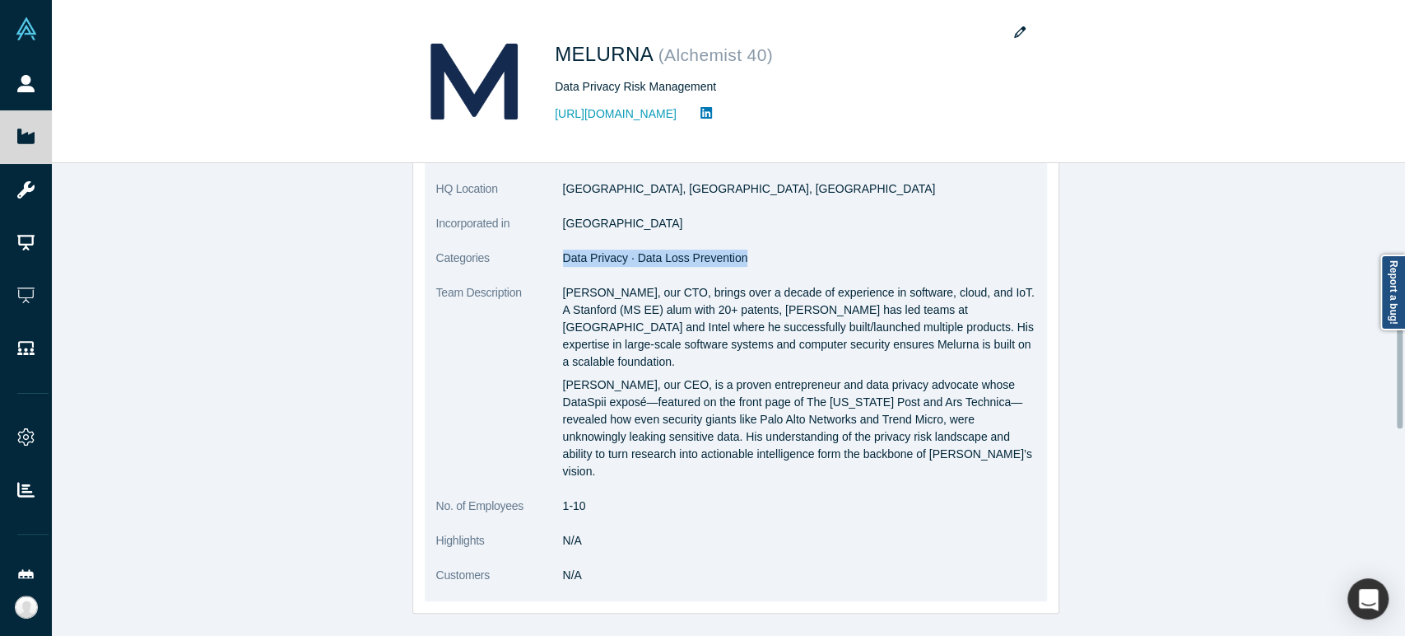
scroll to position [366, 0]
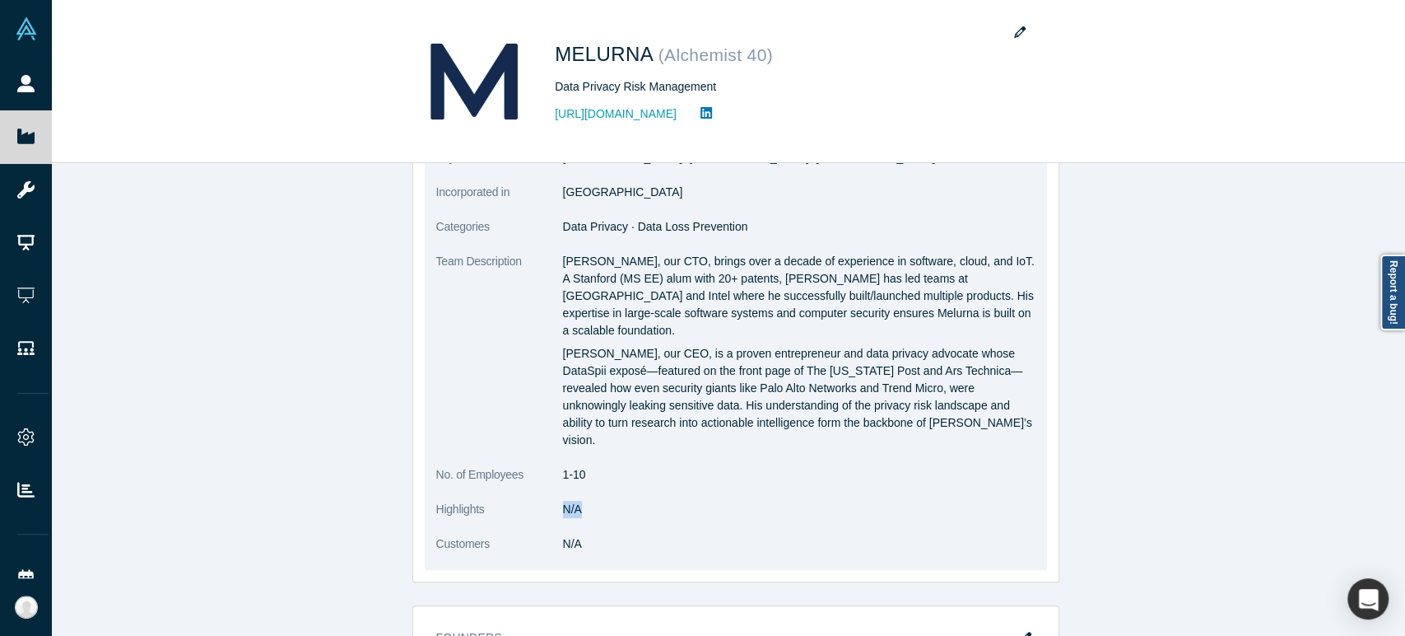
drag, startPoint x: 558, startPoint y: 479, endPoint x: 573, endPoint y: 478, distance: 14.8
click at [573, 501] on dd "N/A" at bounding box center [799, 509] width 473 height 17
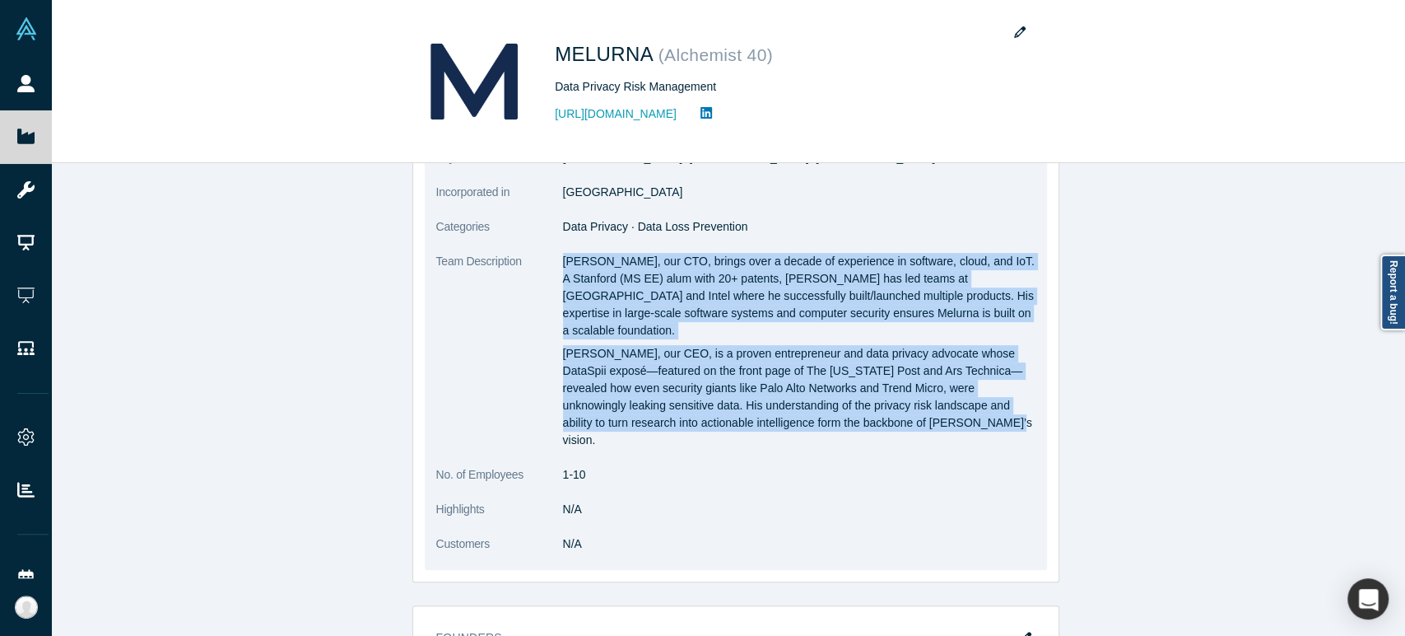
drag, startPoint x: 556, startPoint y: 263, endPoint x: 893, endPoint y: 406, distance: 366.7
click at [893, 406] on div "[PERSON_NAME], our CTO, brings over a decade of experience in software, cloud, …" at bounding box center [799, 351] width 473 height 196
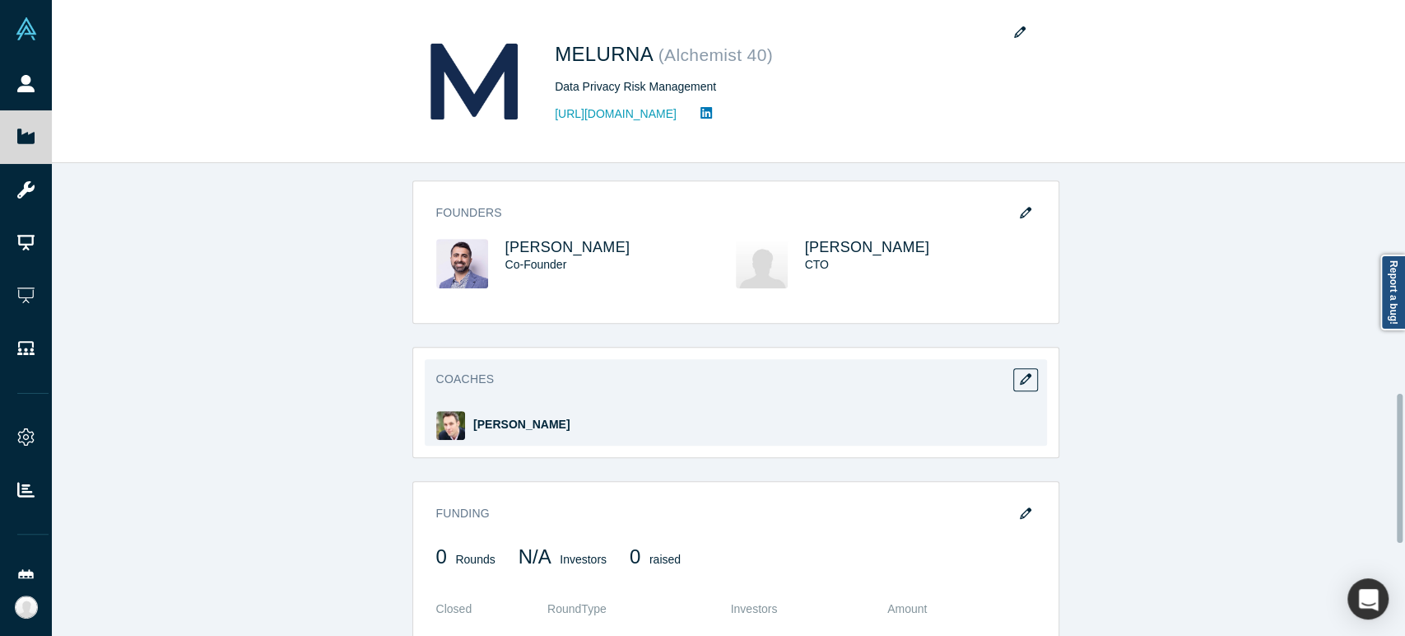
scroll to position [640, 0]
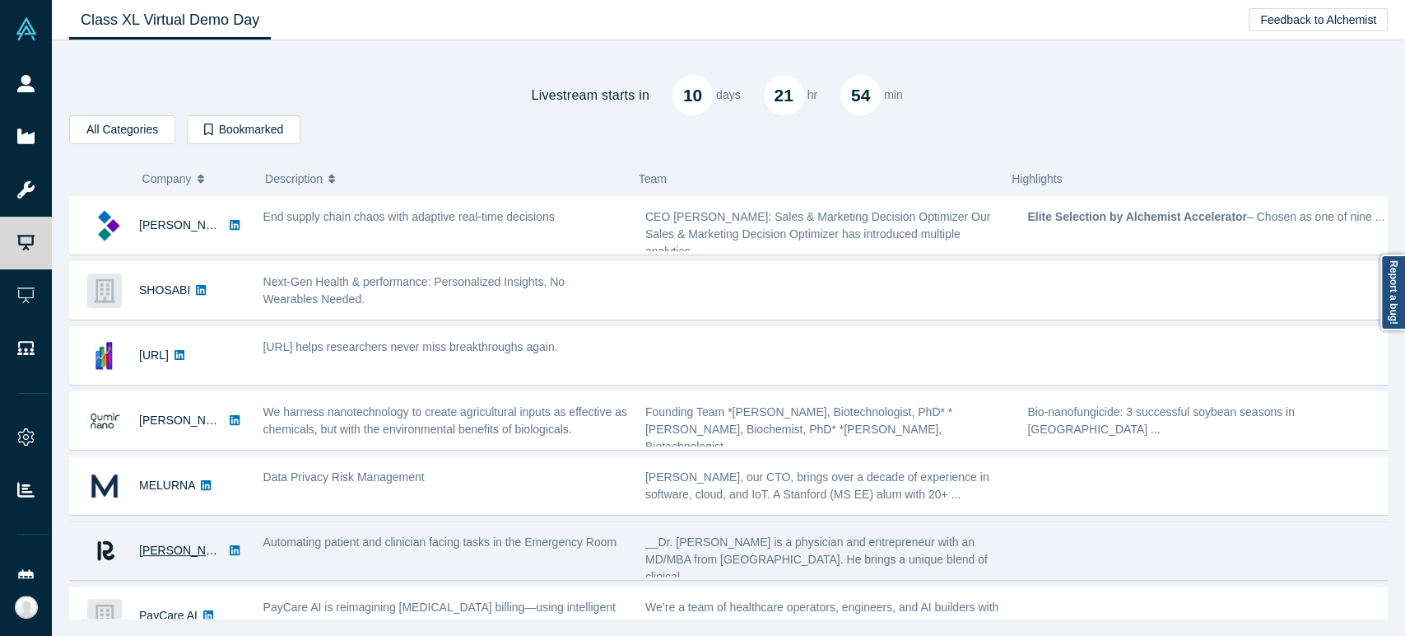
click at [149, 552] on link "[PERSON_NAME]" at bounding box center [186, 549] width 95 height 13
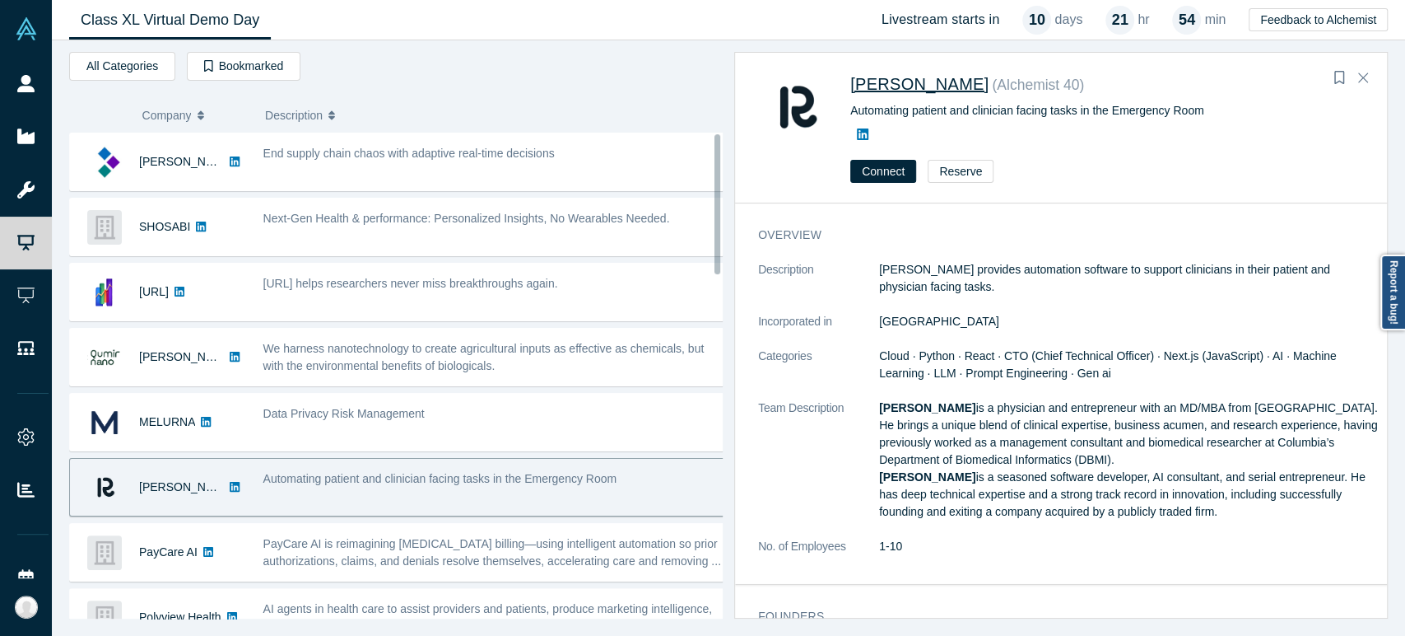
click at [861, 82] on span "[PERSON_NAME]" at bounding box center [920, 84] width 138 height 18
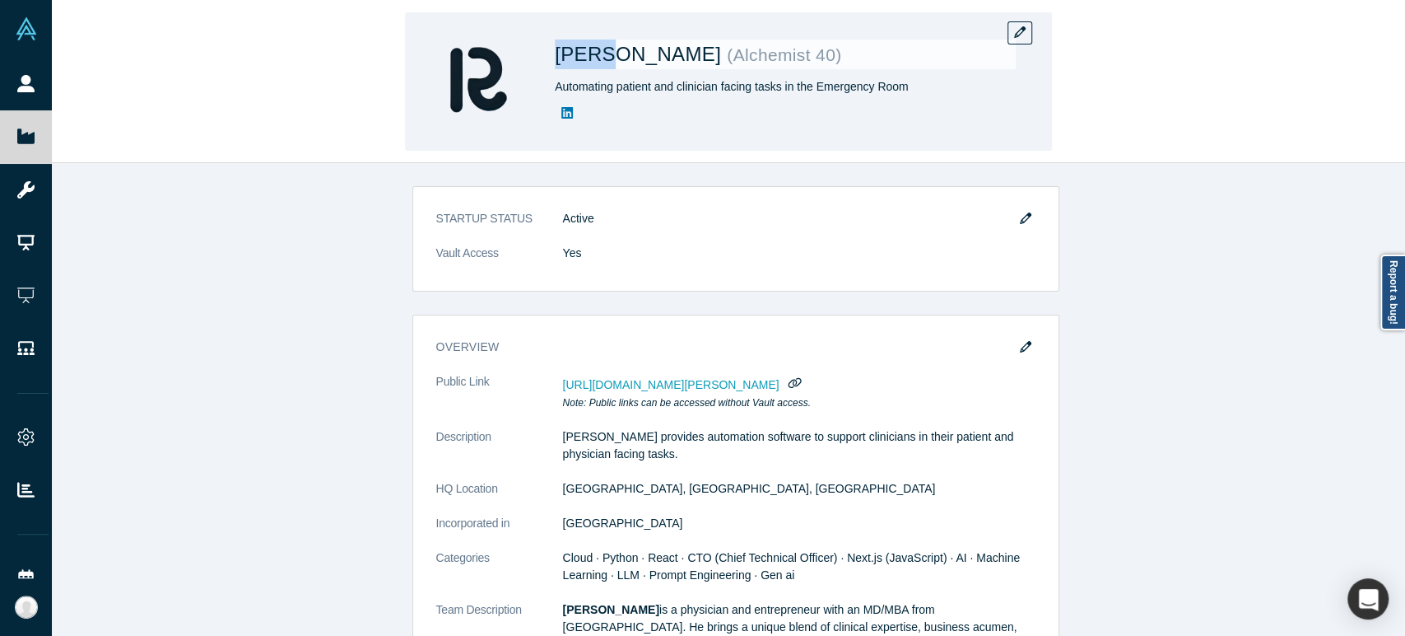
drag, startPoint x: 557, startPoint y: 59, endPoint x: 612, endPoint y: 59, distance: 55.2
click at [612, 59] on span "[PERSON_NAME]" at bounding box center [641, 54] width 172 height 22
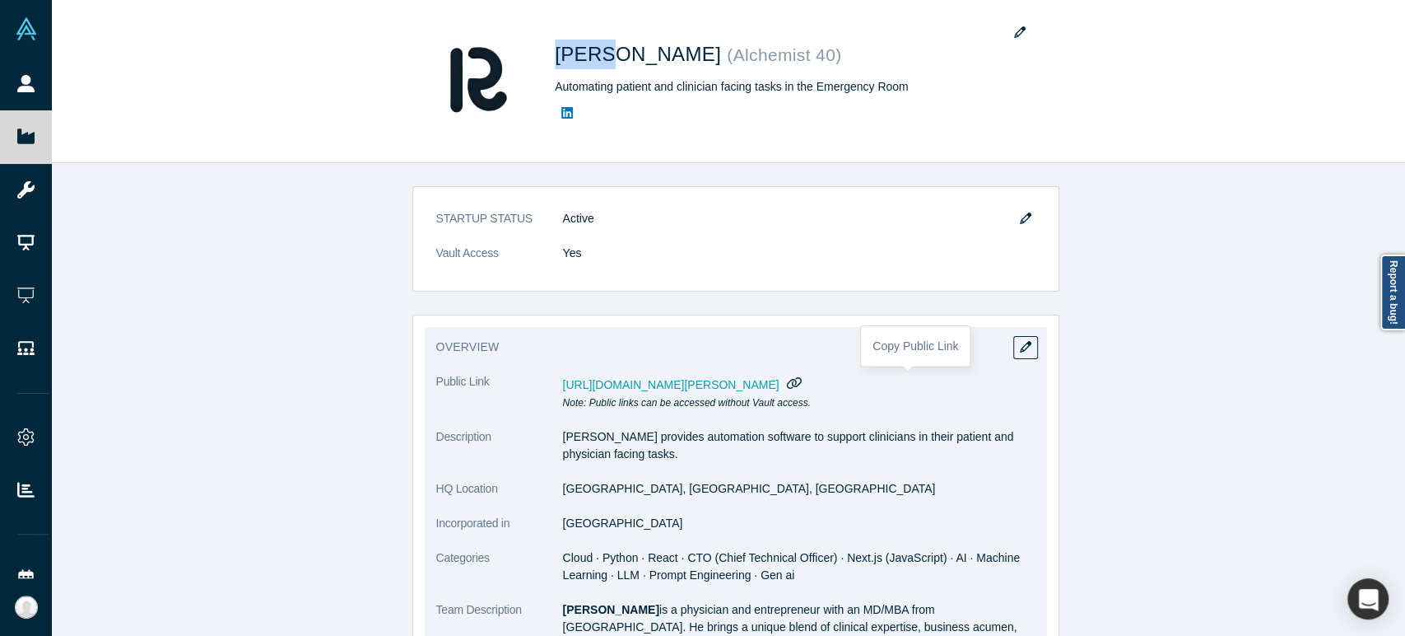
click at [803, 380] on icon "button" at bounding box center [795, 382] width 16 height 12
drag, startPoint x: 556, startPoint y: 492, endPoint x: 672, endPoint y: 499, distance: 116.3
click at [672, 499] on dl "Public Link [URL][DOMAIN_NAME][PERSON_NAME] Note: Public links can be accessed …" at bounding box center [735, 608] width 599 height 470
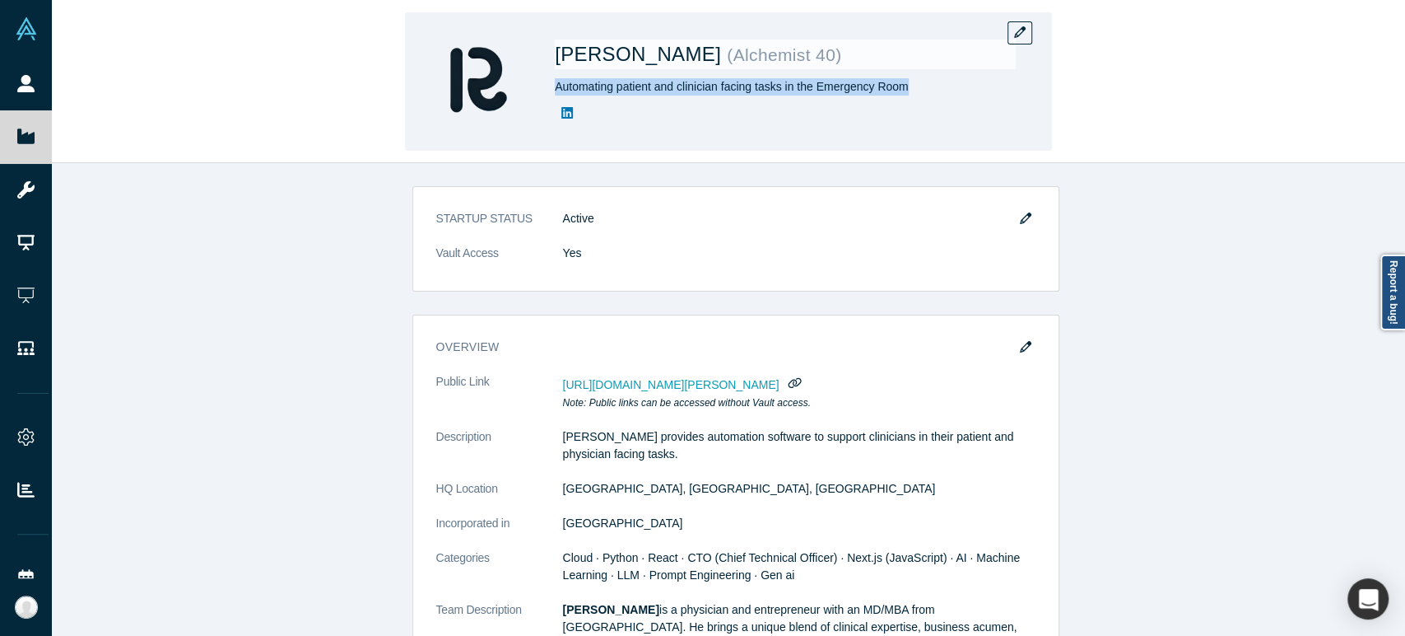
drag, startPoint x: 554, startPoint y: 90, endPoint x: 907, endPoint y: 91, distance: 353.2
click at [907, 91] on div "Automating patient and clinician facing tasks in the Emergency Room" at bounding box center [785, 86] width 461 height 17
click at [616, 116] on div at bounding box center [785, 114] width 461 height 20
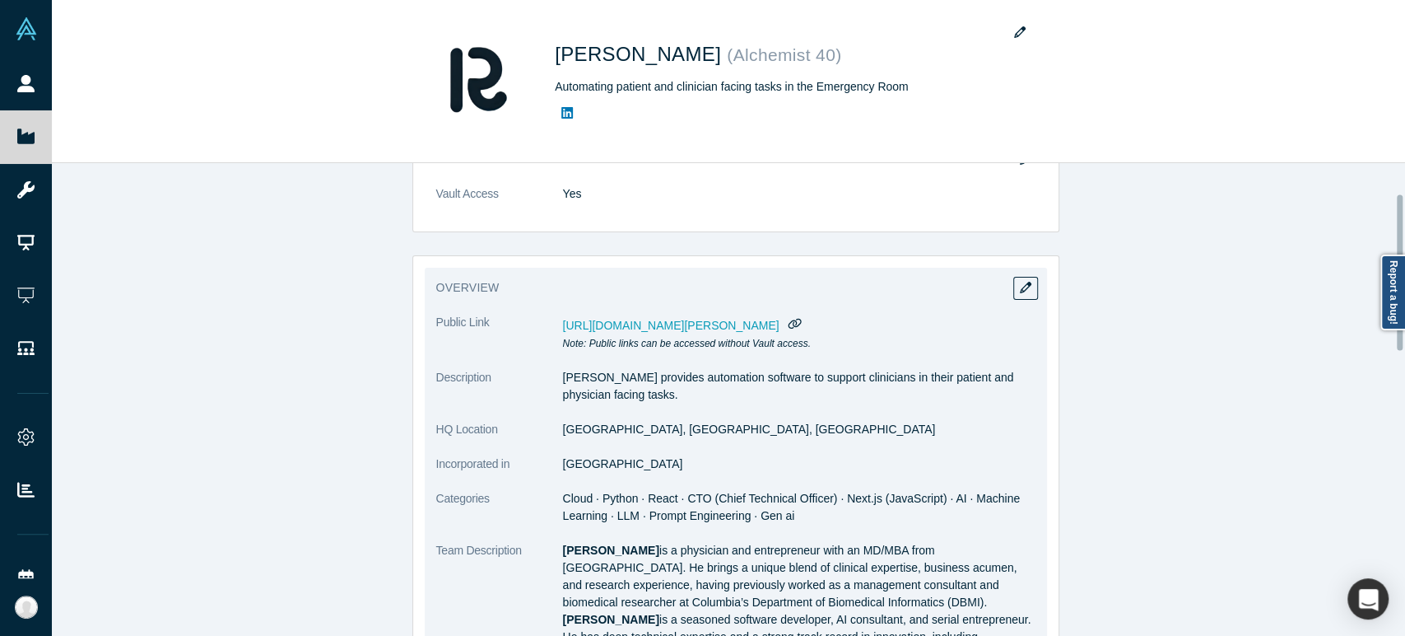
scroll to position [91, 0]
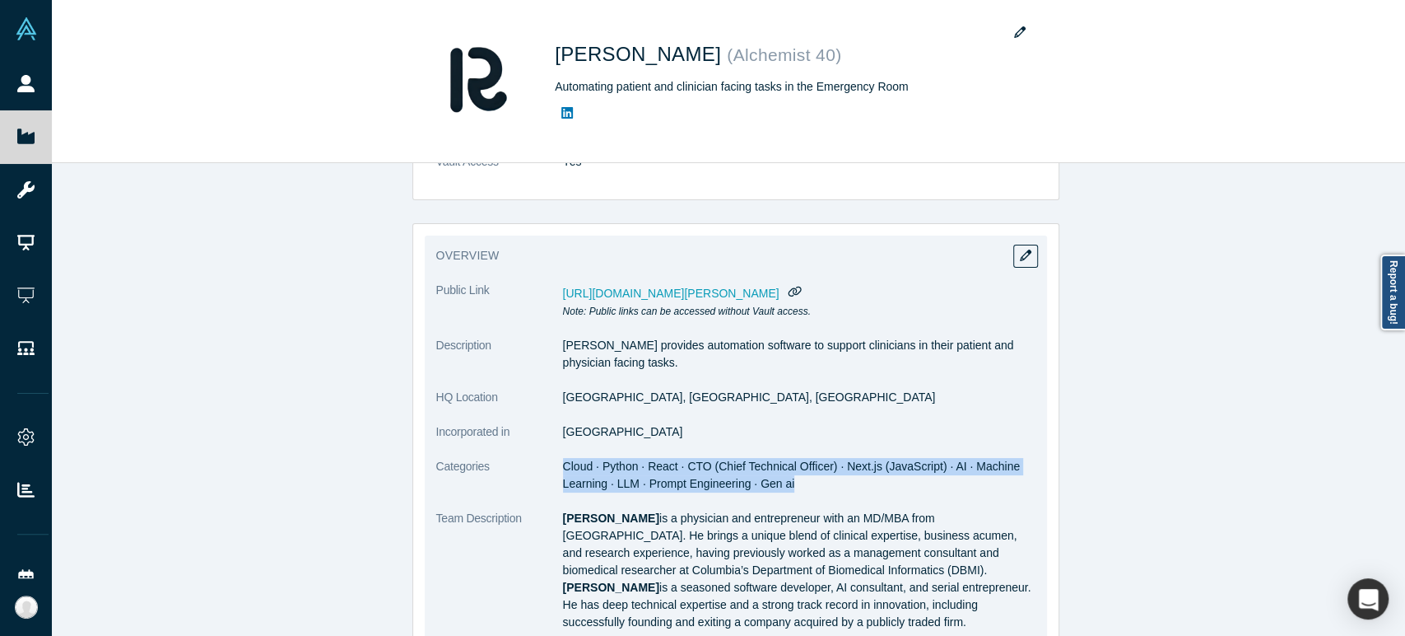
drag, startPoint x: 556, startPoint y: 469, endPoint x: 781, endPoint y: 491, distance: 226.6
click at [781, 491] on dd "Cloud · Python · React · CTO (Chief Technical Officer) · Next.js (JavaScript) ·…" at bounding box center [799, 475] width 473 height 35
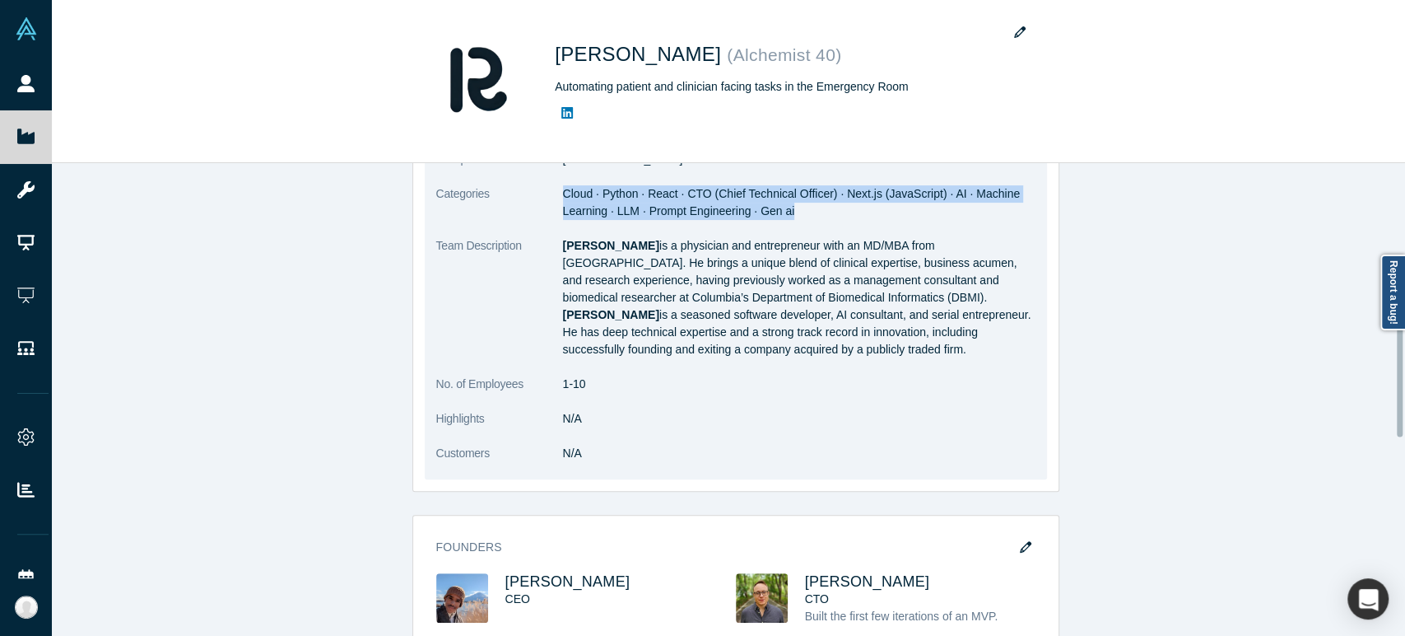
scroll to position [366, 0]
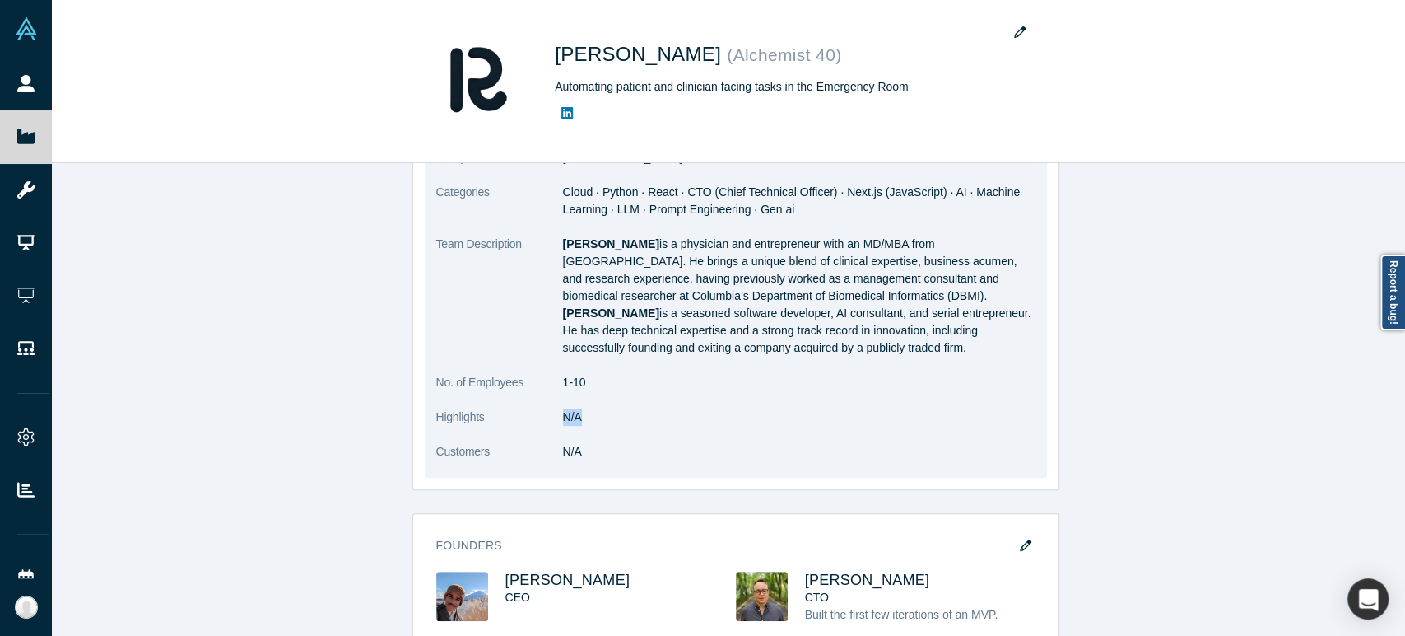
drag, startPoint x: 555, startPoint y: 422, endPoint x: 575, endPoint y: 422, distance: 19.8
click at [575, 422] on dd "N/A" at bounding box center [799, 416] width 473 height 17
drag, startPoint x: 556, startPoint y: 245, endPoint x: 896, endPoint y: 354, distance: 357.0
click at [896, 354] on p "[PERSON_NAME] is a physician and entrepreneur with an MD/MBA from [GEOGRAPHIC_D…" at bounding box center [799, 295] width 473 height 121
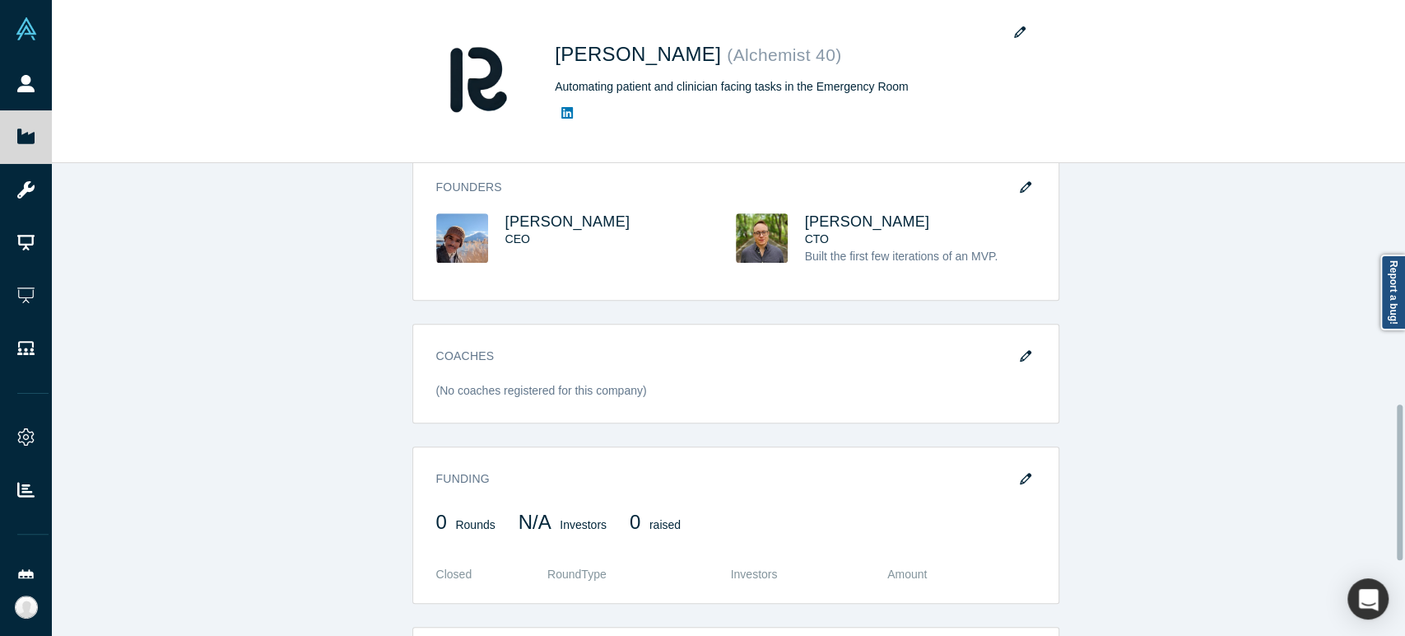
scroll to position [731, 0]
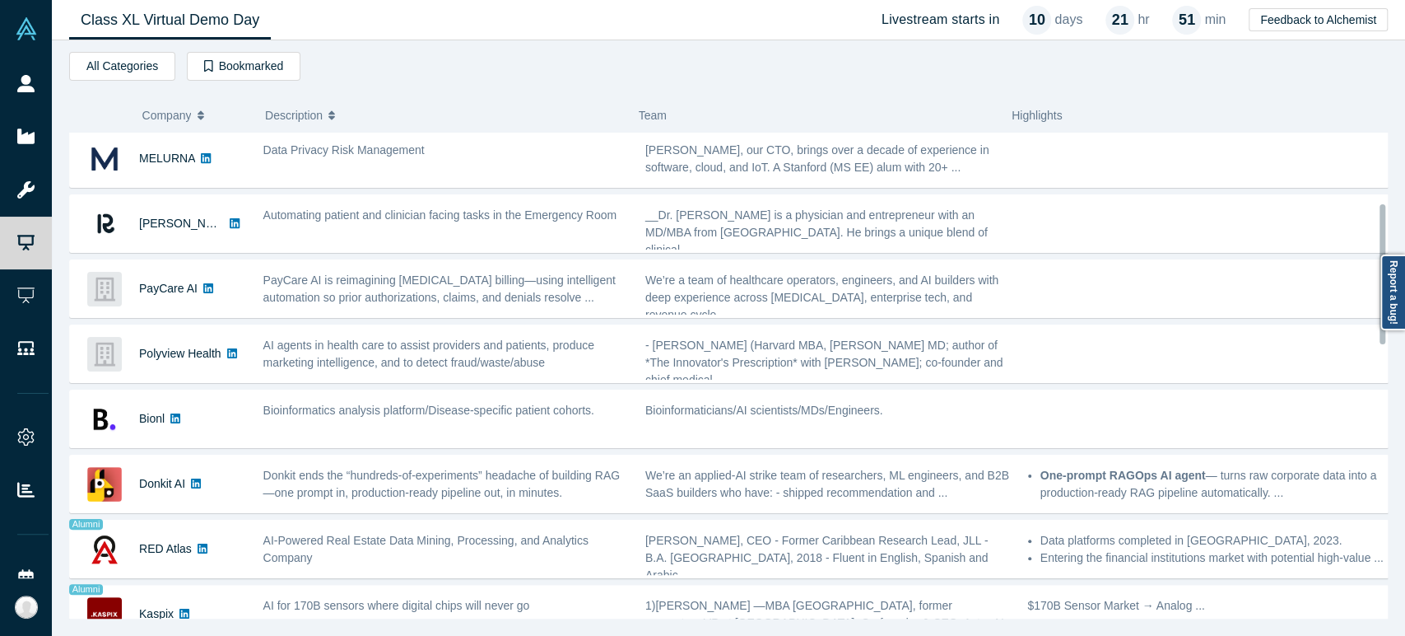
scroll to position [274, 0]
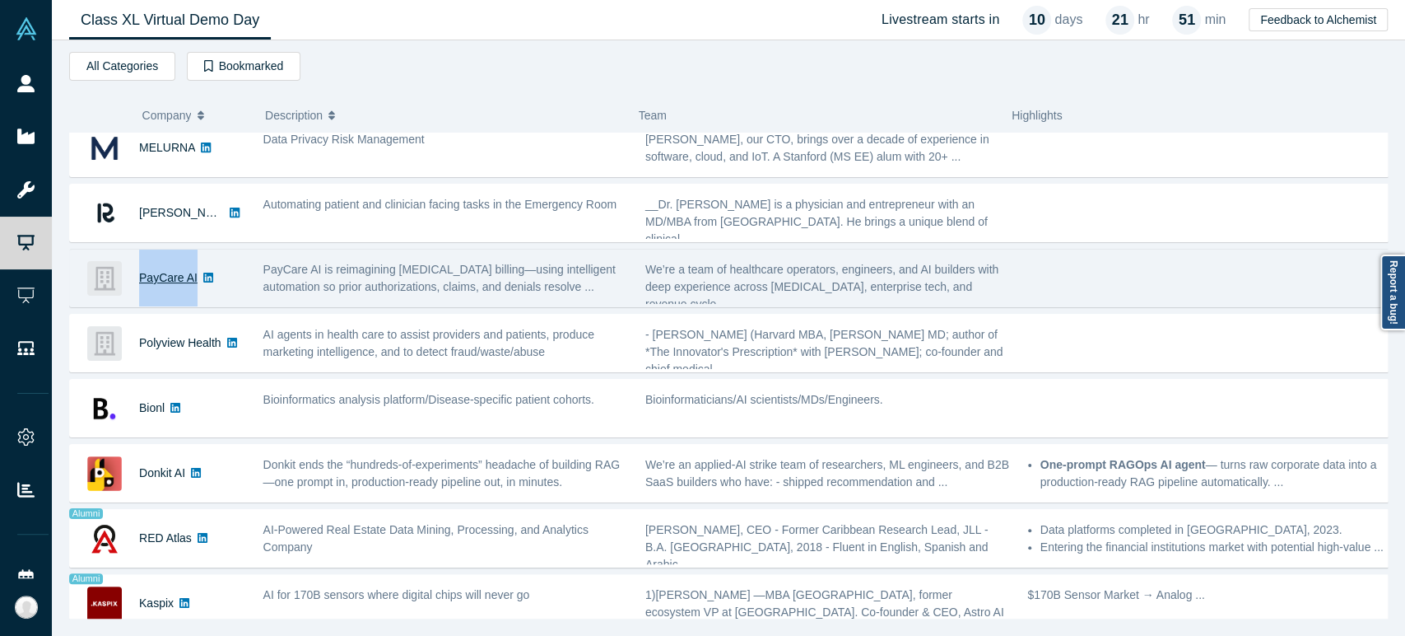
drag, startPoint x: 132, startPoint y: 284, endPoint x: 191, endPoint y: 282, distance: 59.3
click at [191, 282] on div "PayCare AI" at bounding box center [158, 277] width 176 height 57
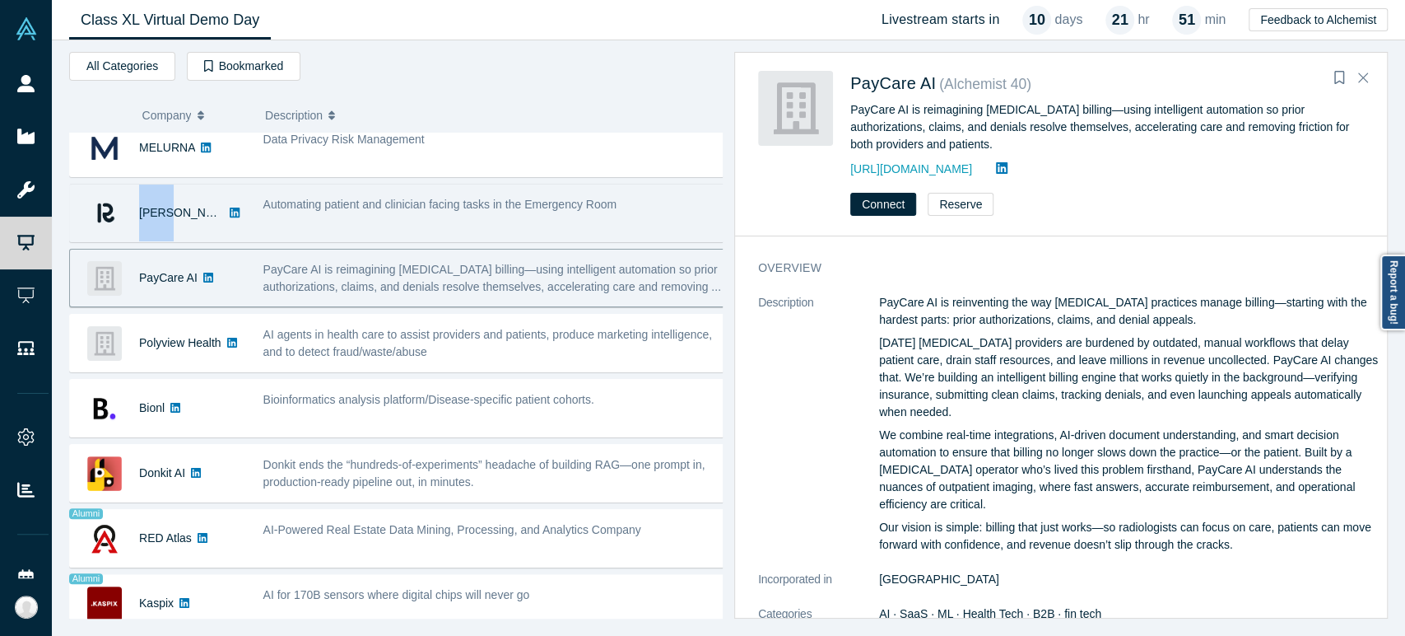
drag, startPoint x: 134, startPoint y: 220, endPoint x: 169, endPoint y: 222, distance: 34.7
click at [169, 222] on div "[PERSON_NAME]" at bounding box center [158, 212] width 176 height 57
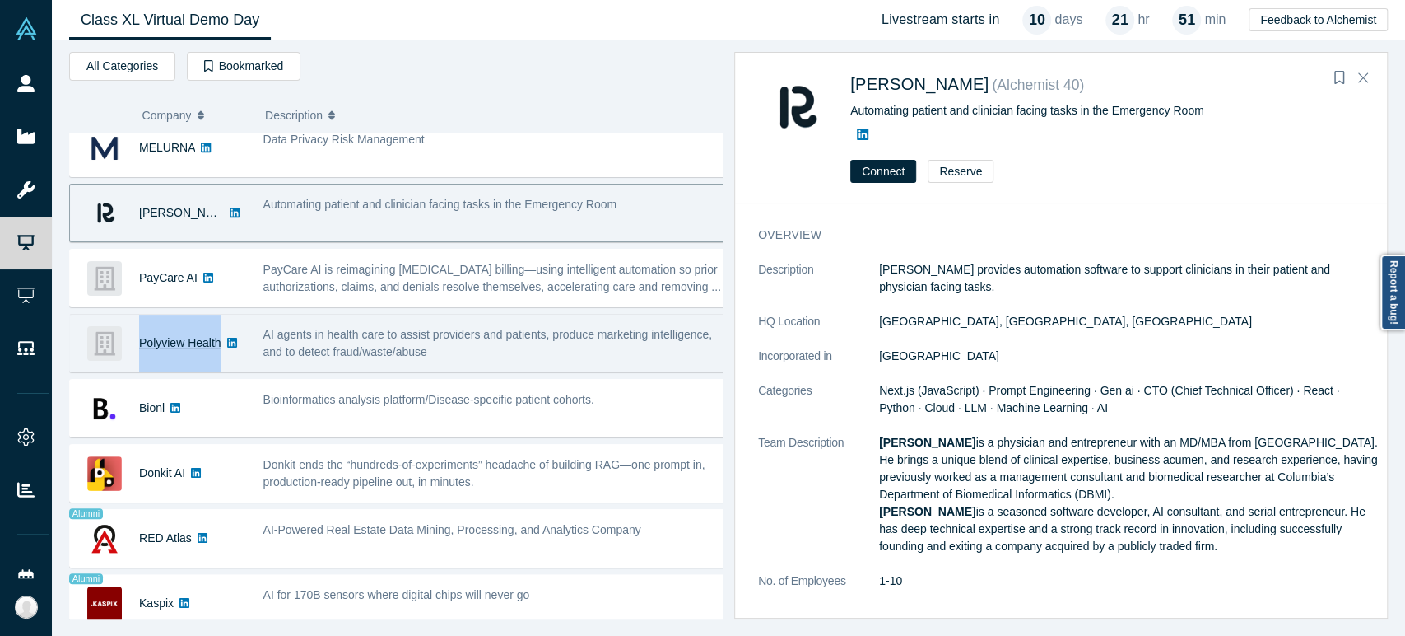
drag, startPoint x: 137, startPoint y: 347, endPoint x: 217, endPoint y: 347, distance: 80.7
click at [217, 347] on div "Polyview Health" at bounding box center [158, 343] width 176 height 57
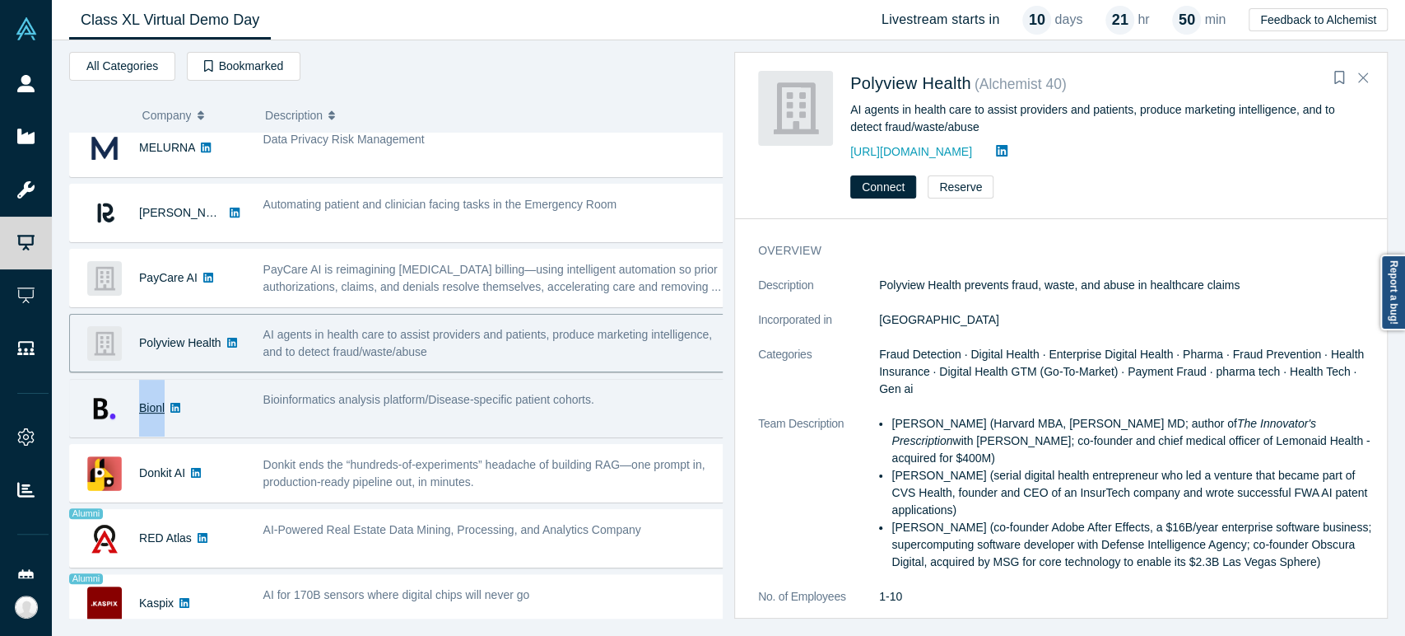
drag, startPoint x: 134, startPoint y: 414, endPoint x: 163, endPoint y: 413, distance: 28.9
click at [163, 413] on div "Bionl" at bounding box center [158, 408] width 176 height 57
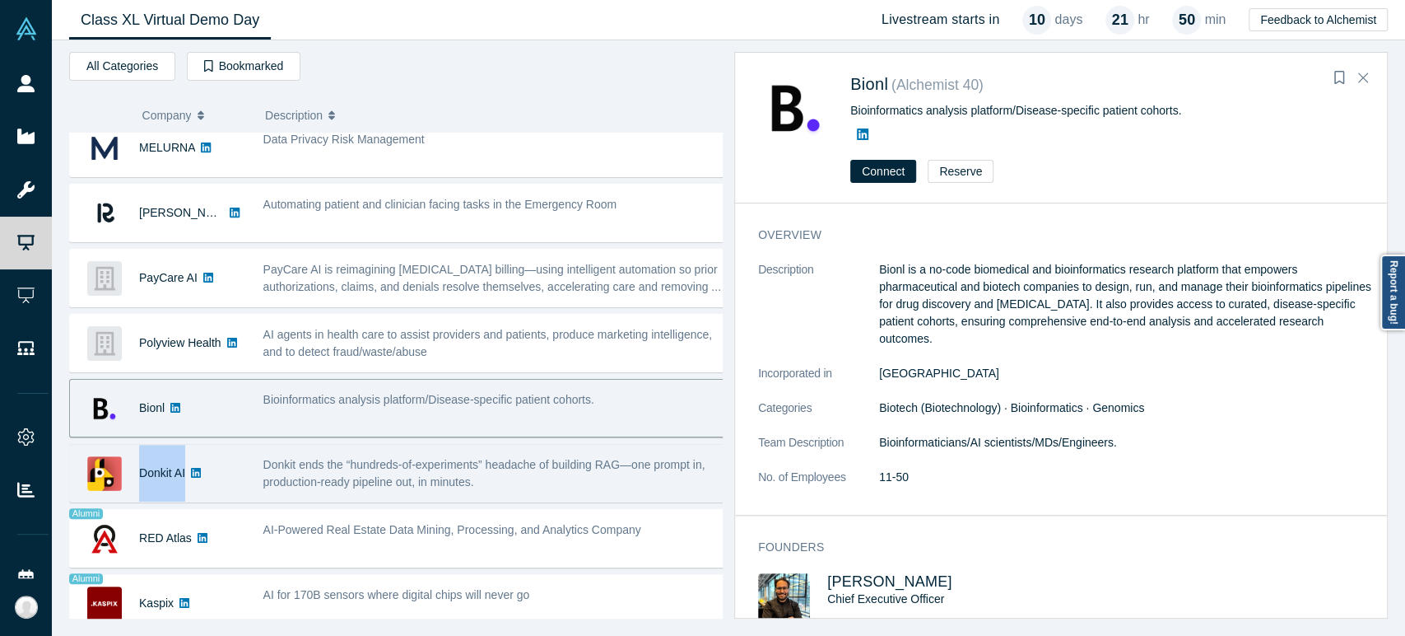
drag, startPoint x: 138, startPoint y: 482, endPoint x: 185, endPoint y: 481, distance: 47.0
click at [185, 481] on div "Donkit AI" at bounding box center [158, 473] width 176 height 57
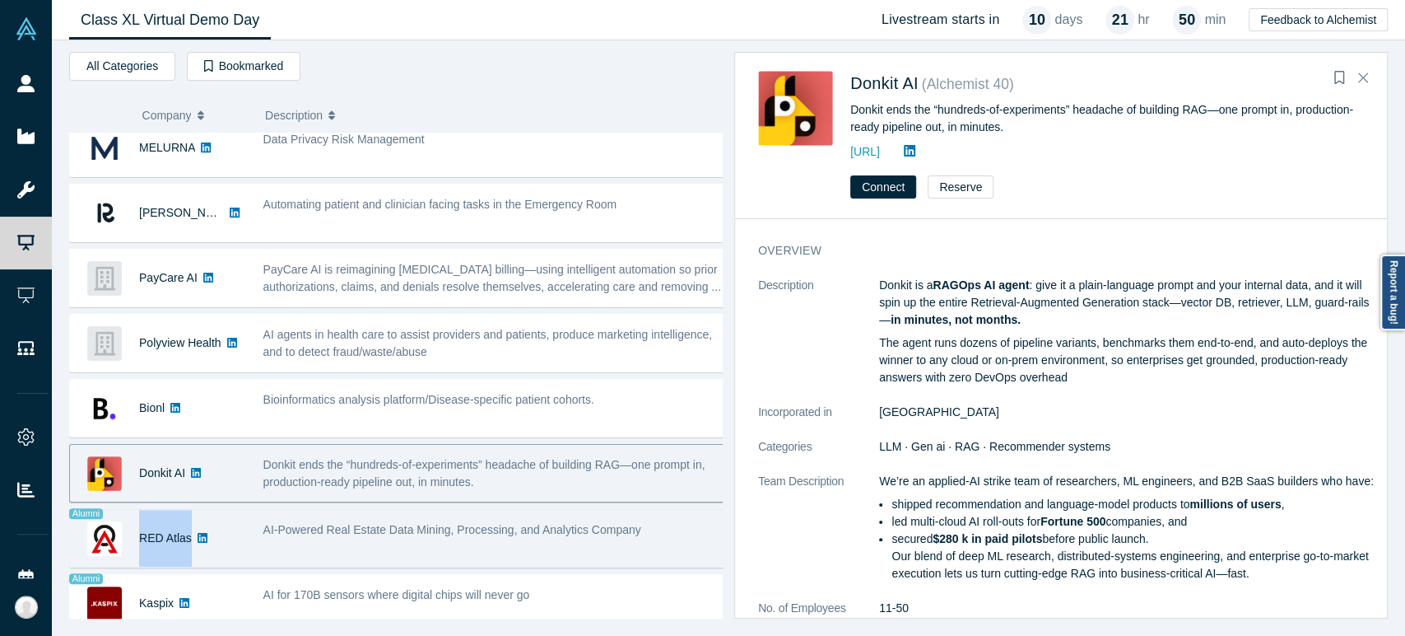
drag, startPoint x: 136, startPoint y: 543, endPoint x: 187, endPoint y: 549, distance: 51.5
click at [187, 549] on div "RED Atlas" at bounding box center [158, 538] width 176 height 57
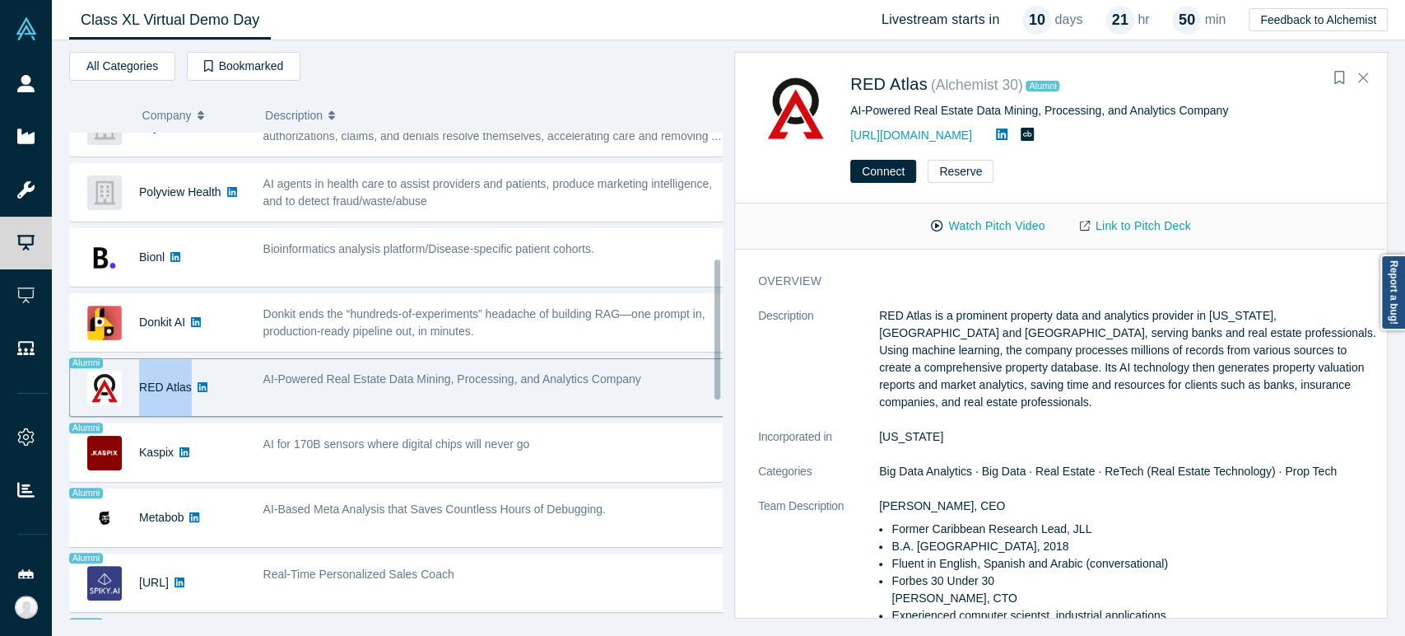
scroll to position [457, 0]
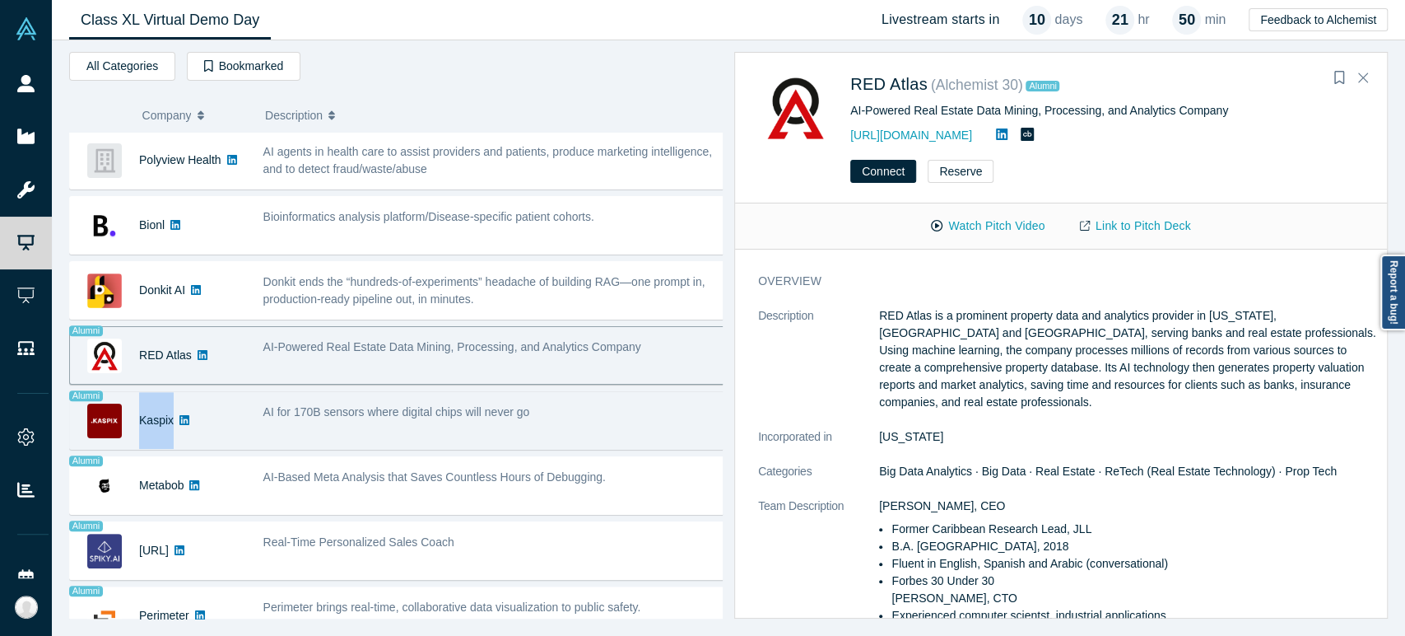
drag, startPoint x: 136, startPoint y: 427, endPoint x: 170, endPoint y: 430, distance: 34.7
click at [170, 430] on div "Kaspix" at bounding box center [158, 420] width 176 height 57
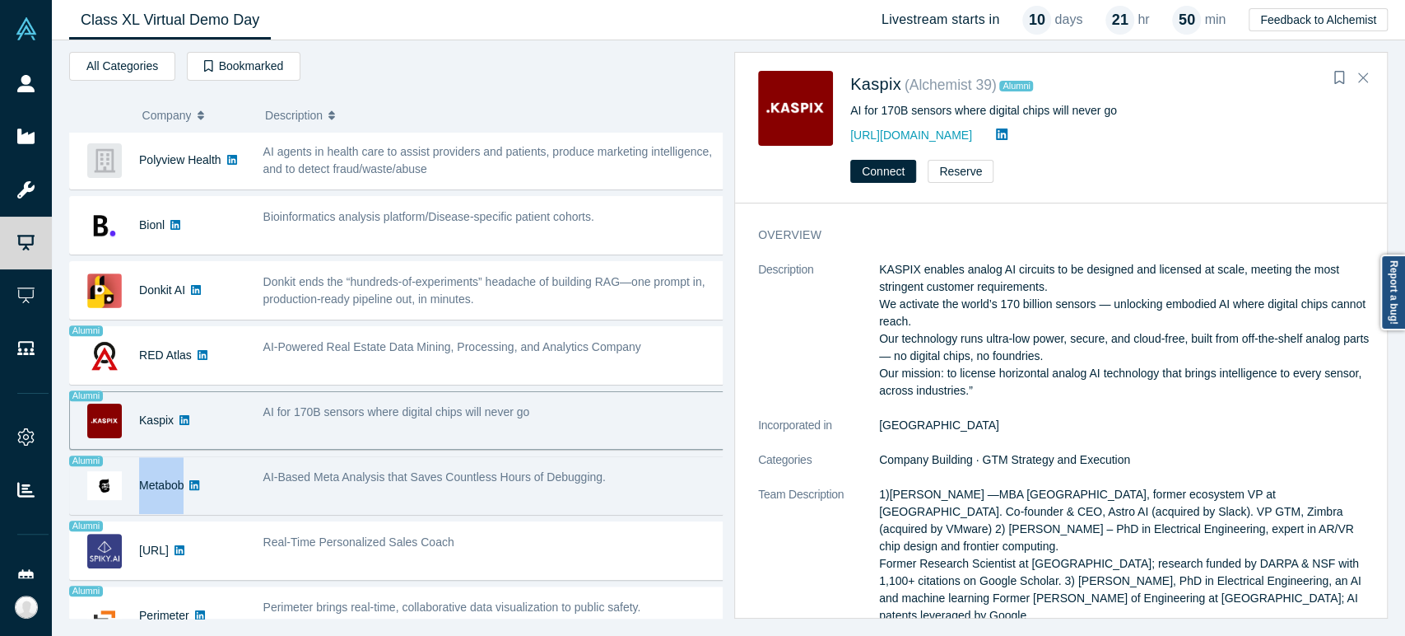
drag, startPoint x: 135, startPoint y: 493, endPoint x: 184, endPoint y: 491, distance: 48.6
click at [184, 491] on div "Metabob" at bounding box center [158, 485] width 176 height 57
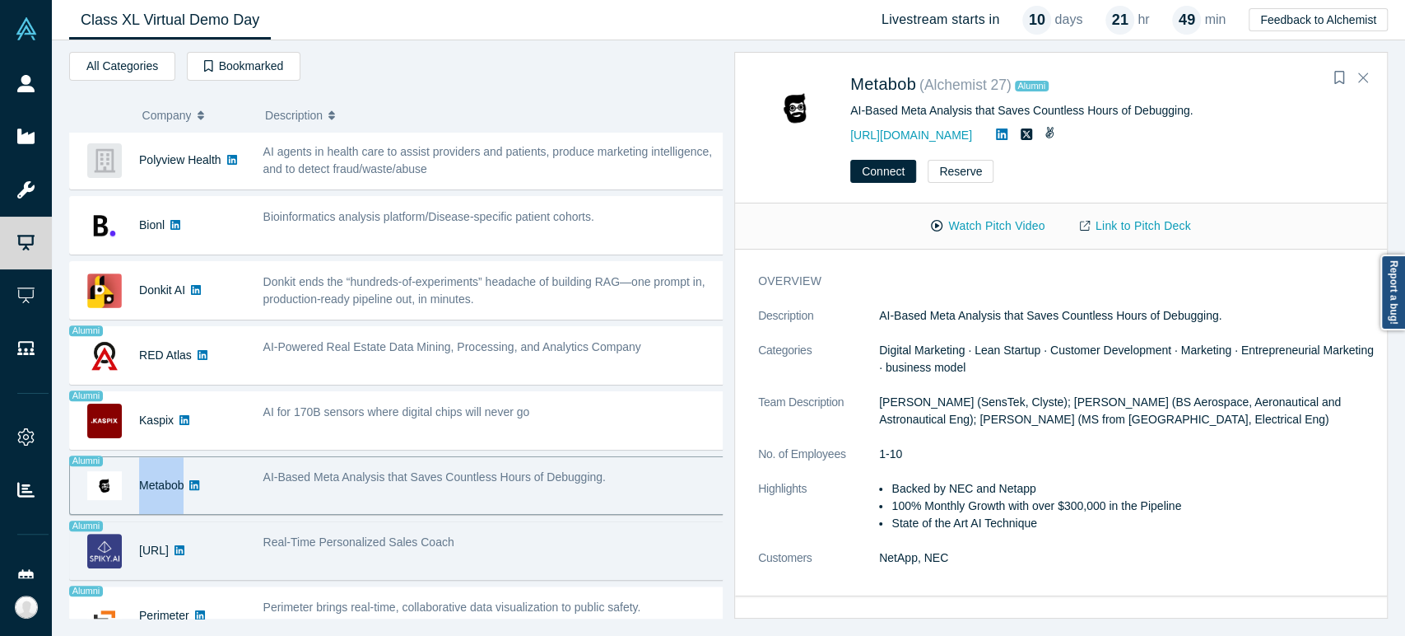
drag, startPoint x: 131, startPoint y: 554, endPoint x: 176, endPoint y: 560, distance: 45.6
click at [176, 560] on div "[URL]" at bounding box center [158, 550] width 176 height 57
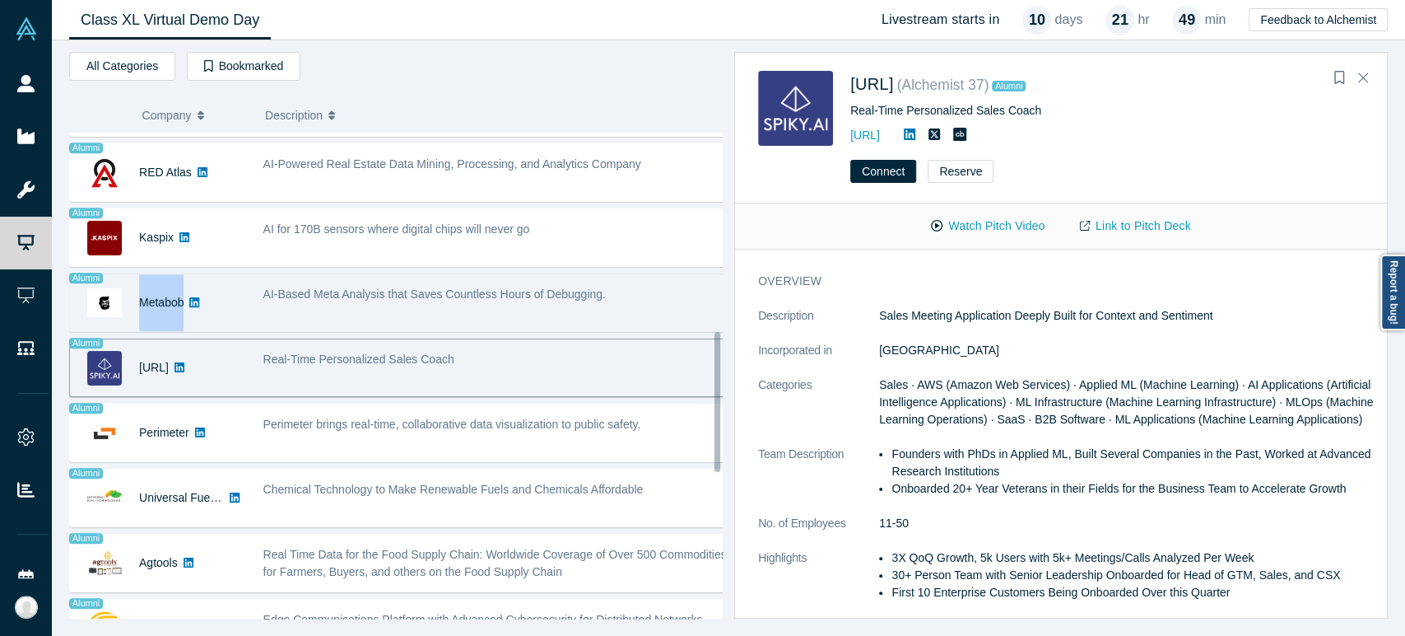
scroll to position [731, 0]
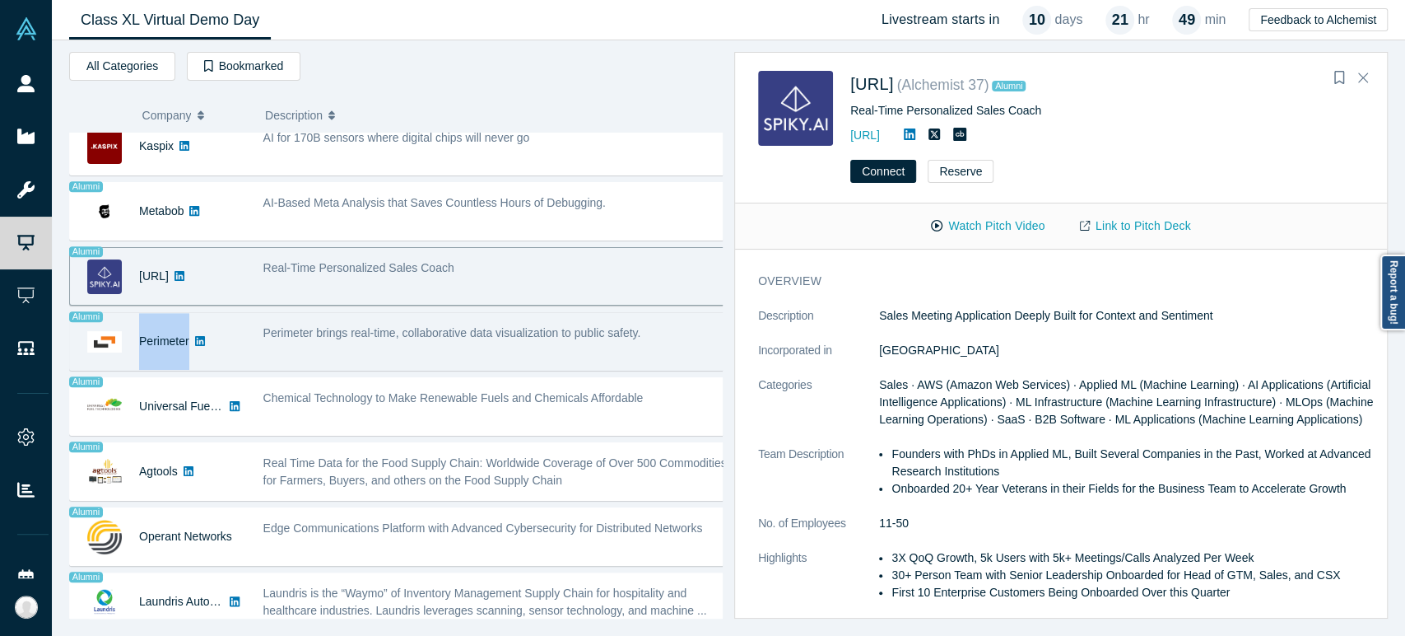
drag, startPoint x: 133, startPoint y: 348, endPoint x: 187, endPoint y: 352, distance: 53.7
click at [187, 352] on div "Perimeter" at bounding box center [158, 341] width 176 height 57
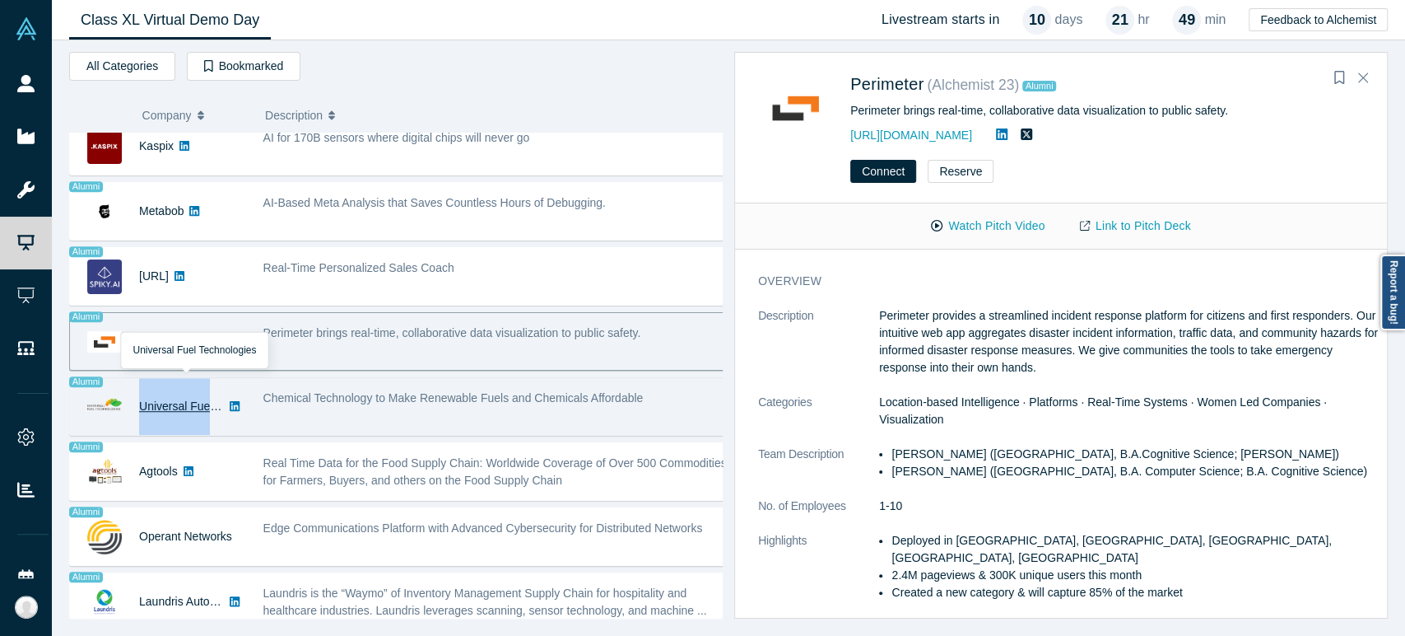
drag, startPoint x: 138, startPoint y: 408, endPoint x: 216, endPoint y: 408, distance: 77.4
click at [216, 408] on div "Universal Fuel Technologies" at bounding box center [158, 406] width 176 height 57
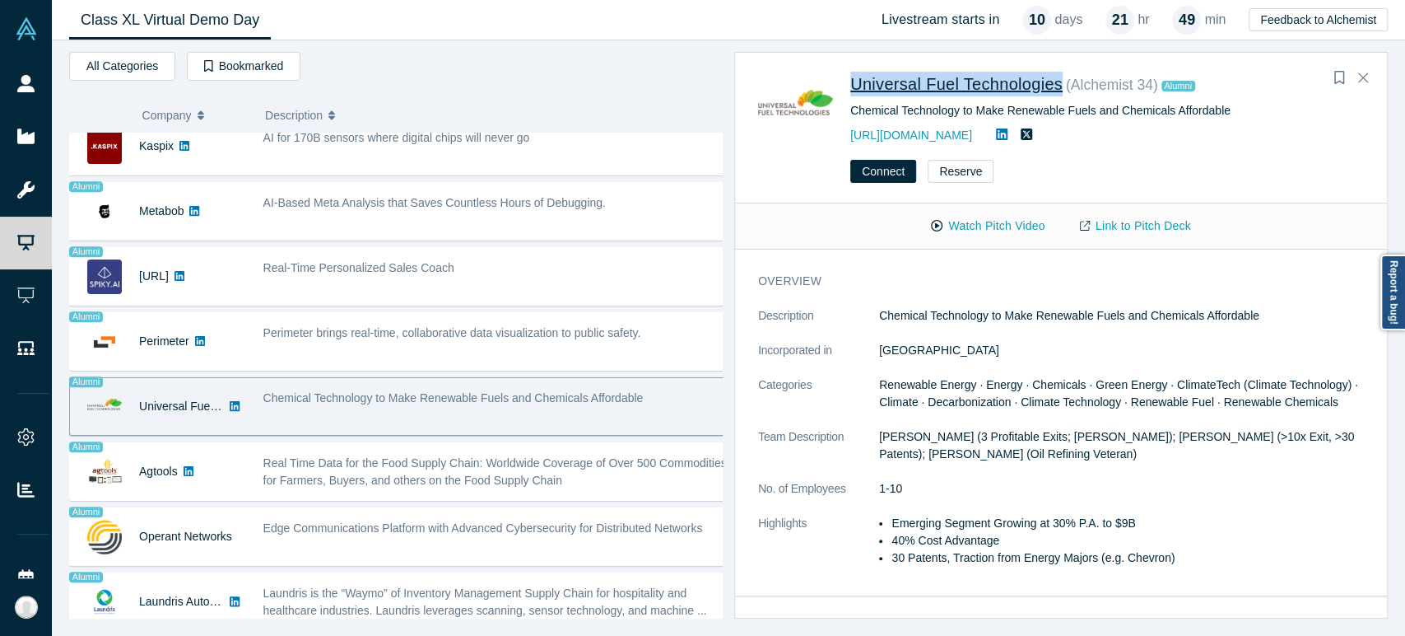
drag, startPoint x: 852, startPoint y: 91, endPoint x: 1060, endPoint y: 92, distance: 207.5
click at [1060, 92] on div "Universal Fuel Technologies ( Alchemist 34 ) Alumni Chemical Technology to Make…" at bounding box center [1064, 108] width 612 height 75
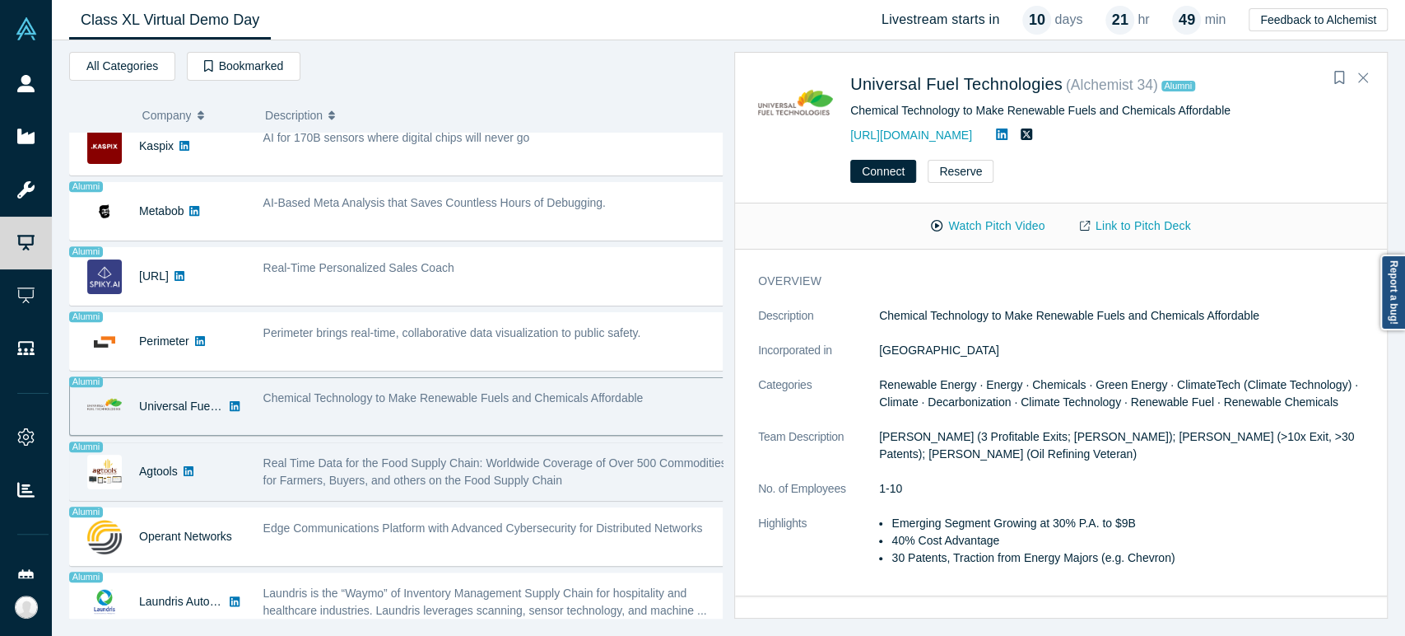
click at [221, 469] on div "Agtools" at bounding box center [158, 471] width 176 height 57
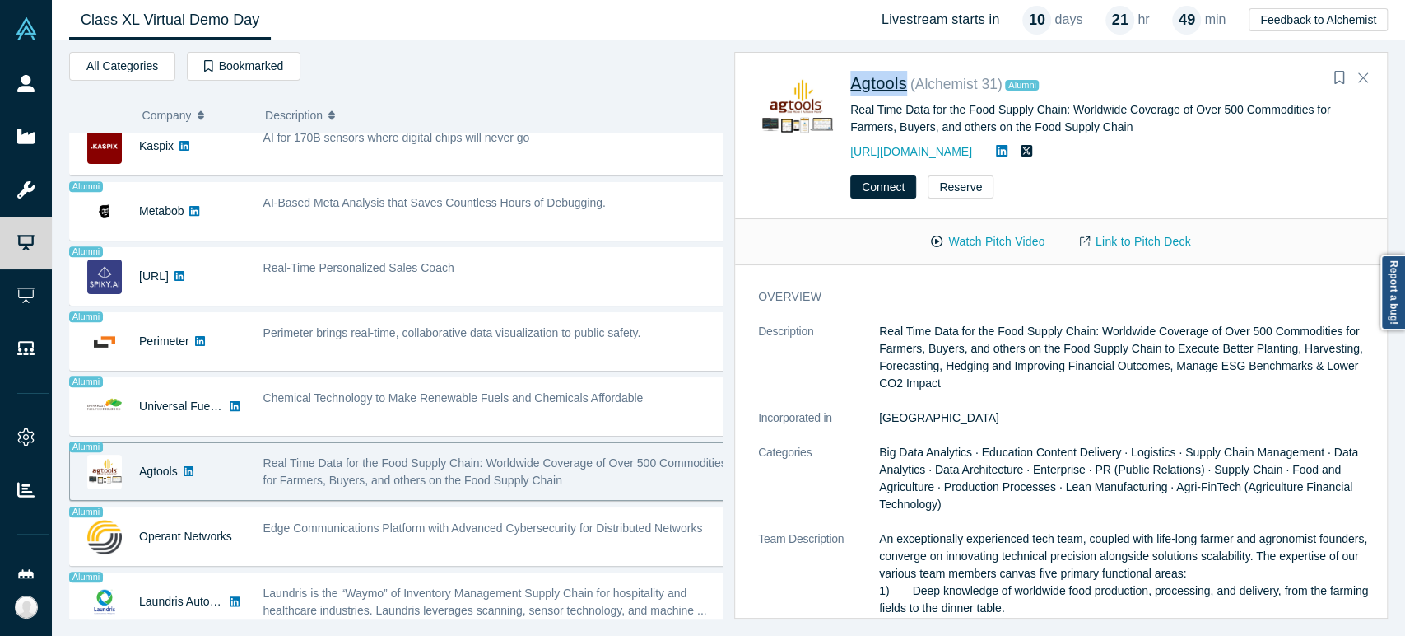
drag, startPoint x: 842, startPoint y: 91, endPoint x: 907, endPoint y: 86, distance: 65.2
click at [907, 86] on div "Agtools ( Alchemist 31 ) Alumni Real Time Data for the Food Supply Chain: World…" at bounding box center [1064, 116] width 612 height 91
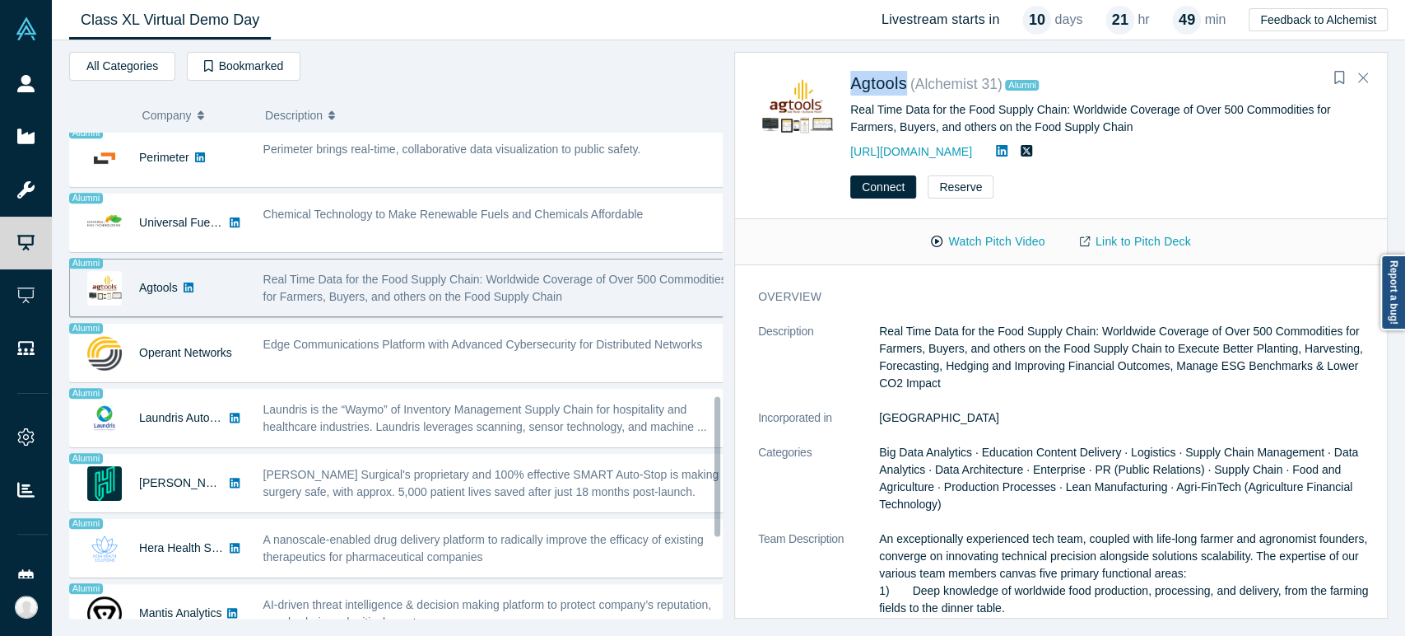
scroll to position [1006, 0]
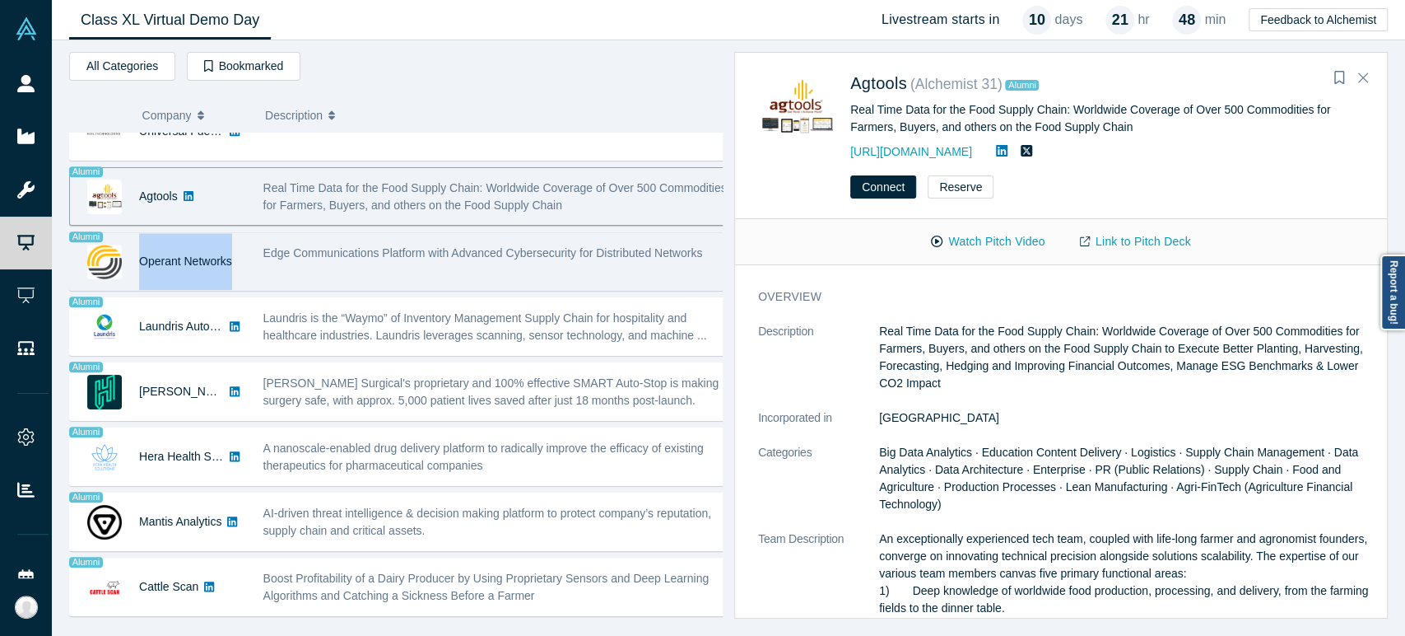
drag, startPoint x: 136, startPoint y: 268, endPoint x: 231, endPoint y: 267, distance: 95.5
click at [231, 267] on div "Operant Networks" at bounding box center [158, 261] width 176 height 57
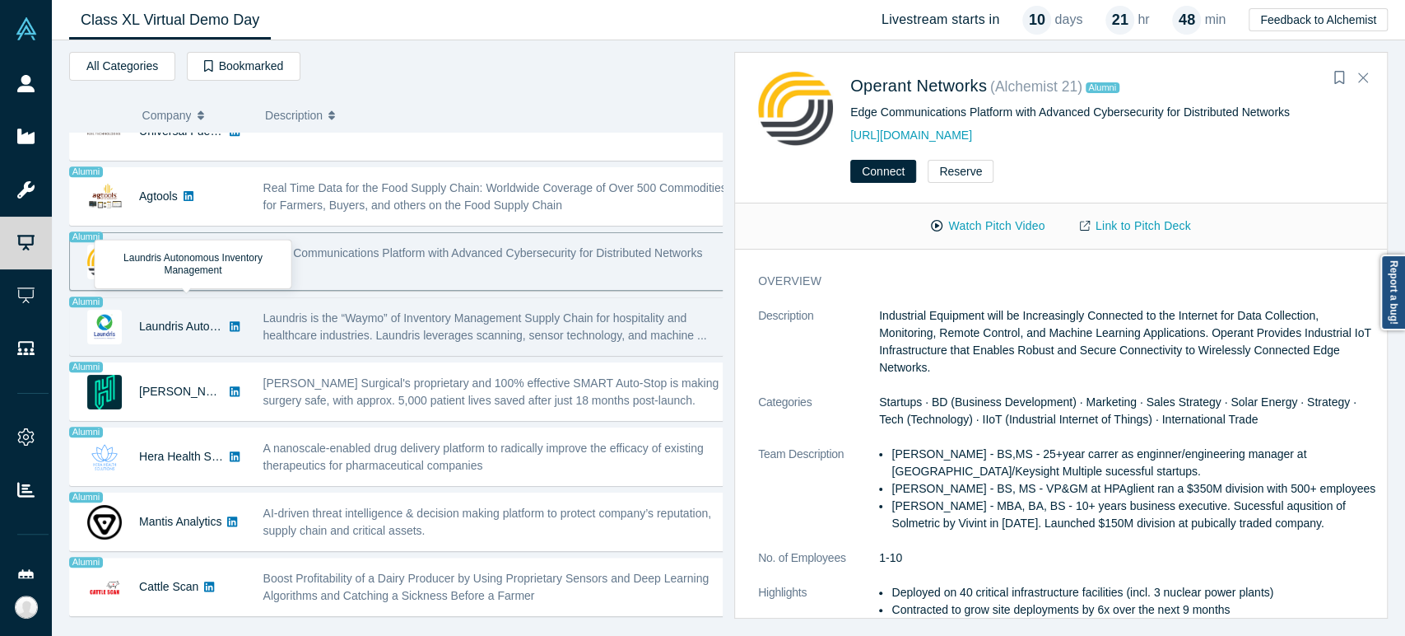
click at [165, 339] on div "Laundris Autonomous Inventory Management" at bounding box center [181, 326] width 85 height 57
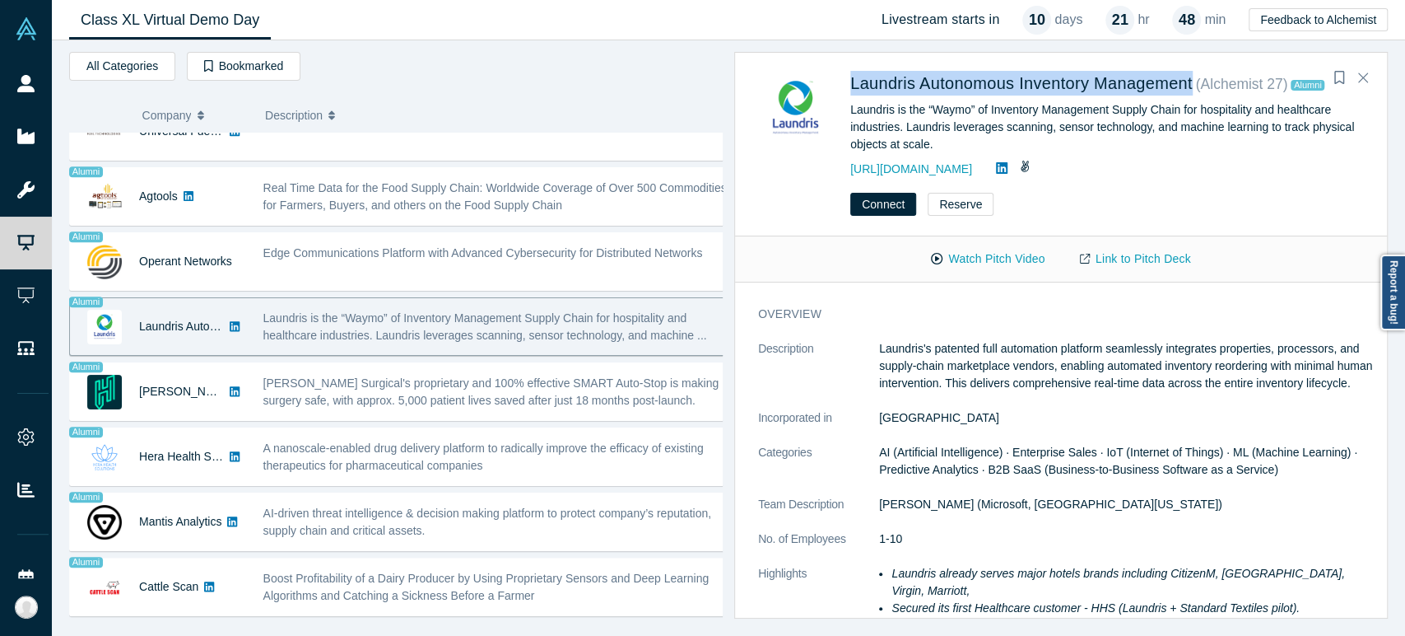
drag, startPoint x: 846, startPoint y: 96, endPoint x: 1205, endPoint y: 91, distance: 358.2
click at [1205, 91] on div "Laundris Autonomous Inventory Management ( Alchemist 27 ) Alumni Laundris is th…" at bounding box center [1064, 125] width 612 height 108
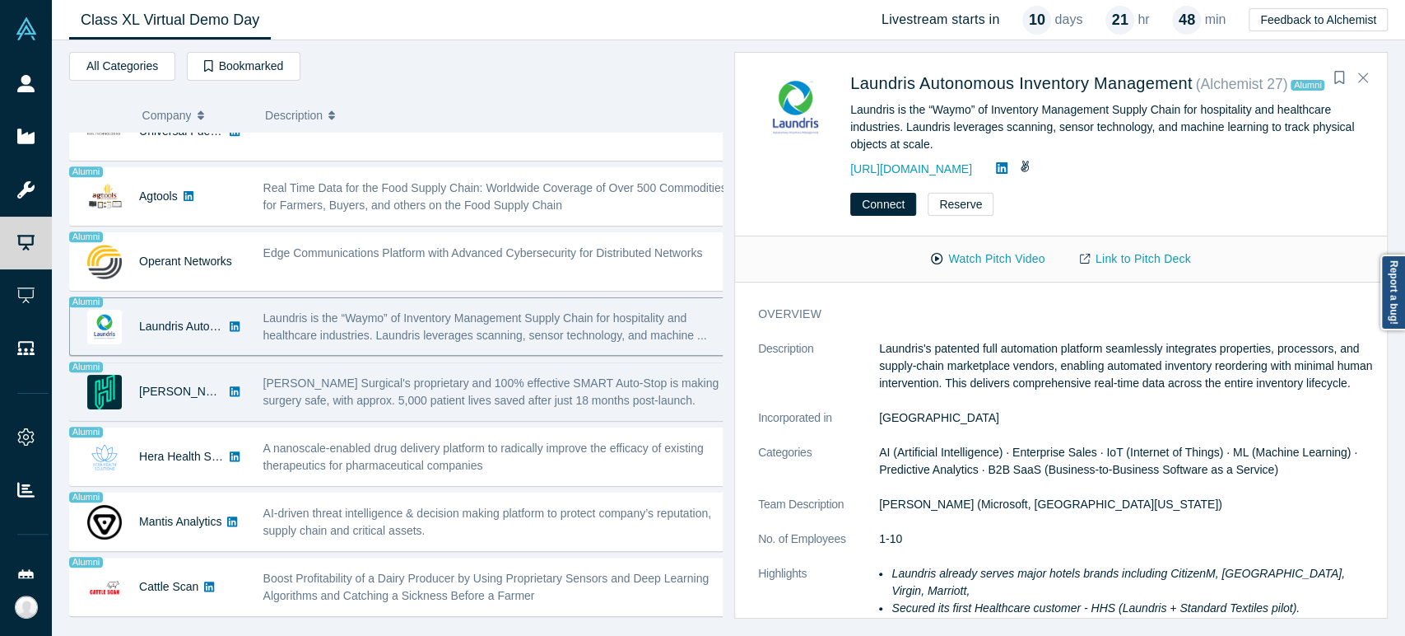
click at [159, 406] on div "[PERSON_NAME] Surgical" at bounding box center [181, 391] width 85 height 57
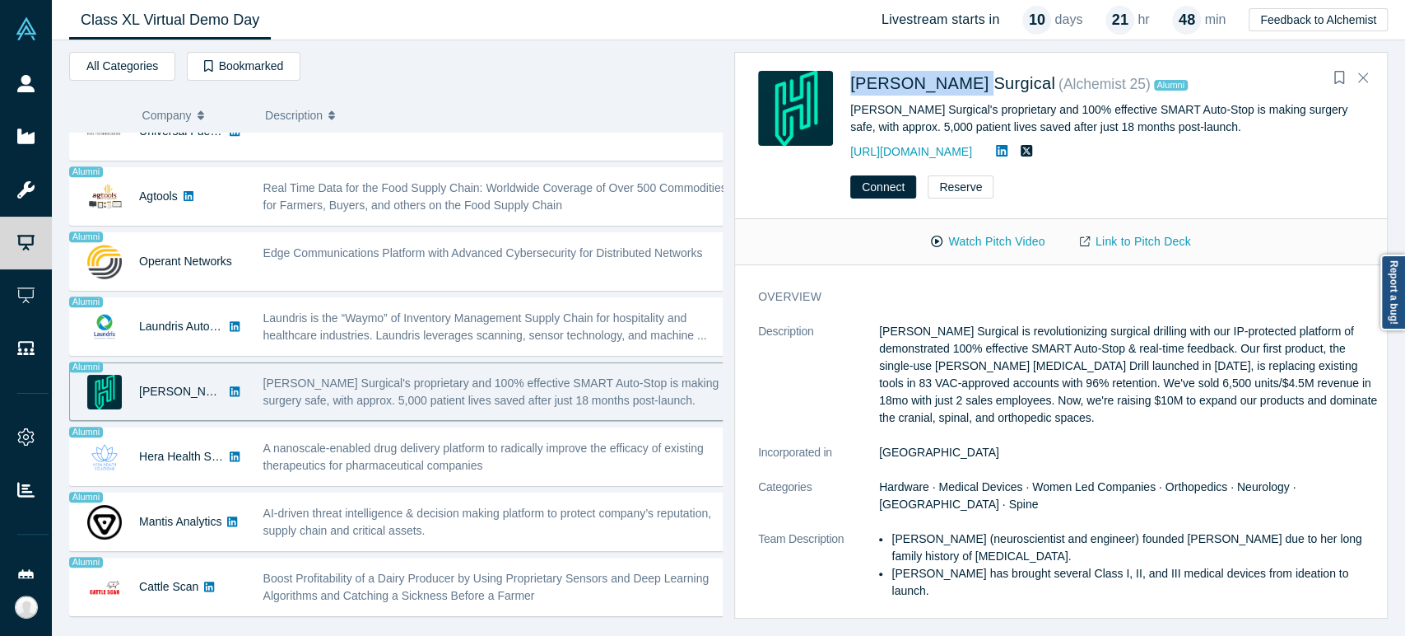
drag, startPoint x: 844, startPoint y: 91, endPoint x: 963, endPoint y: 91, distance: 118.6
click at [963, 91] on div "[PERSON_NAME] Surgical ( Alchemist 25 ) Alumni [PERSON_NAME] Surgical's proprie…" at bounding box center [1064, 116] width 612 height 91
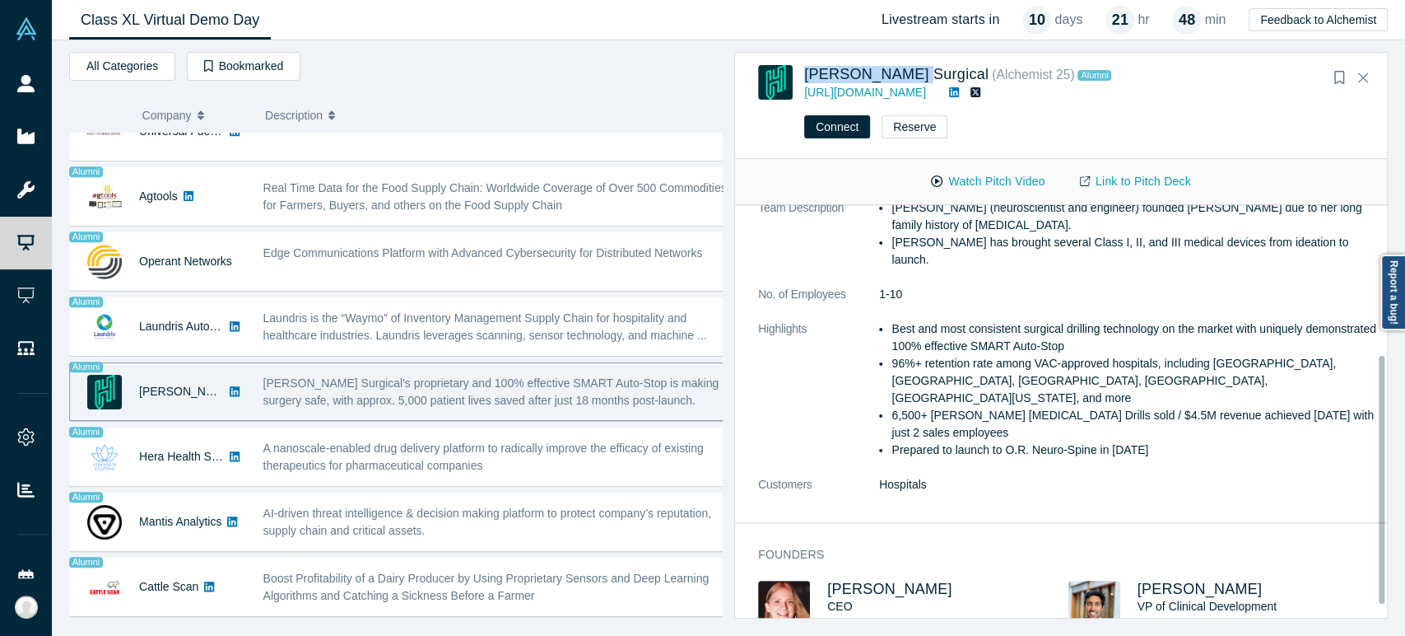
scroll to position [0, 0]
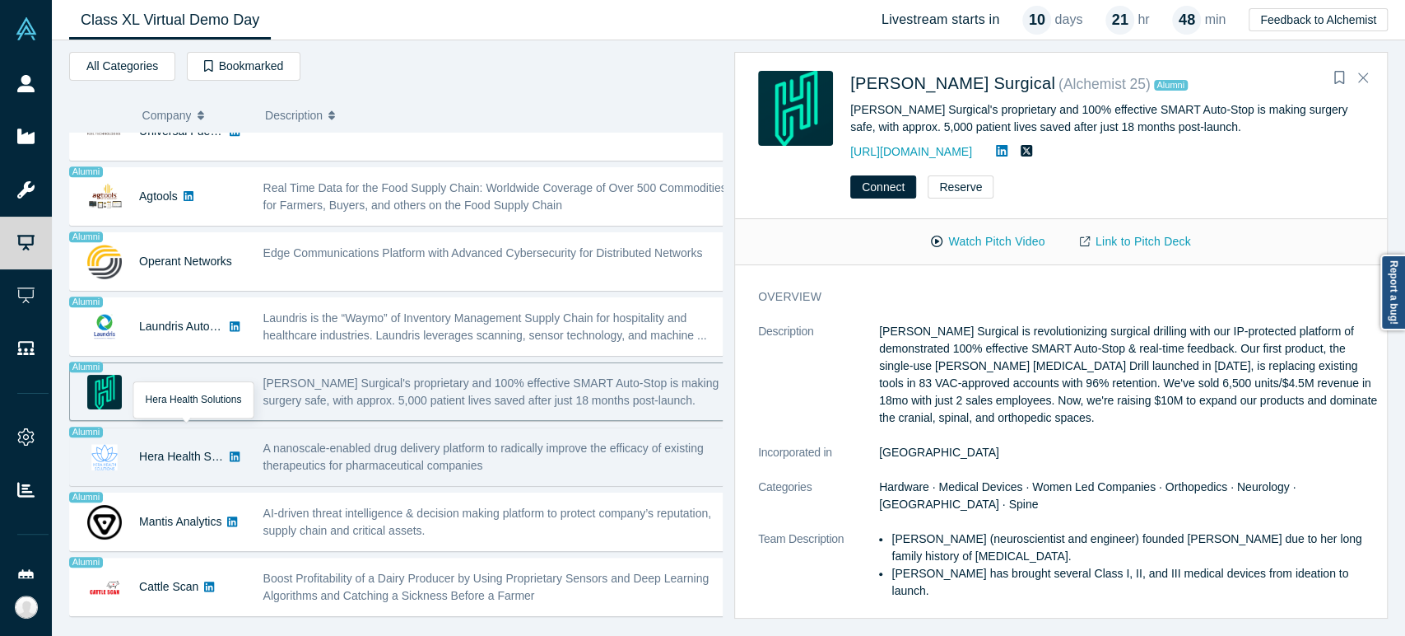
click at [139, 464] on div "Hera Health Solutions" at bounding box center [181, 456] width 85 height 57
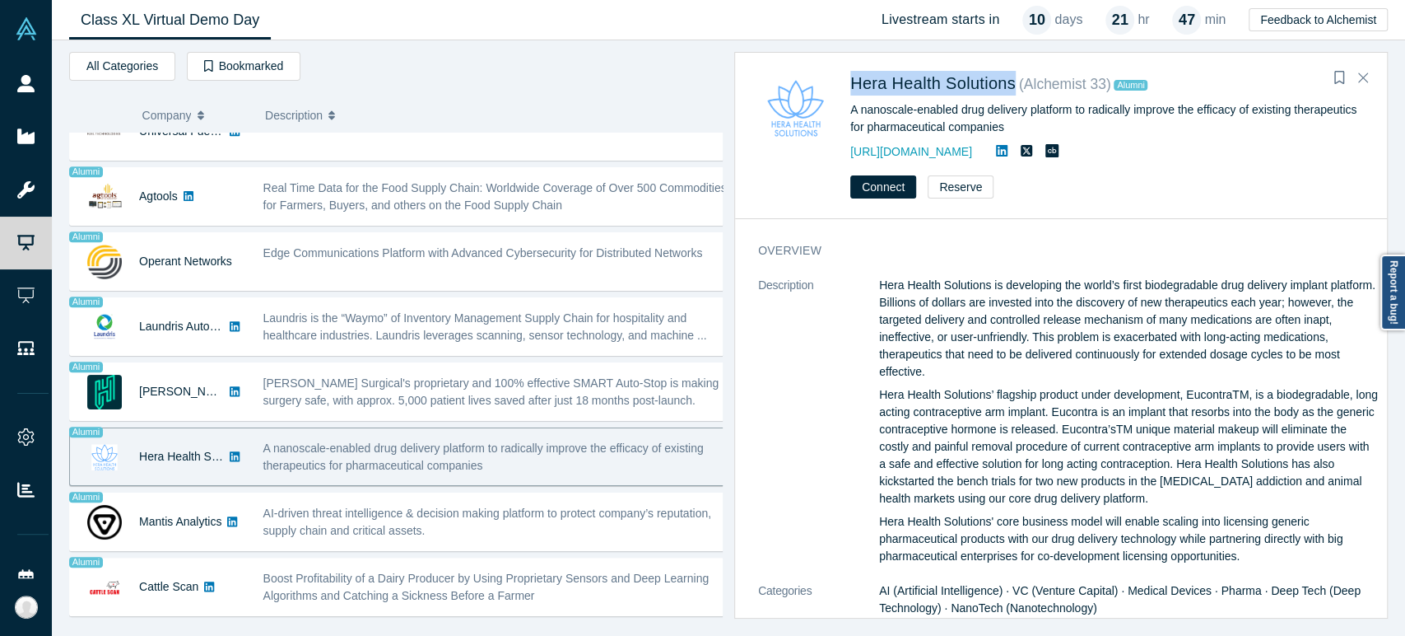
drag, startPoint x: 846, startPoint y: 91, endPoint x: 1017, endPoint y: 96, distance: 170.5
click at [1017, 96] on div "Hera Health Solutions ( Alchemist 33 ) Alumni A nanoscale-enabled drug delivery…" at bounding box center [1064, 116] width 612 height 91
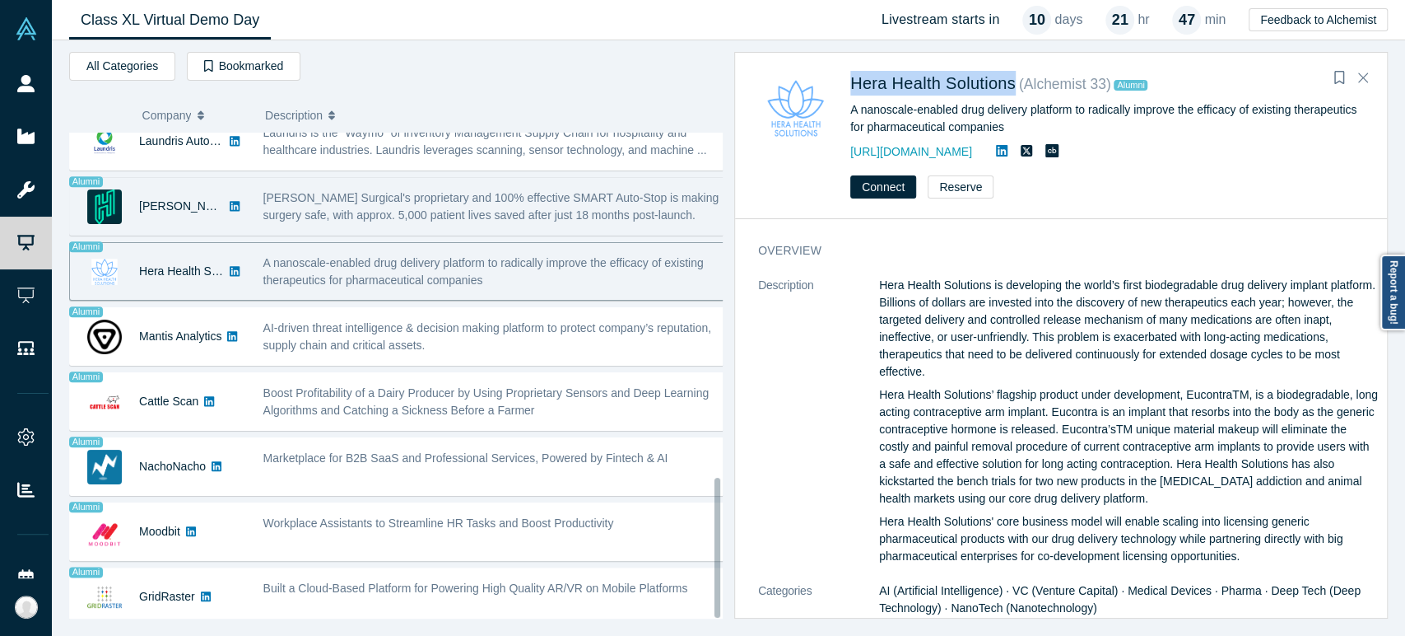
scroll to position [1199, 0]
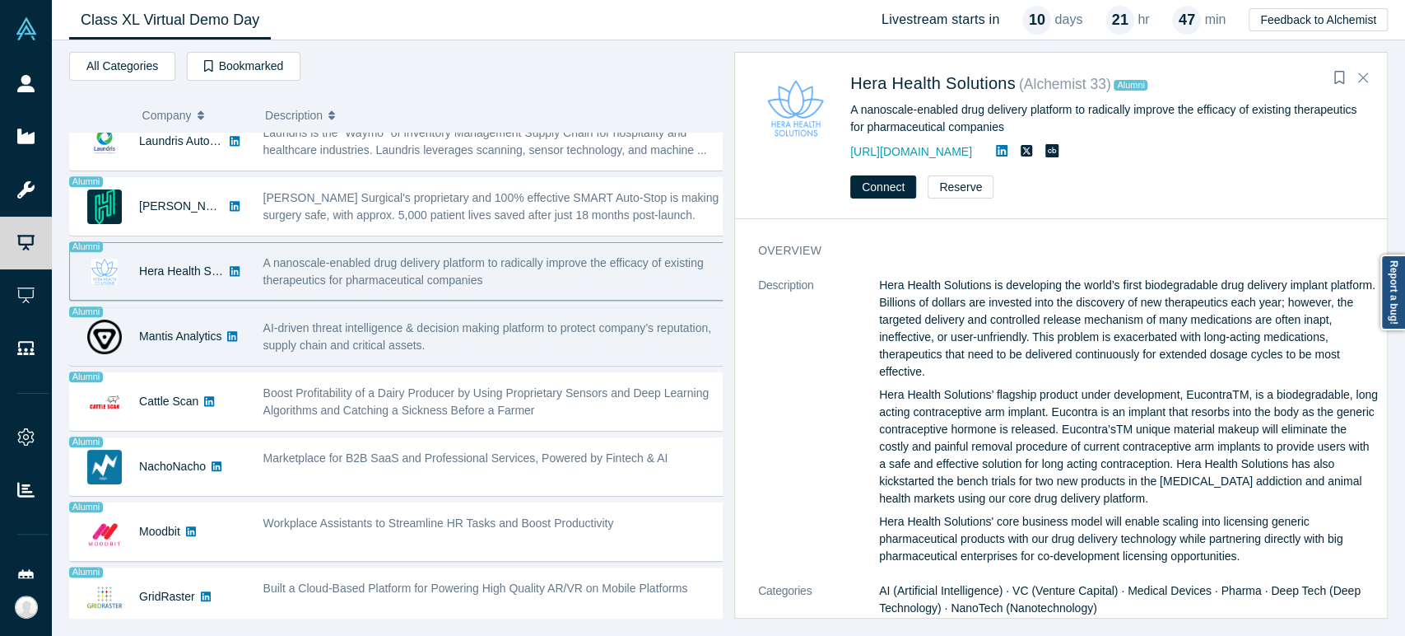
click at [129, 310] on div "Mantis Analytics" at bounding box center [158, 336] width 176 height 57
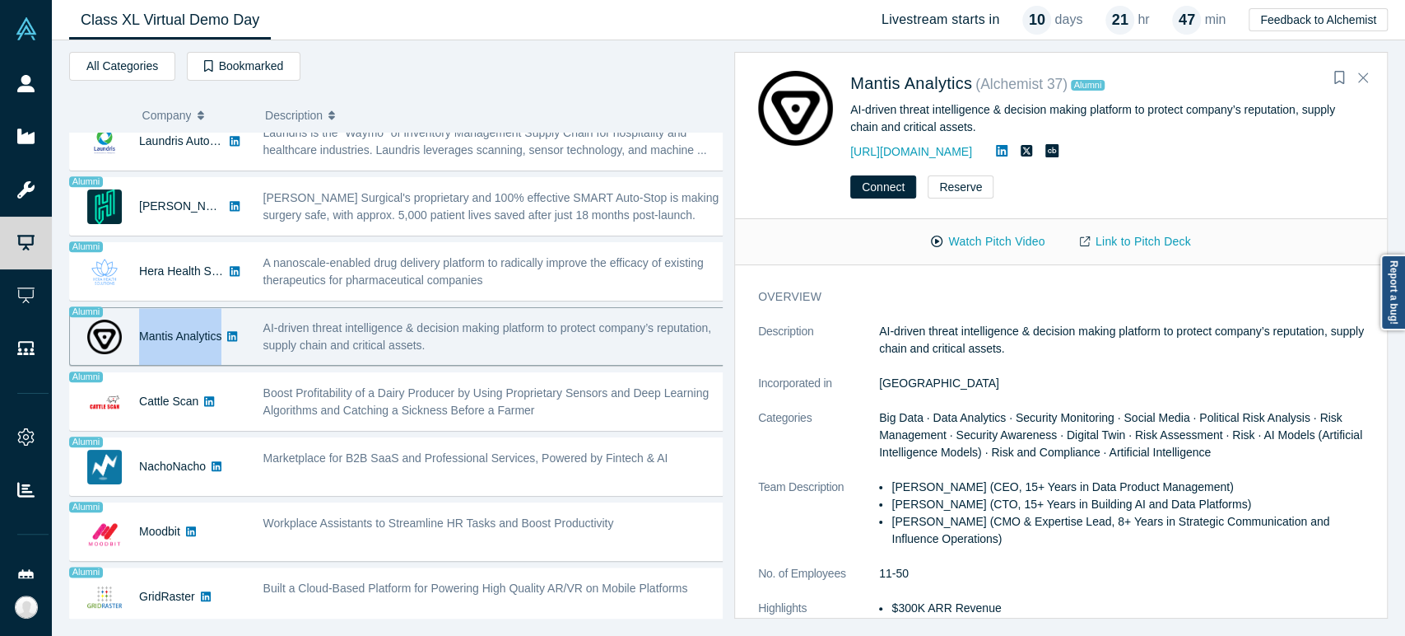
drag, startPoint x: 135, startPoint y: 327, endPoint x: 221, endPoint y: 338, distance: 87.1
click at [221, 338] on div "Mantis Analytics" at bounding box center [158, 336] width 176 height 57
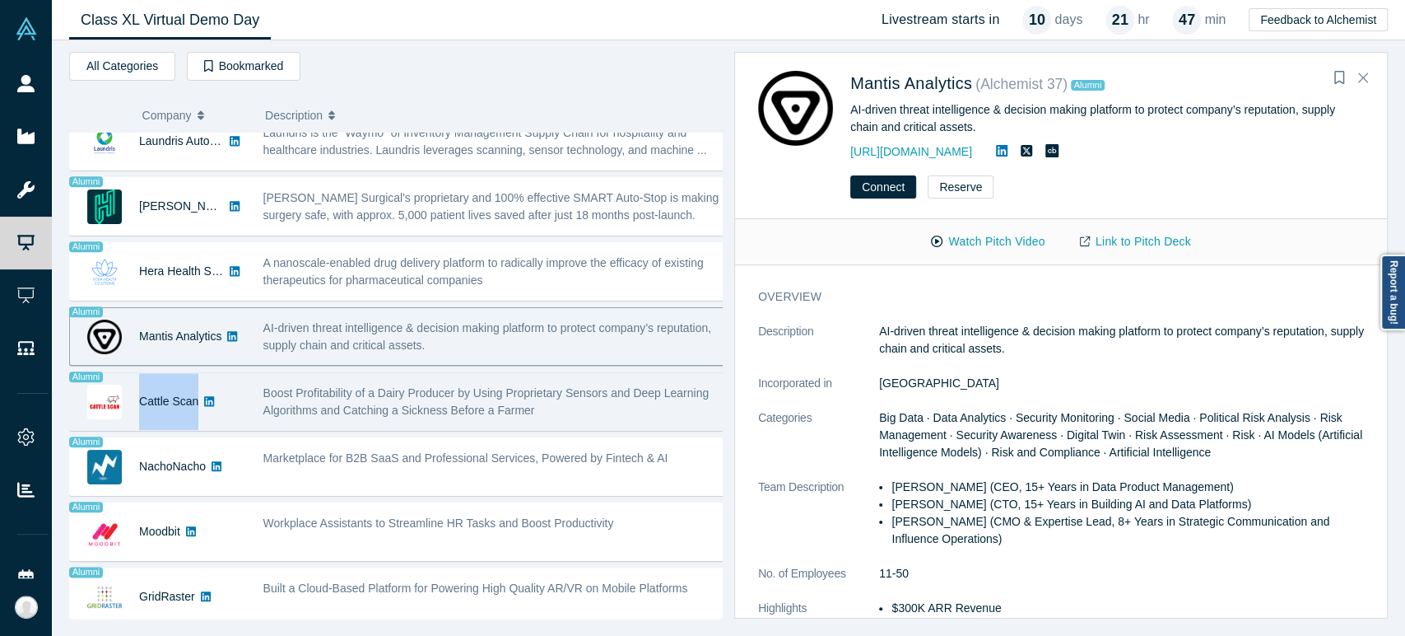
drag, startPoint x: 134, startPoint y: 402, endPoint x: 194, endPoint y: 399, distance: 60.2
click at [194, 399] on div "Cattle Scan" at bounding box center [158, 401] width 176 height 57
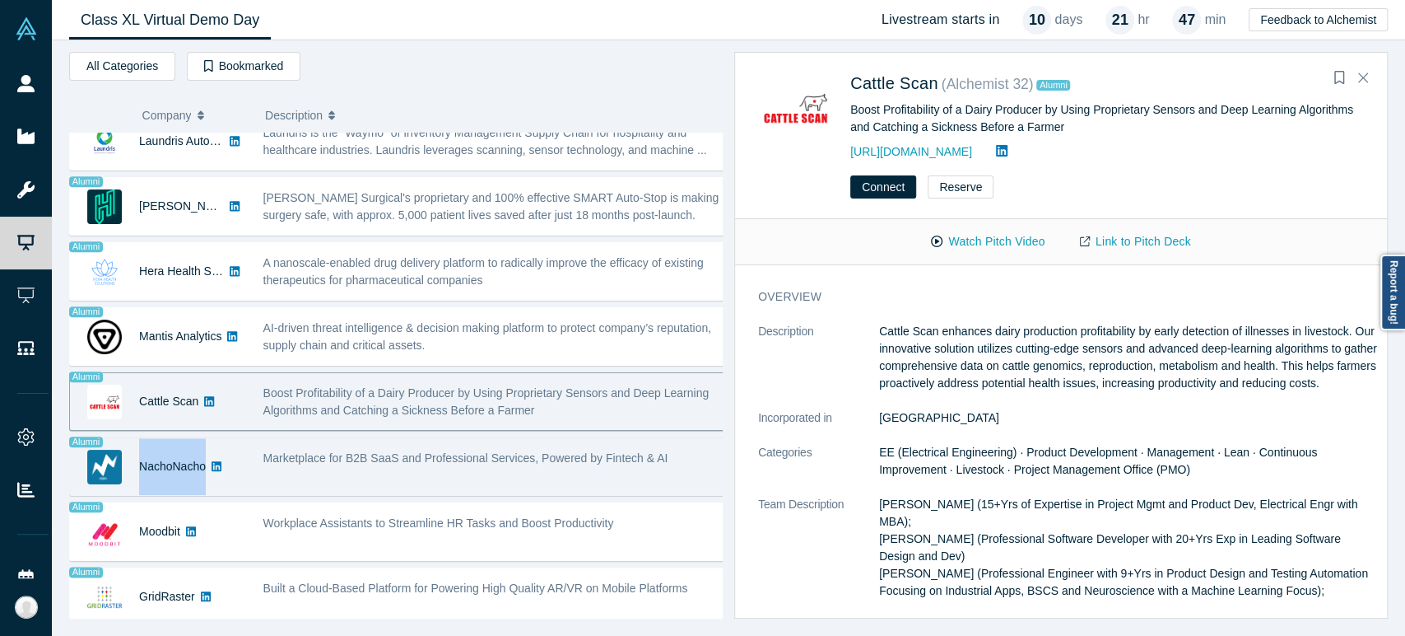
drag, startPoint x: 139, startPoint y: 468, endPoint x: 203, endPoint y: 467, distance: 64.2
click at [203, 467] on div "NachoNacho" at bounding box center [172, 466] width 67 height 57
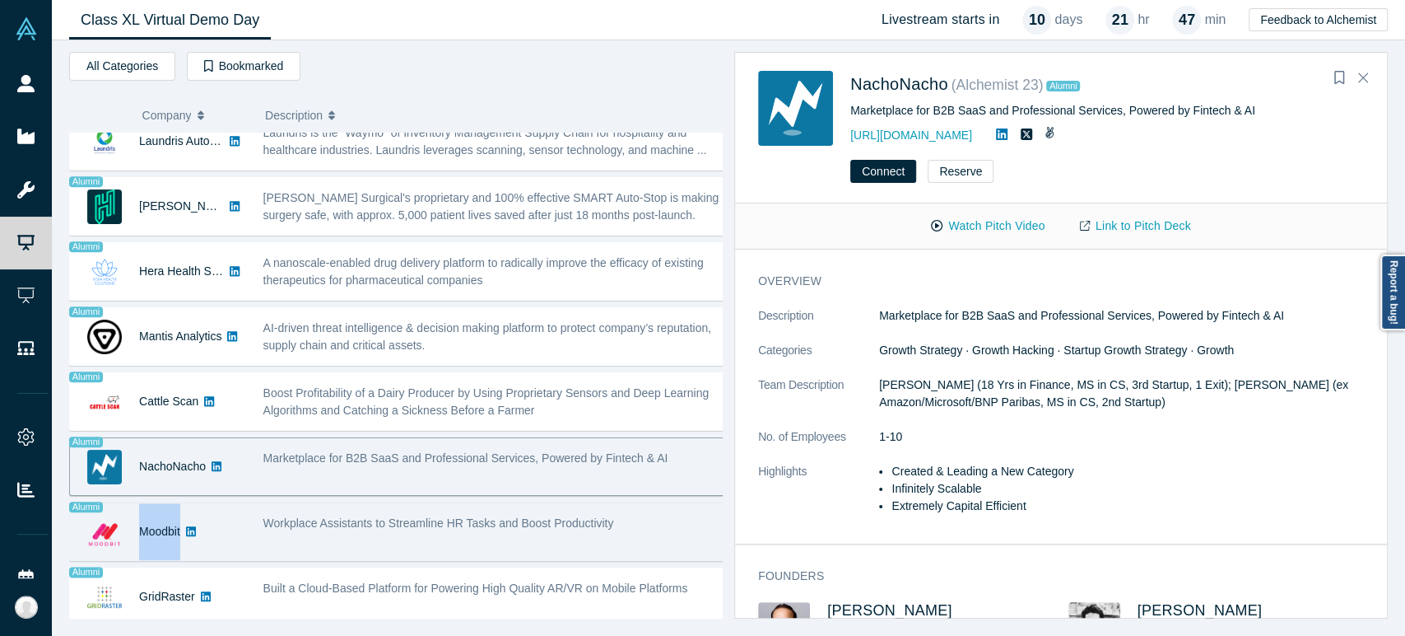
drag, startPoint x: 134, startPoint y: 527, endPoint x: 182, endPoint y: 531, distance: 47.9
click at [182, 531] on div "Moodbit" at bounding box center [158, 531] width 176 height 57
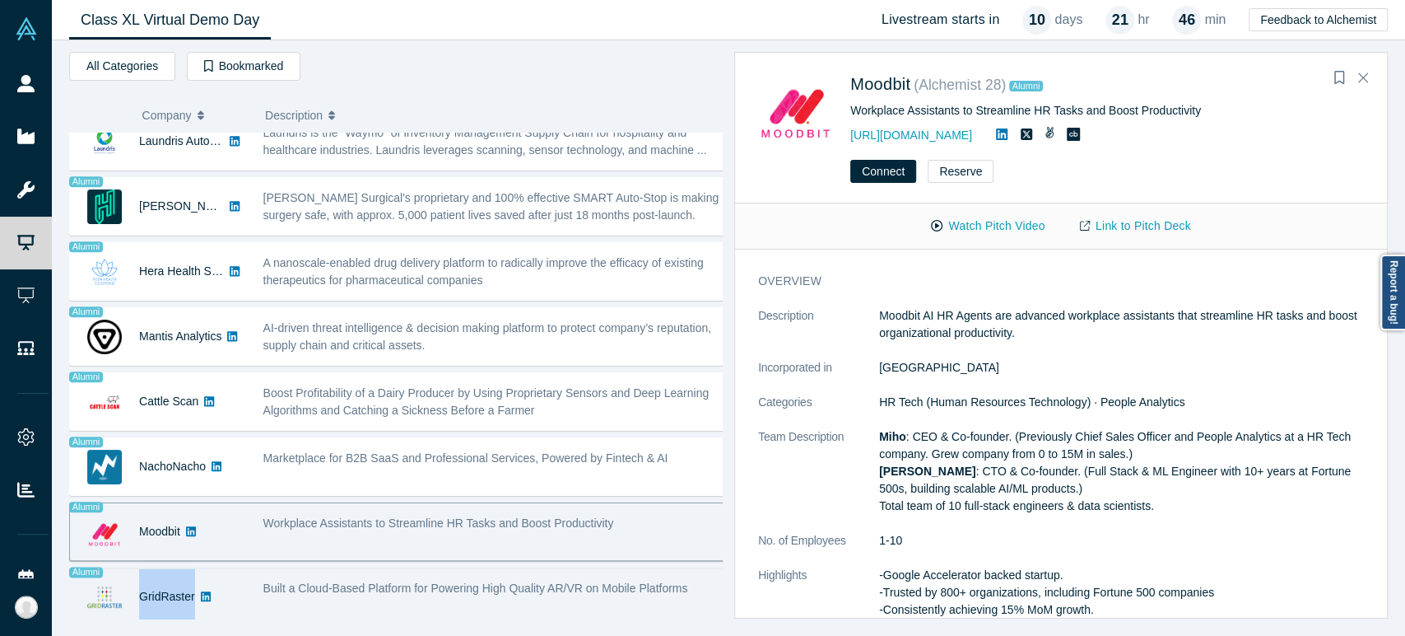
drag, startPoint x: 135, startPoint y: 587, endPoint x: 191, endPoint y: 596, distance: 56.7
click at [191, 596] on div "GridRaster" at bounding box center [158, 596] width 176 height 57
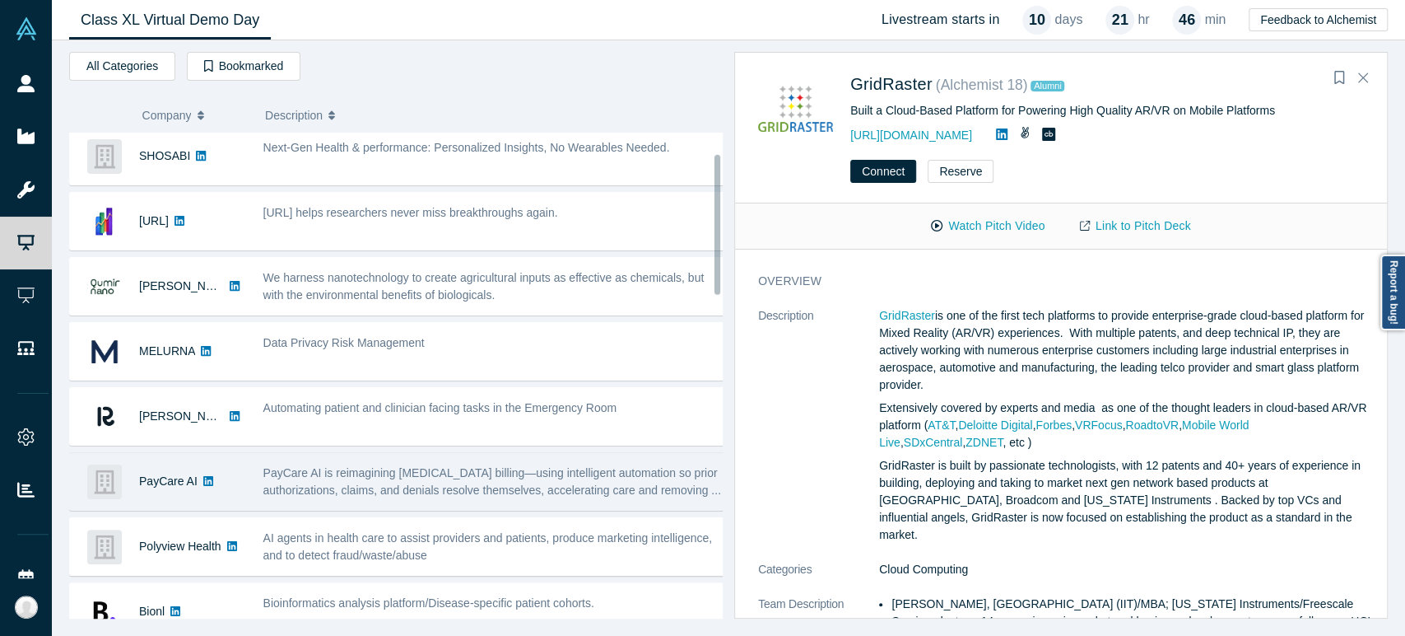
scroll to position [101, 0]
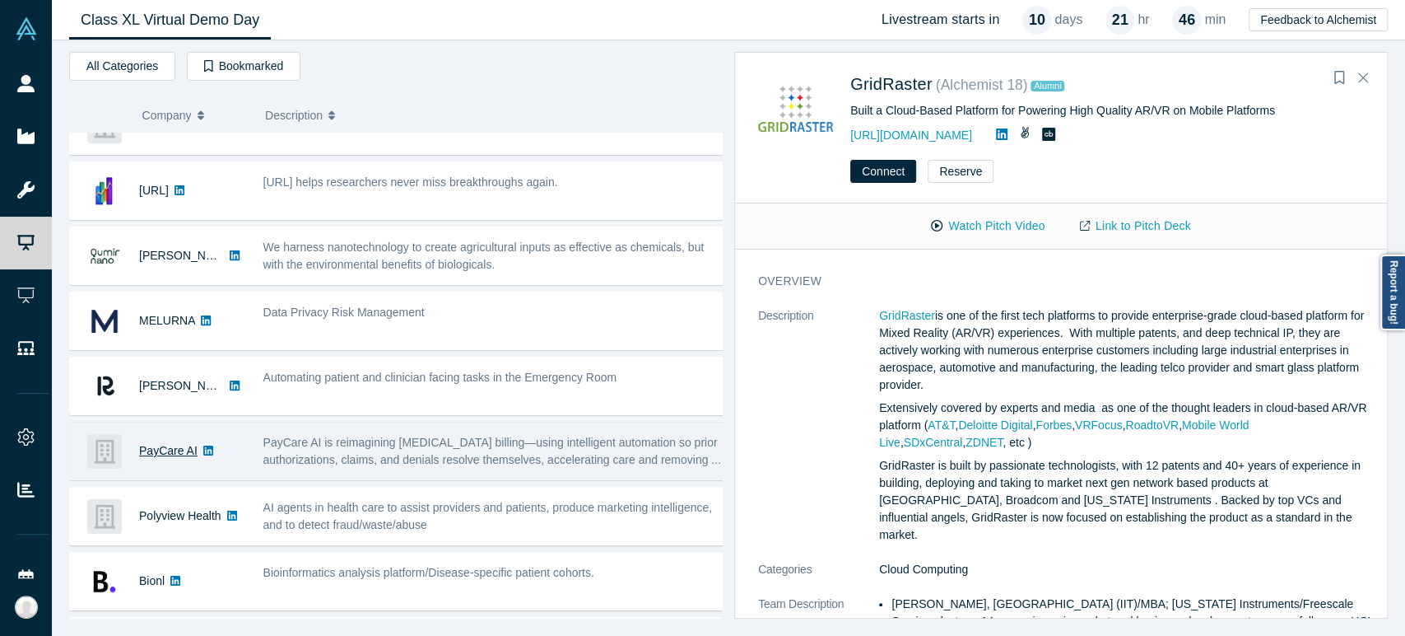
click at [155, 448] on link "PayCare AI" at bounding box center [168, 450] width 58 height 13
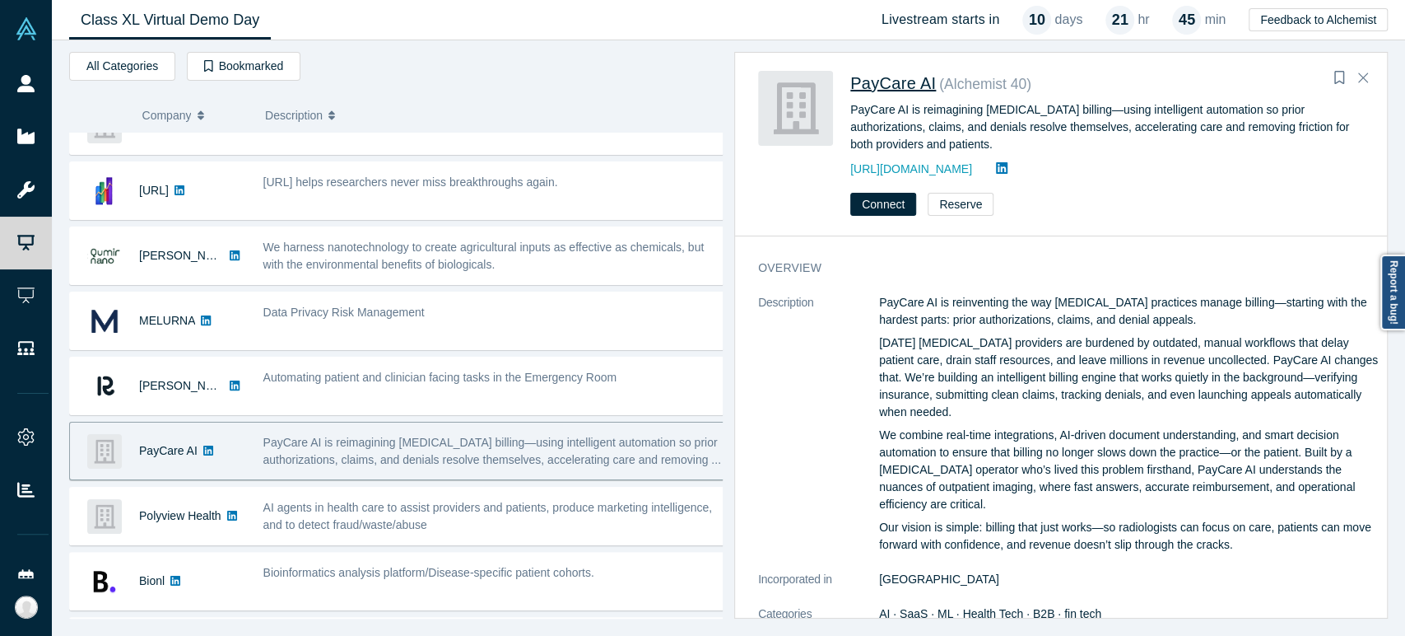
click at [901, 80] on span "PayCare AI" at bounding box center [894, 83] width 86 height 18
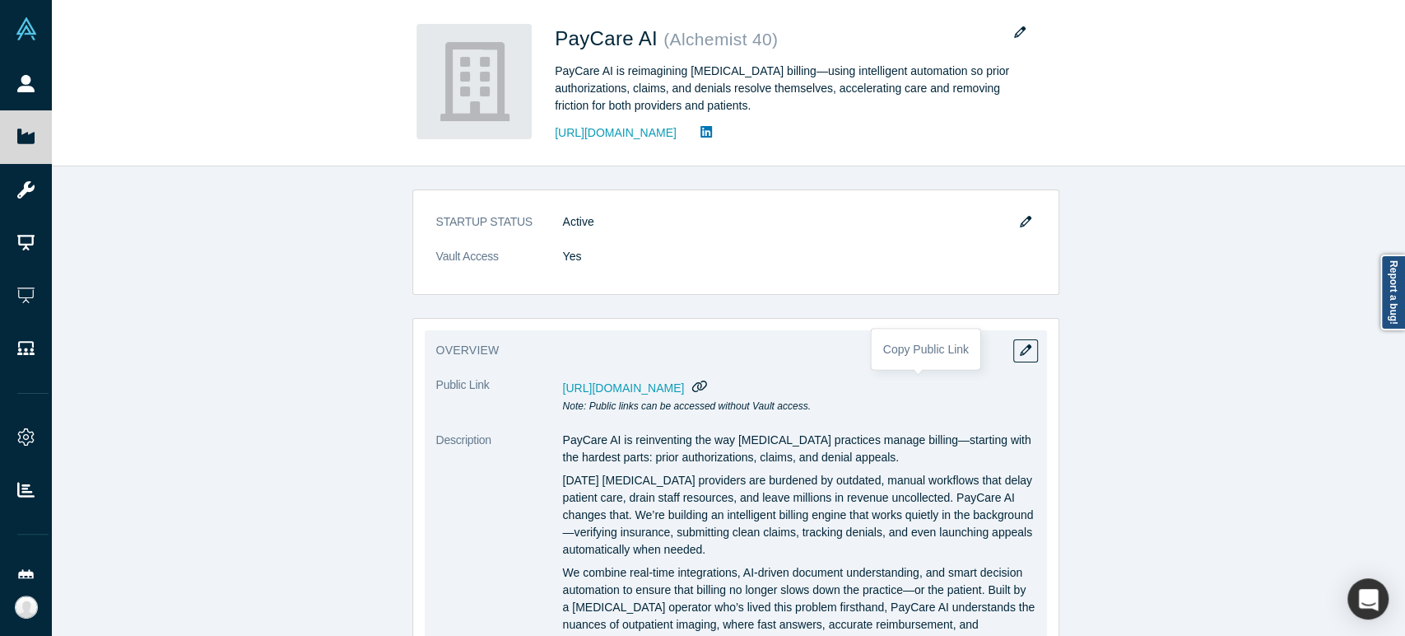
click at [708, 388] on icon "button" at bounding box center [700, 386] width 16 height 12
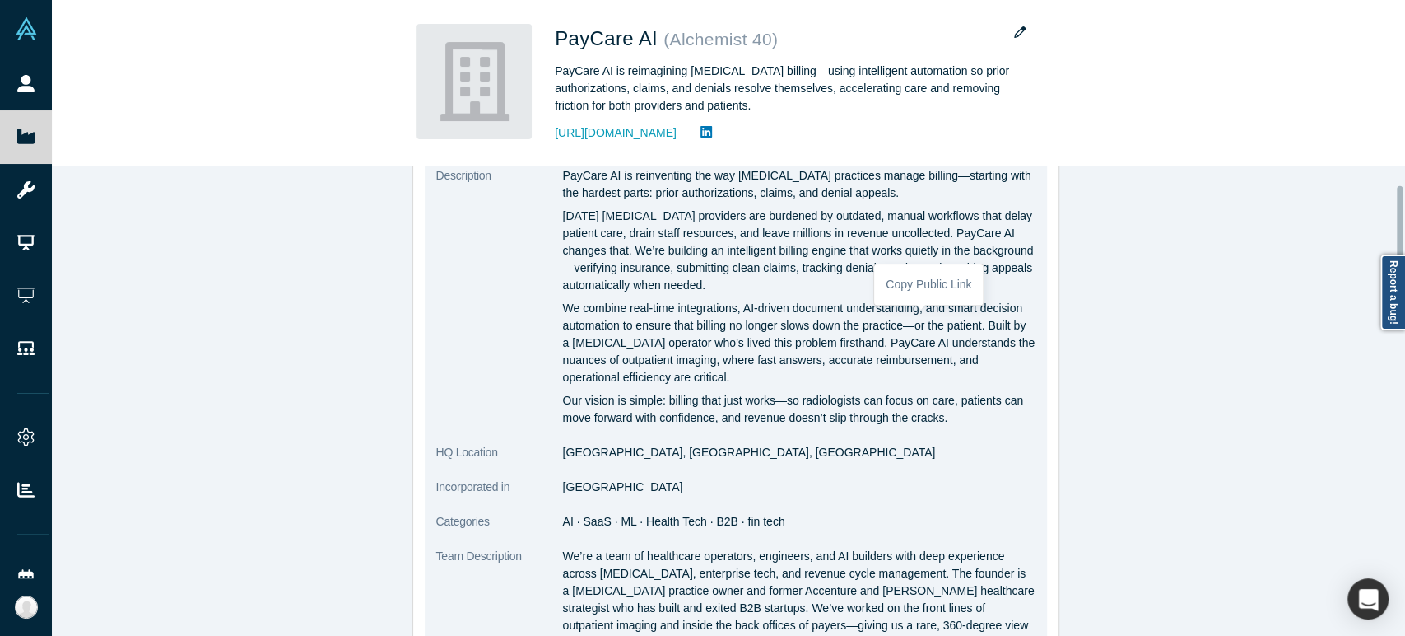
scroll to position [274, 0]
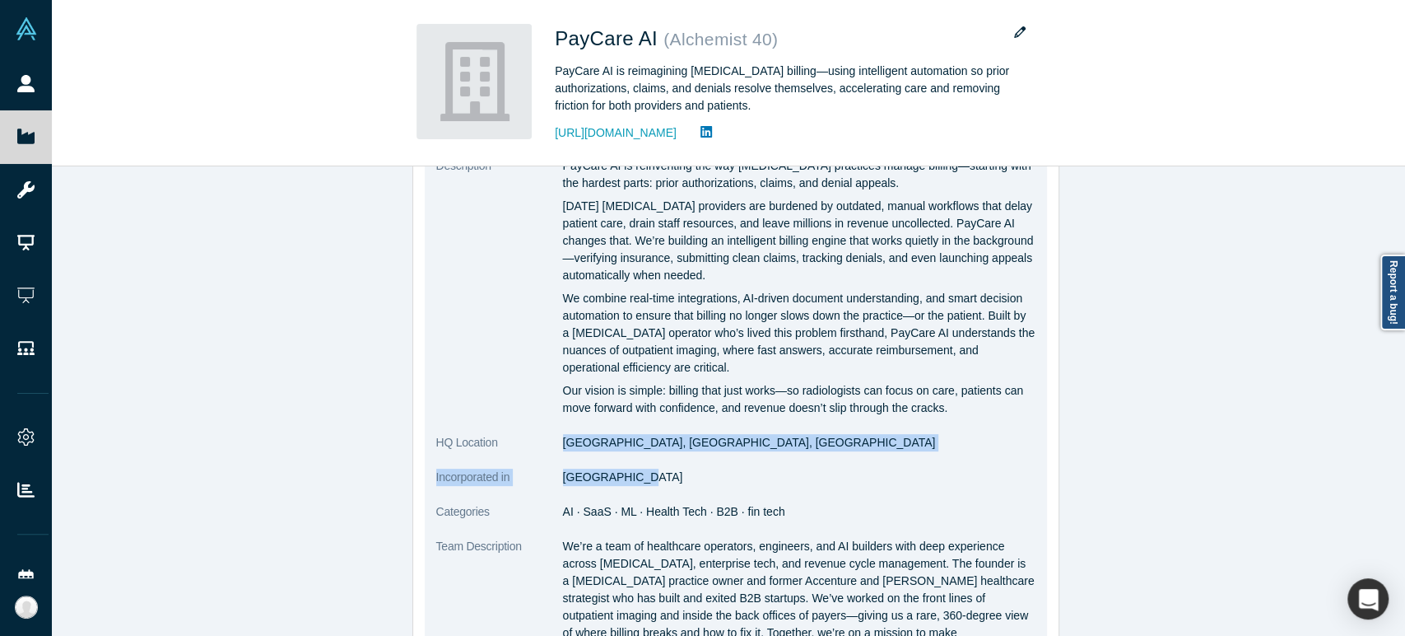
drag, startPoint x: 557, startPoint y: 449, endPoint x: 674, endPoint y: 460, distance: 117.5
click at [674, 460] on dl "Public Link [URL][DOMAIN_NAME] Note: Public links can be accessed without Vault…" at bounding box center [735, 441] width 599 height 678
click at [676, 459] on dl "Public Link [URL][DOMAIN_NAME] Note: Public links can be accessed without Vault…" at bounding box center [735, 441] width 599 height 678
drag, startPoint x: 552, startPoint y: 448, endPoint x: 670, endPoint y: 453, distance: 117.8
click at [670, 453] on dl "Public Link [URL][DOMAIN_NAME] Note: Public links can be accessed without Vault…" at bounding box center [735, 441] width 599 height 678
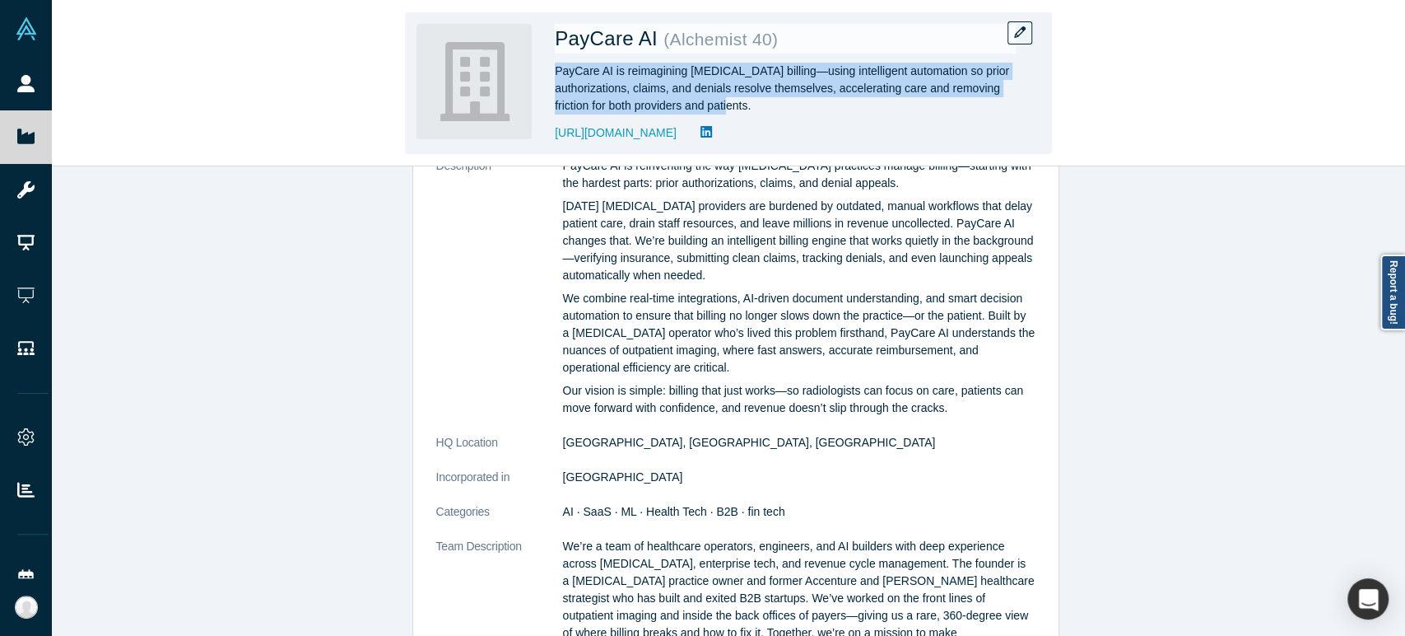
drag, startPoint x: 556, startPoint y: 72, endPoint x: 757, endPoint y: 104, distance: 204.1
click at [757, 104] on div "PayCare AI is reimagining [MEDICAL_DATA] billing—using intelligent automation s…" at bounding box center [785, 89] width 461 height 52
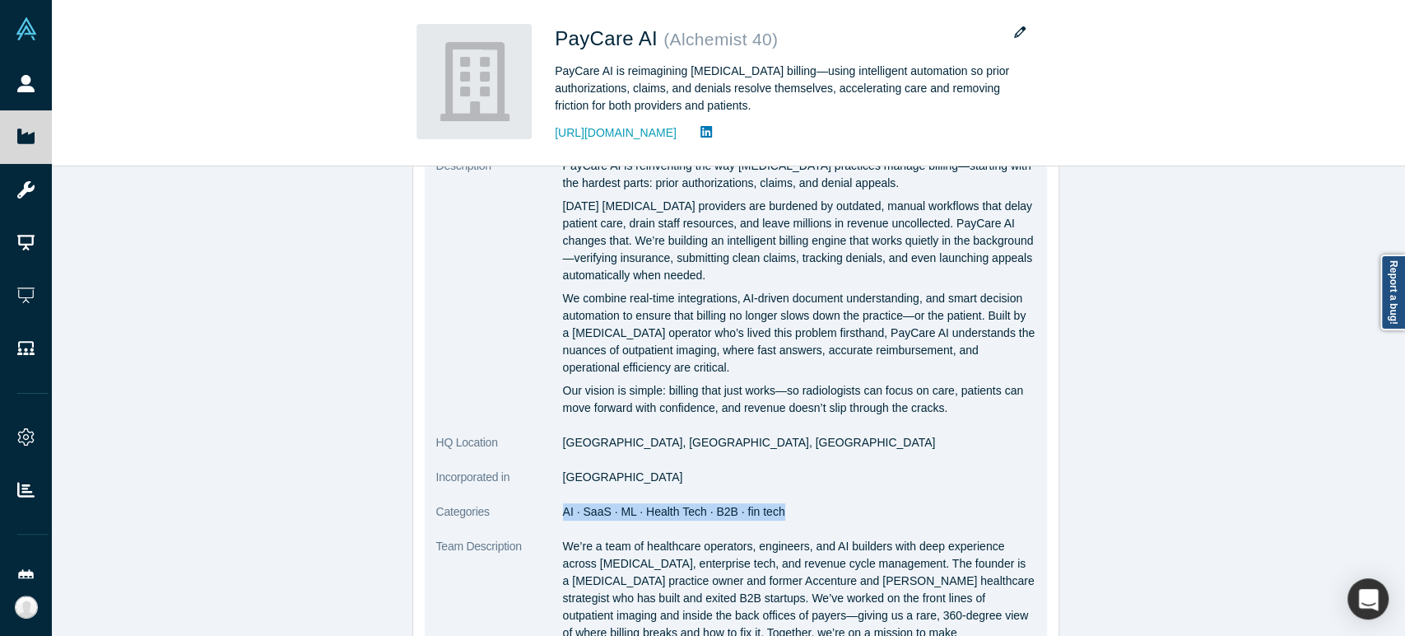
drag, startPoint x: 555, startPoint y: 514, endPoint x: 767, endPoint y: 519, distance: 211.7
click at [767, 519] on dd "AI · SaaS · ML · Health Tech · B2B · fin tech" at bounding box center [799, 511] width 473 height 17
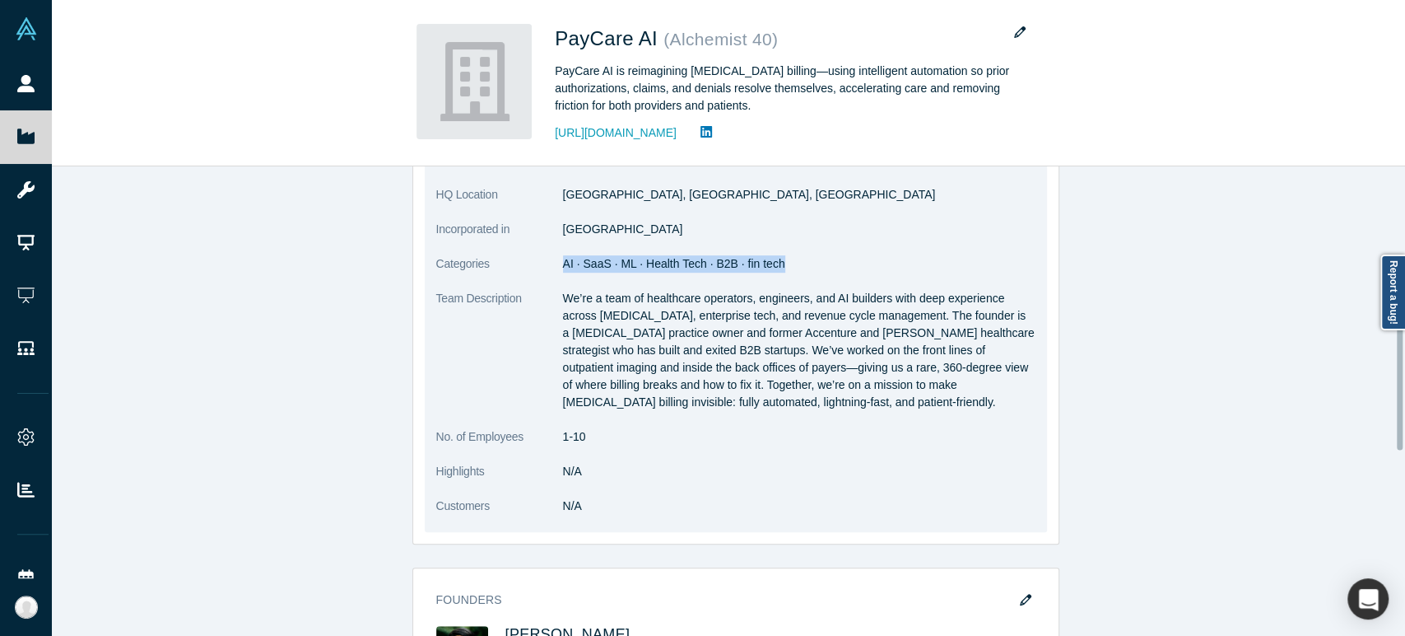
scroll to position [548, 0]
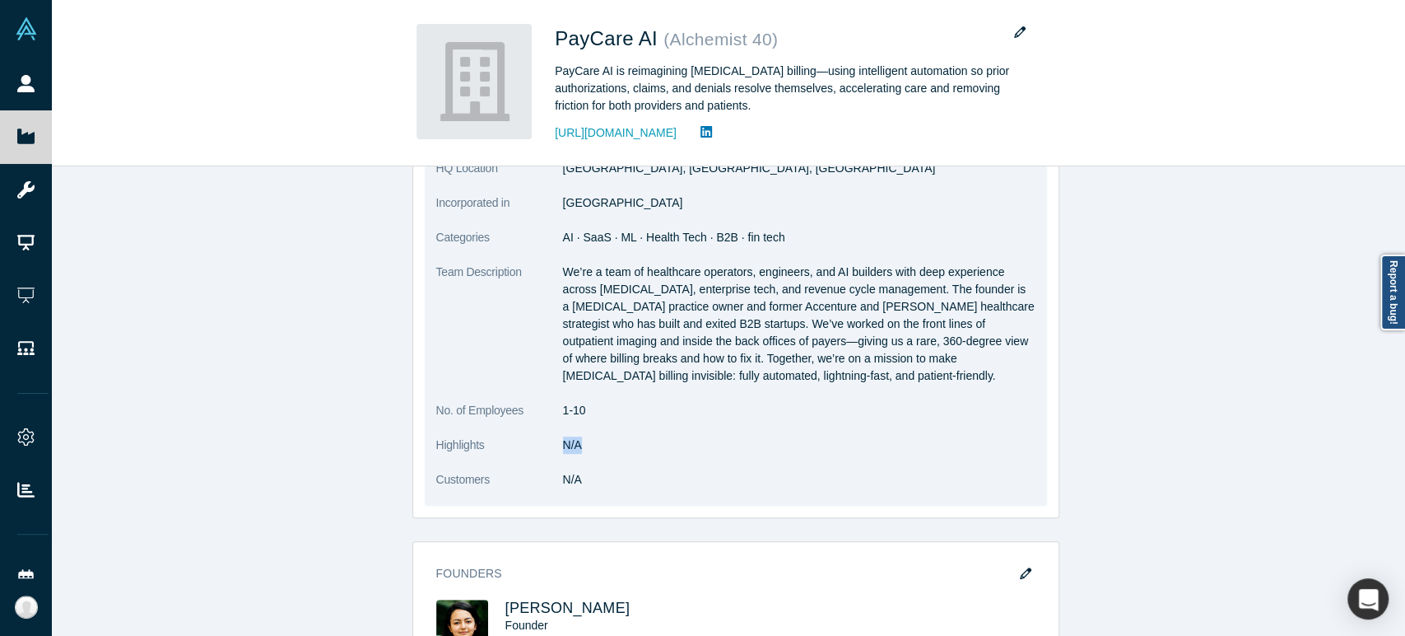
drag, startPoint x: 558, startPoint y: 449, endPoint x: 576, endPoint y: 448, distance: 18.1
click at [576, 448] on dd "N/A" at bounding box center [799, 444] width 473 height 17
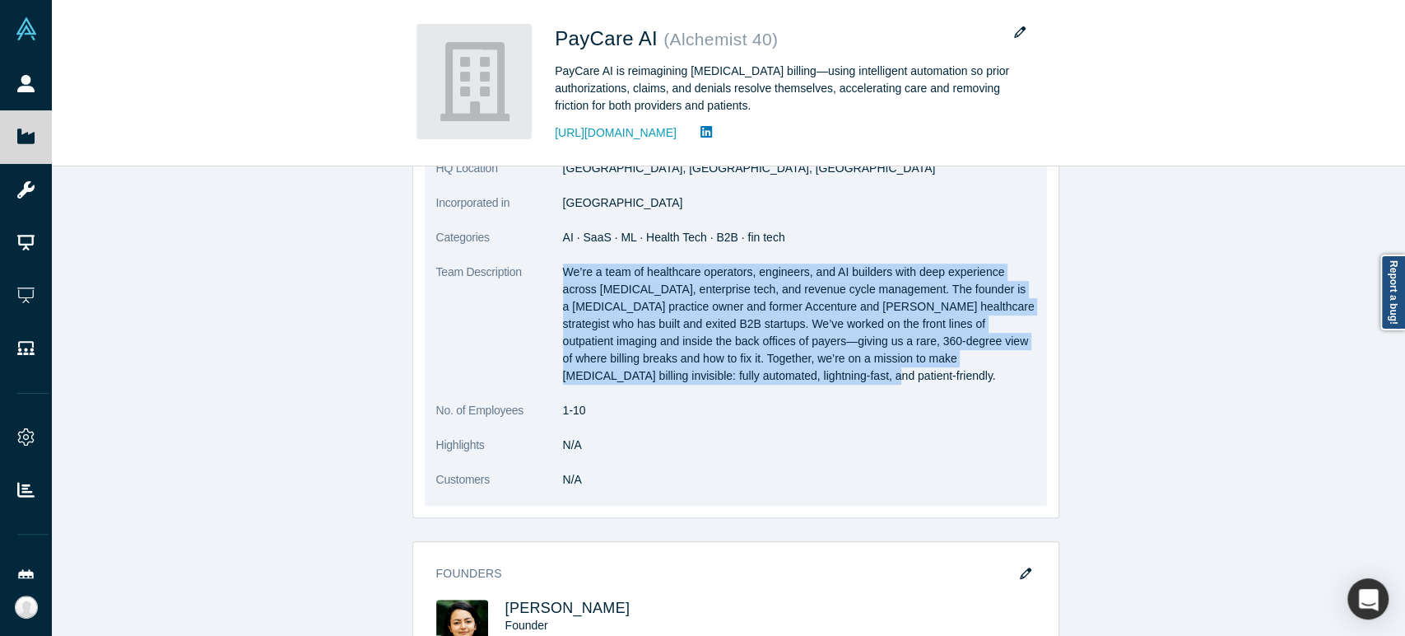
drag, startPoint x: 558, startPoint y: 273, endPoint x: 733, endPoint y: 372, distance: 201.0
click at [733, 372] on p "We’re a team of healthcare operators, engineers, and AI builders with deep expe…" at bounding box center [799, 323] width 473 height 121
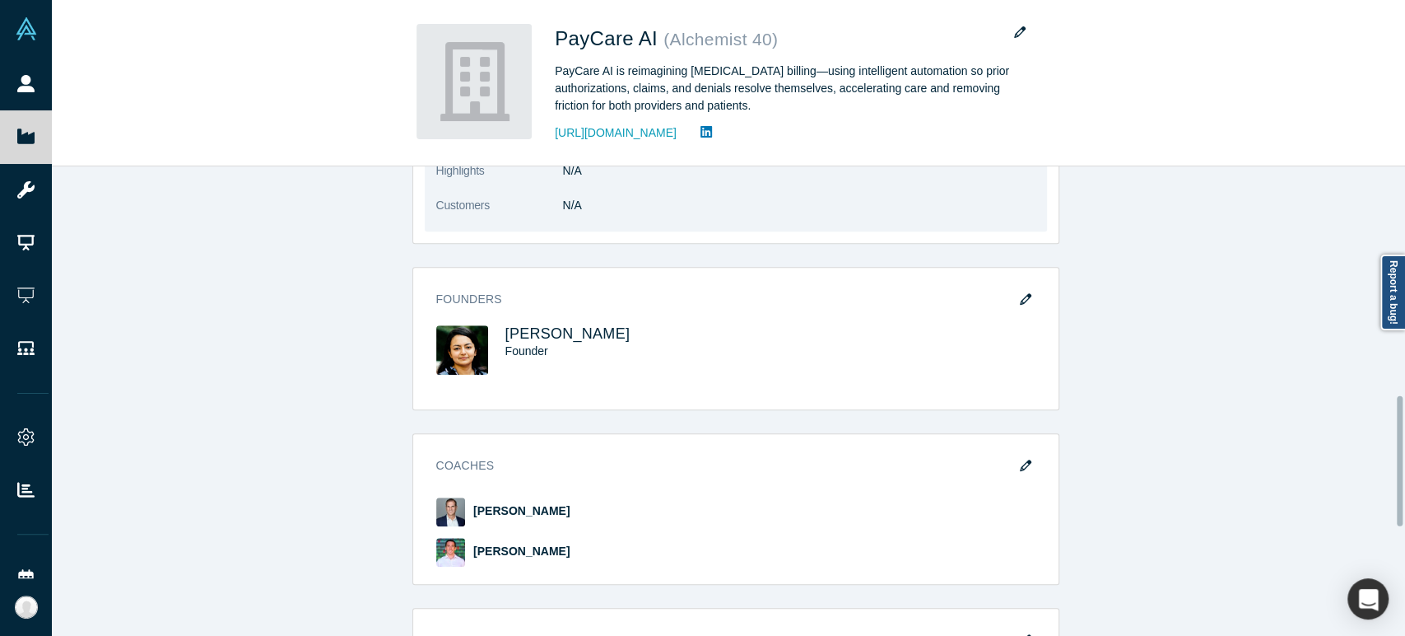
scroll to position [823, 0]
